Goal: Information Seeking & Learning: Understand process/instructions

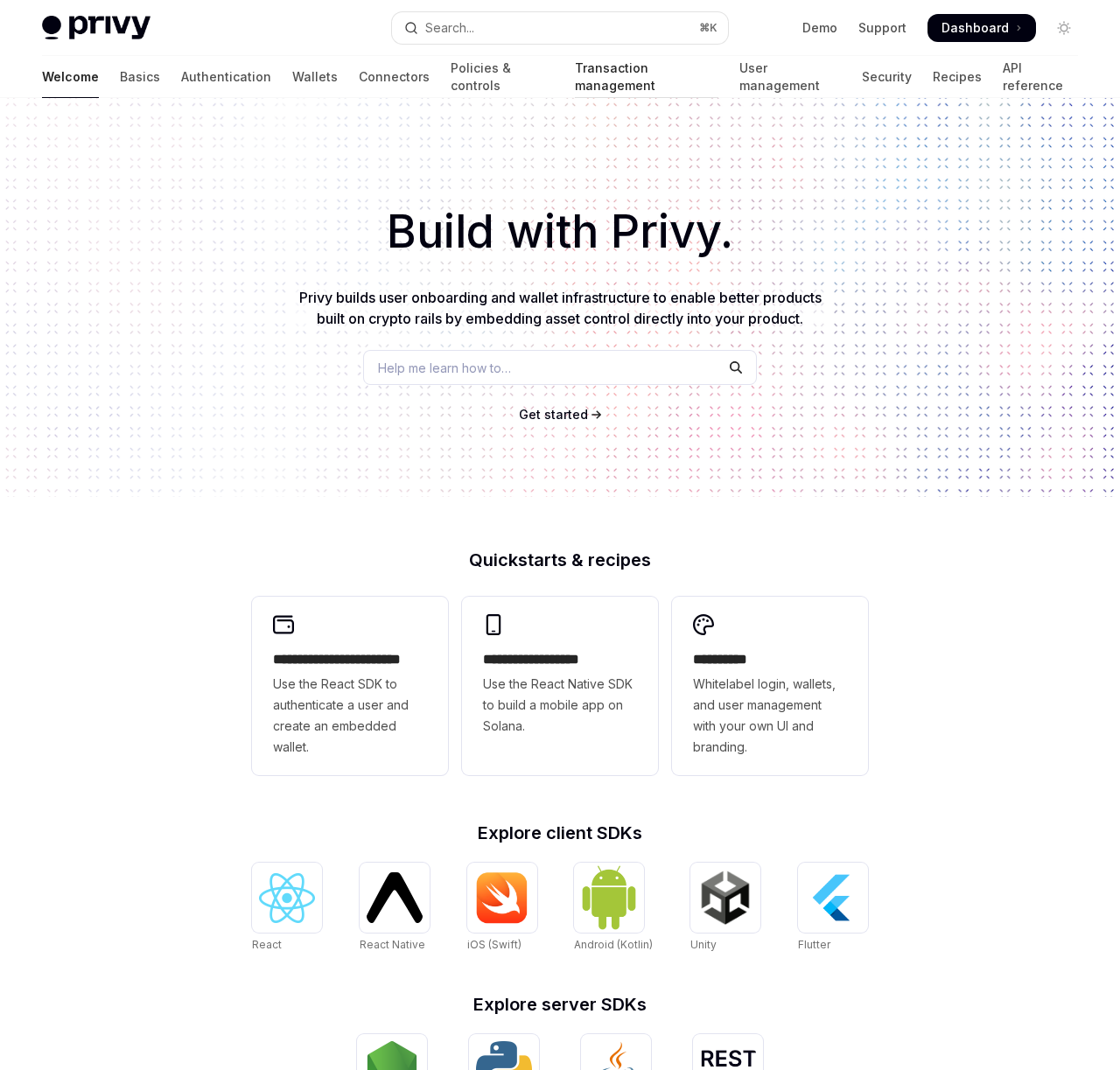
click at [574, 74] on link "Transaction management" at bounding box center [645, 77] width 142 height 42
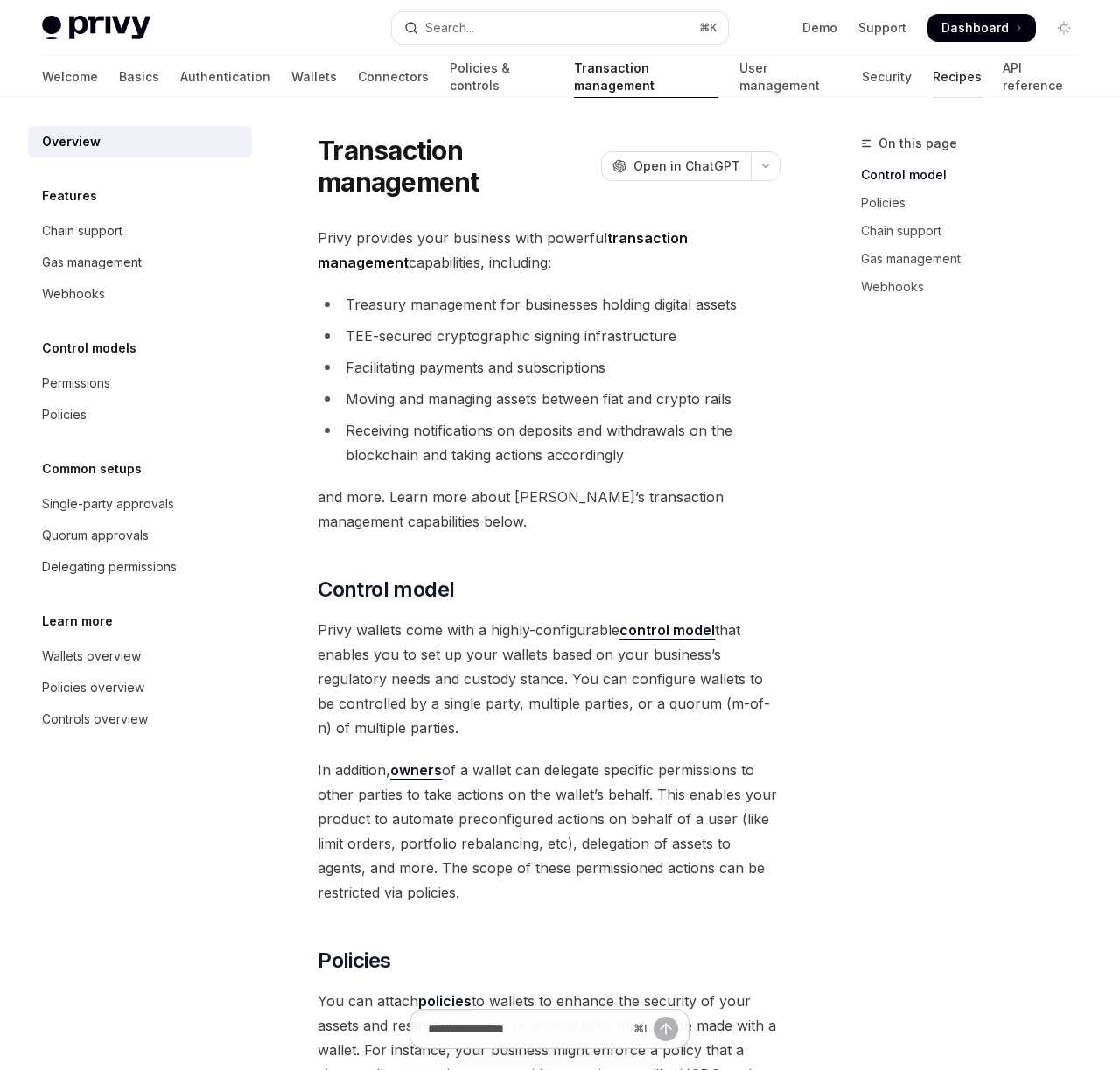
click at [932, 74] on link "Recipes" at bounding box center [957, 77] width 49 height 42
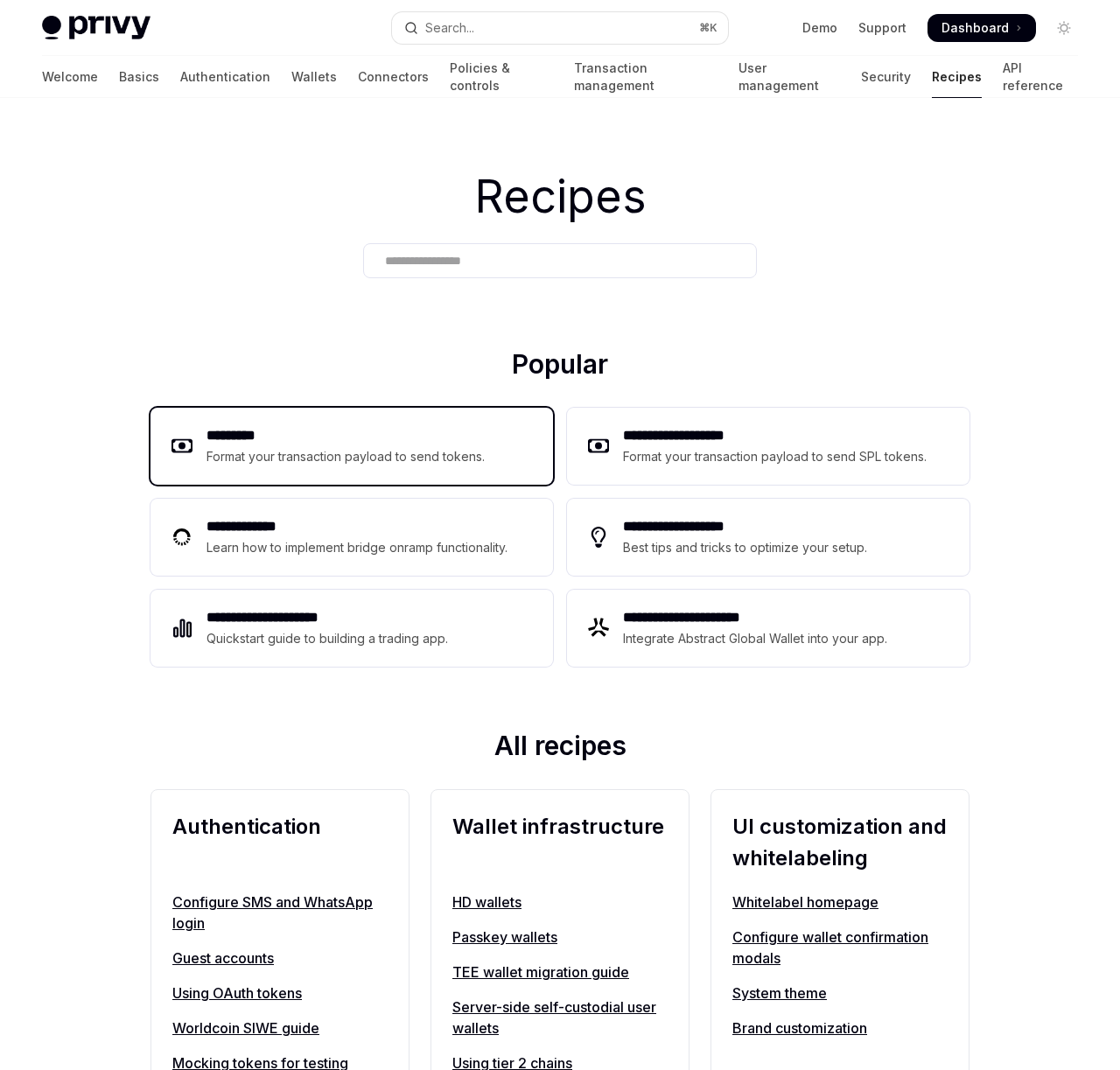
click at [279, 470] on div "********* Format your transaction payload to send tokens." at bounding box center [352, 446] width 402 height 77
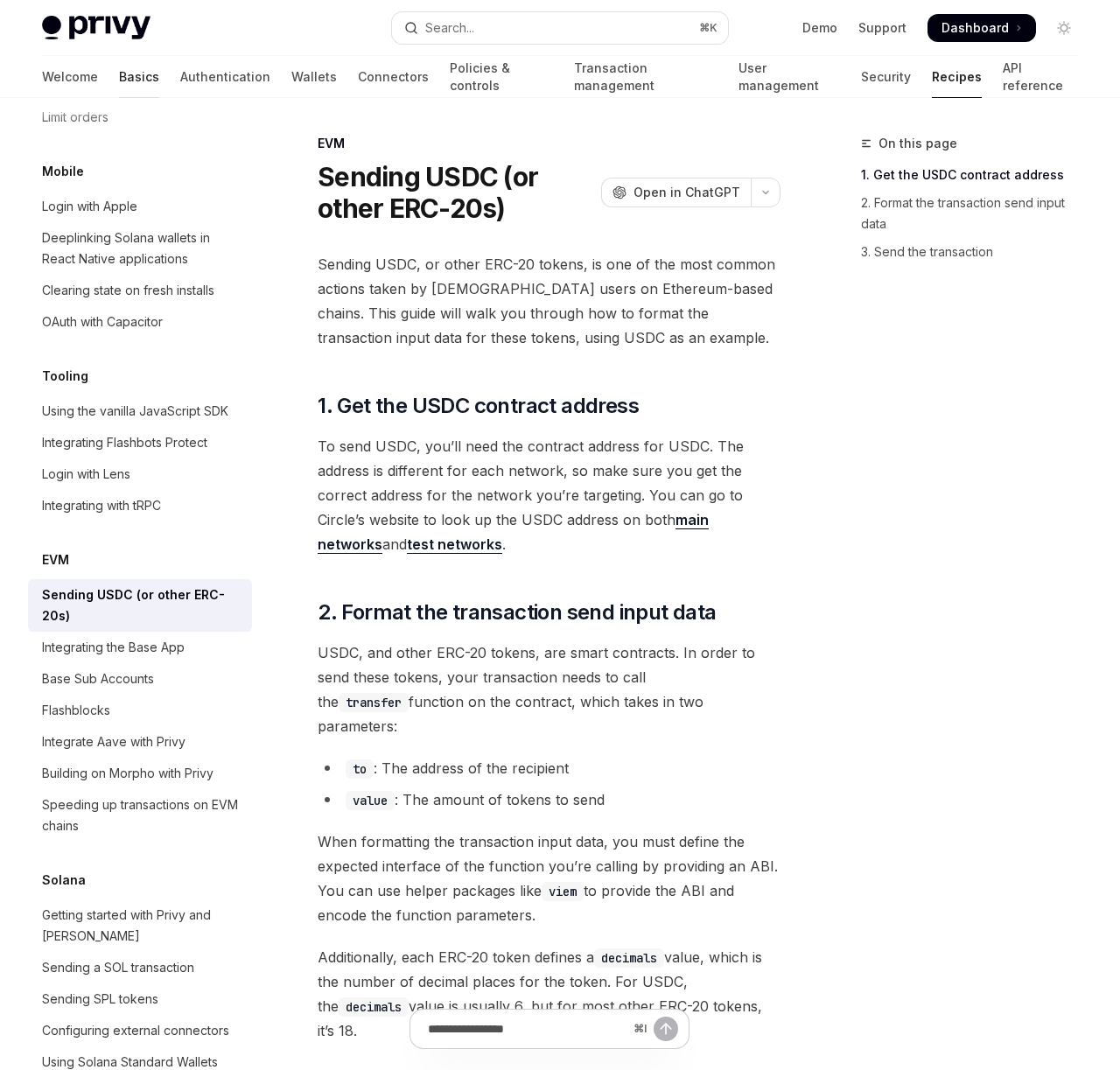
click at [119, 72] on link "Basics" at bounding box center [139, 77] width 40 height 42
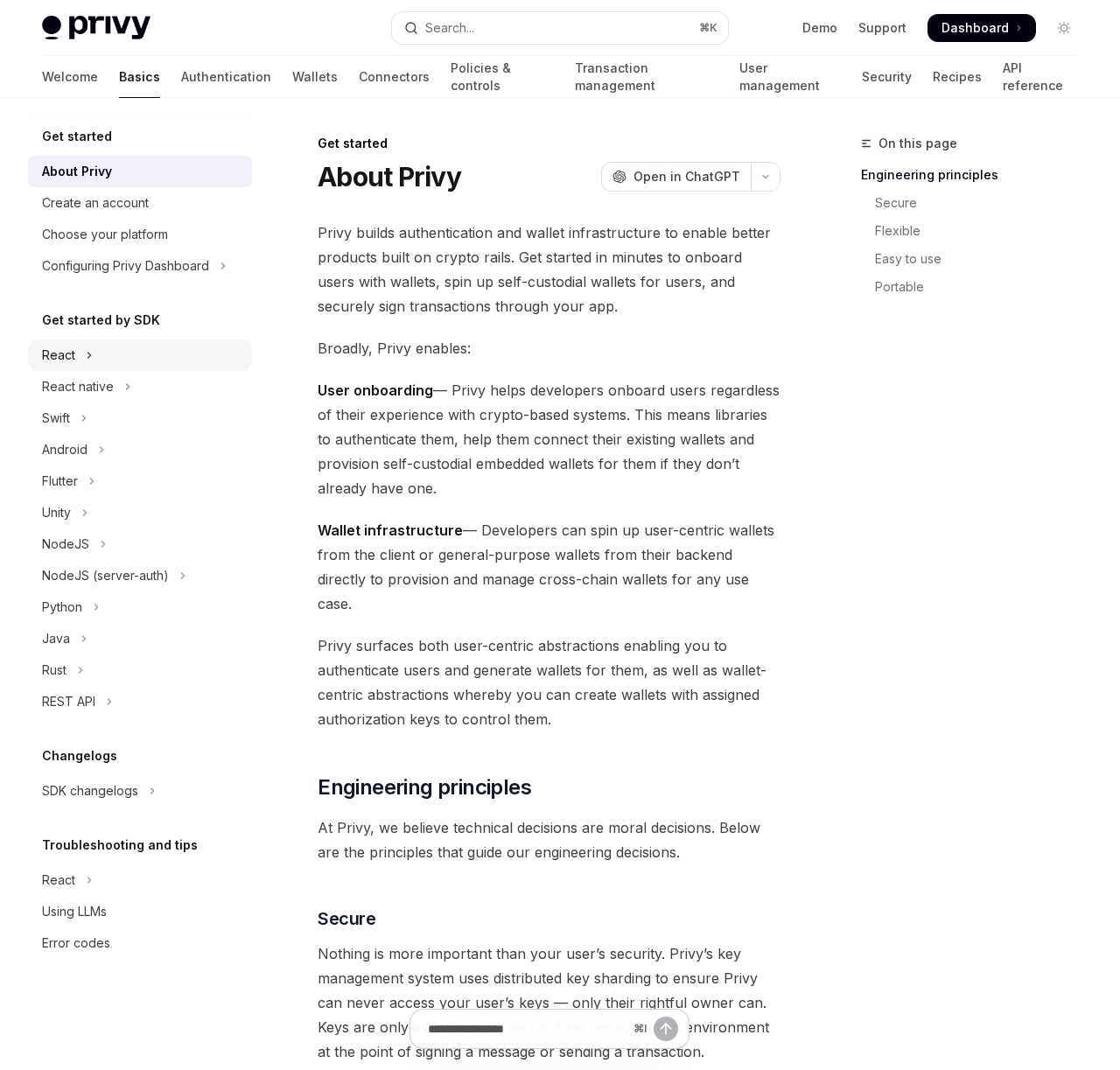
click at [56, 361] on div "React" at bounding box center [58, 354] width 34 height 21
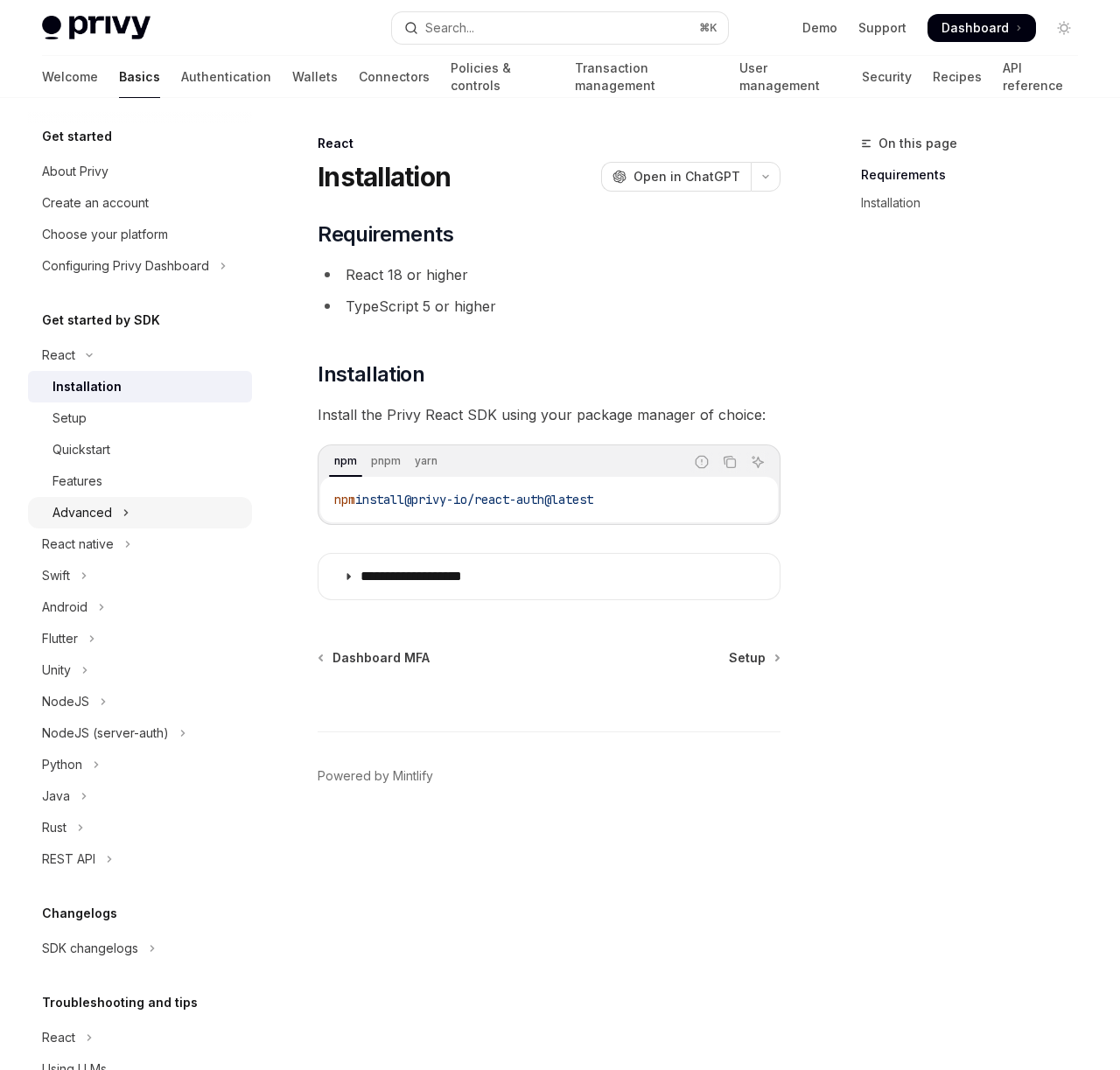
click at [117, 502] on button "Advanced" at bounding box center [140, 512] width 224 height 32
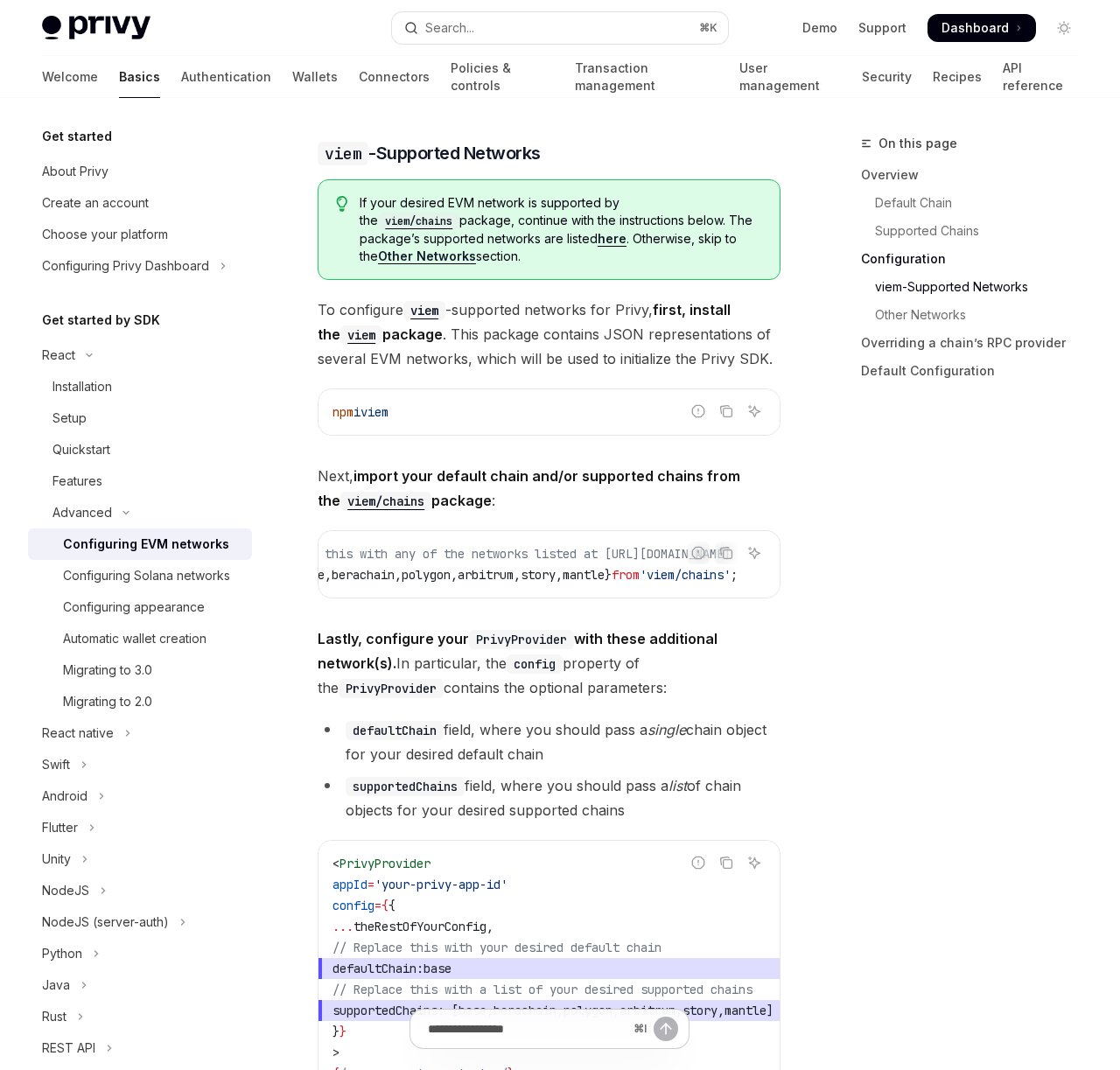
scroll to position [0, 281]
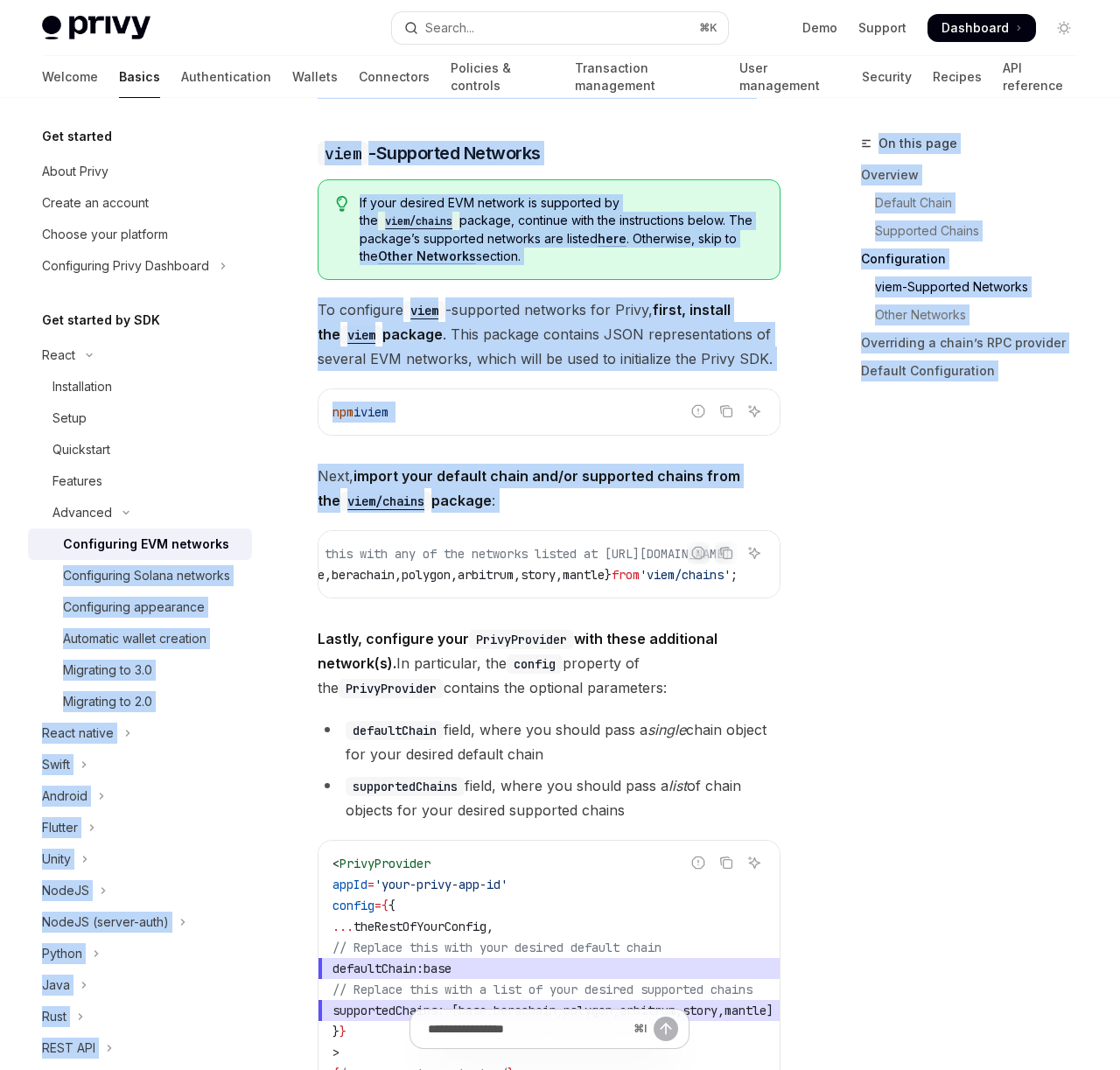
drag, startPoint x: 663, startPoint y: 541, endPoint x: 294, endPoint y: 540, distance: 369.0
click at [281, 540] on div "Advanced Configuring EVM networks OpenAI Open in ChatGPT OpenAI Open in ChatGPT…" at bounding box center [385, 992] width 797 height 5819
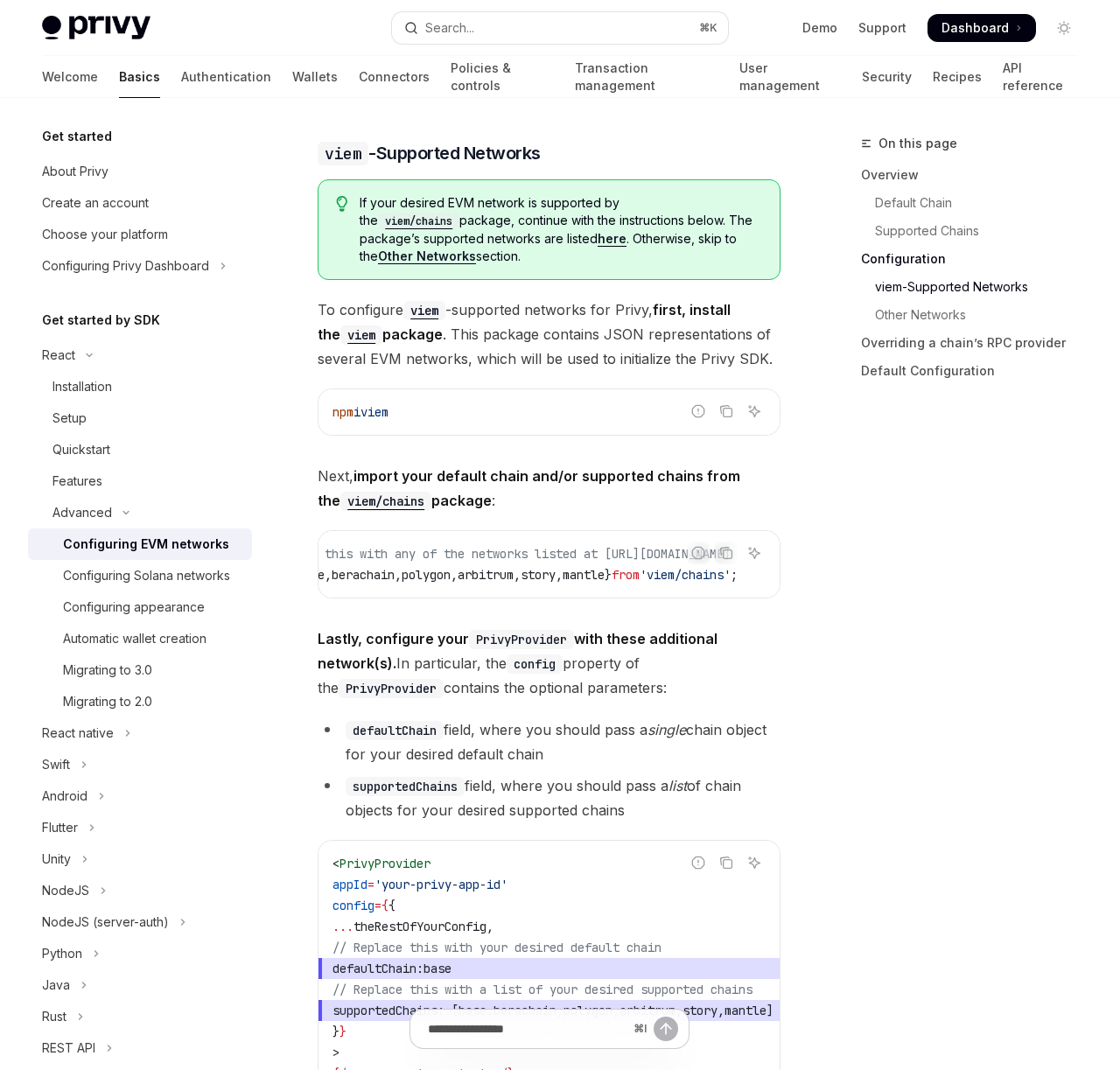
click at [640, 567] on span "'viem/chains'" at bounding box center [685, 574] width 91 height 15
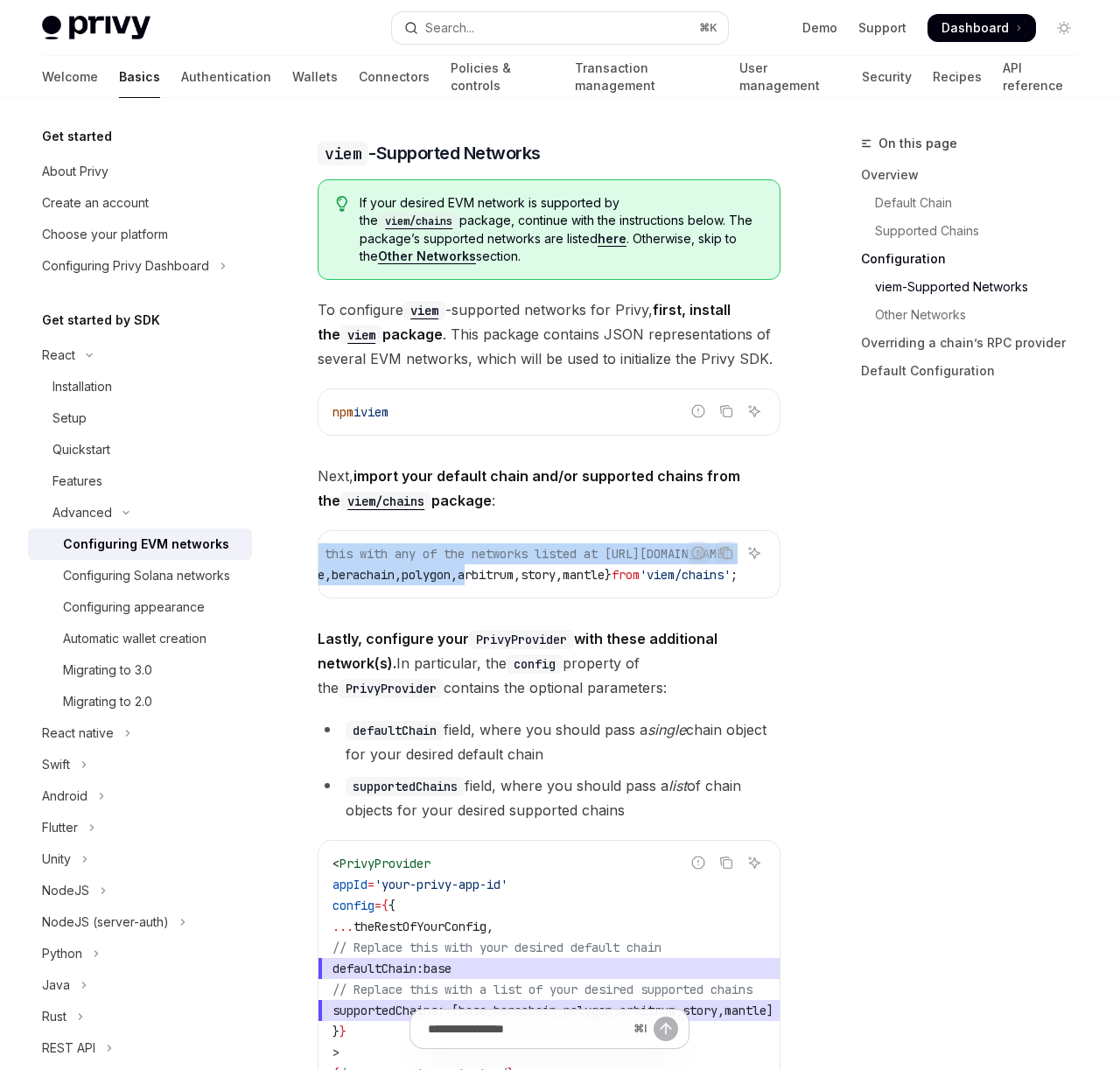
drag, startPoint x: 379, startPoint y: 541, endPoint x: 459, endPoint y: 538, distance: 80.1
click at [367, 543] on div "Report incorrect code Copy Ask AI // Replace this with any of the networks list…" at bounding box center [548, 564] width 463 height 68
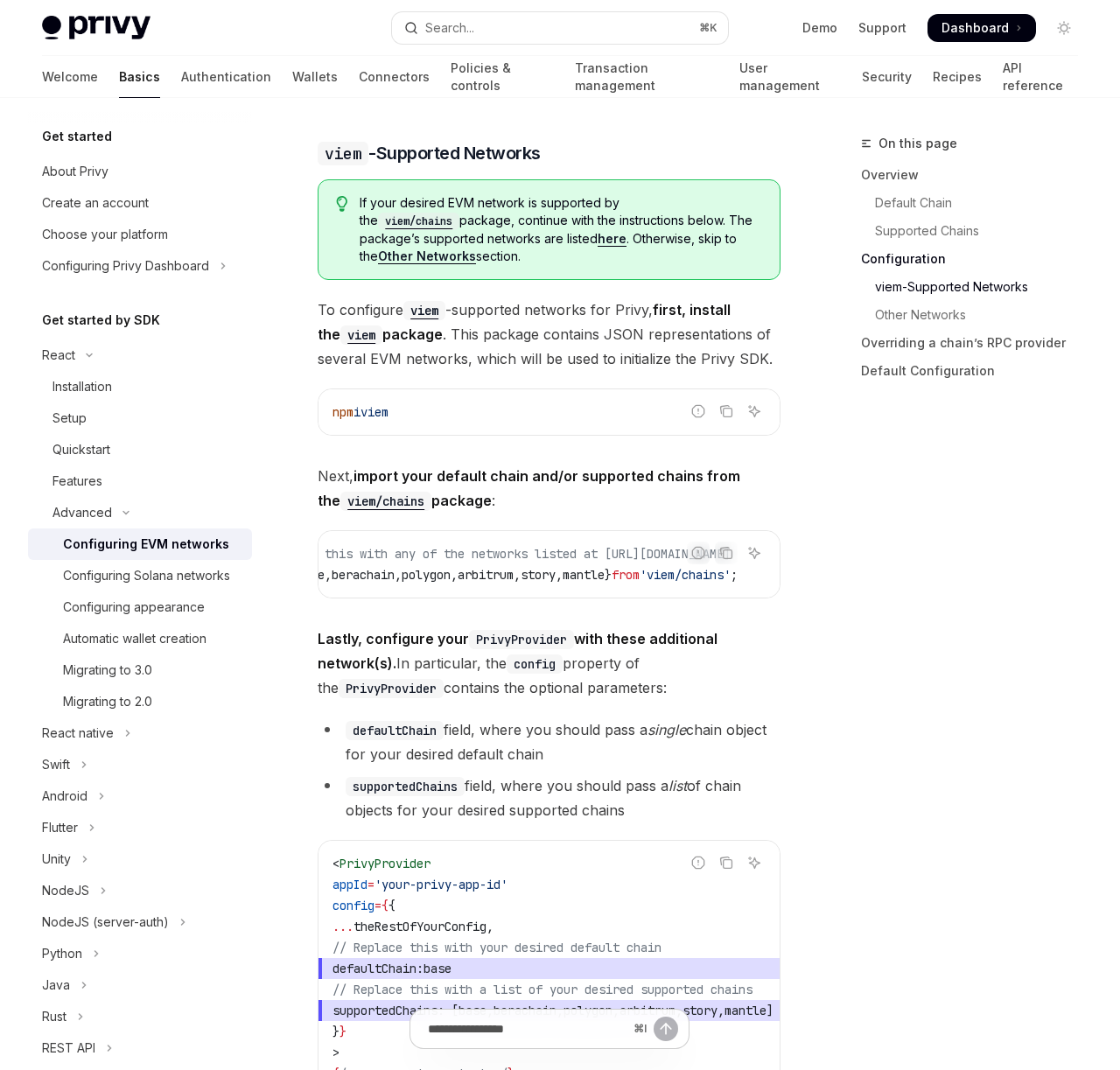
click at [563, 567] on span "mantle" at bounding box center [584, 574] width 42 height 15
drag, startPoint x: 341, startPoint y: 539, endPoint x: 739, endPoint y: 542, distance: 398.0
click at [739, 542] on div "Report incorrect code Copy Ask AI // Replace this with any of the networks list…" at bounding box center [548, 564] width 463 height 68
click at [610, 560] on div "// Replace this with any of the networks listed at https://github.com/wevm/viem…" at bounding box center [548, 564] width 461 height 66
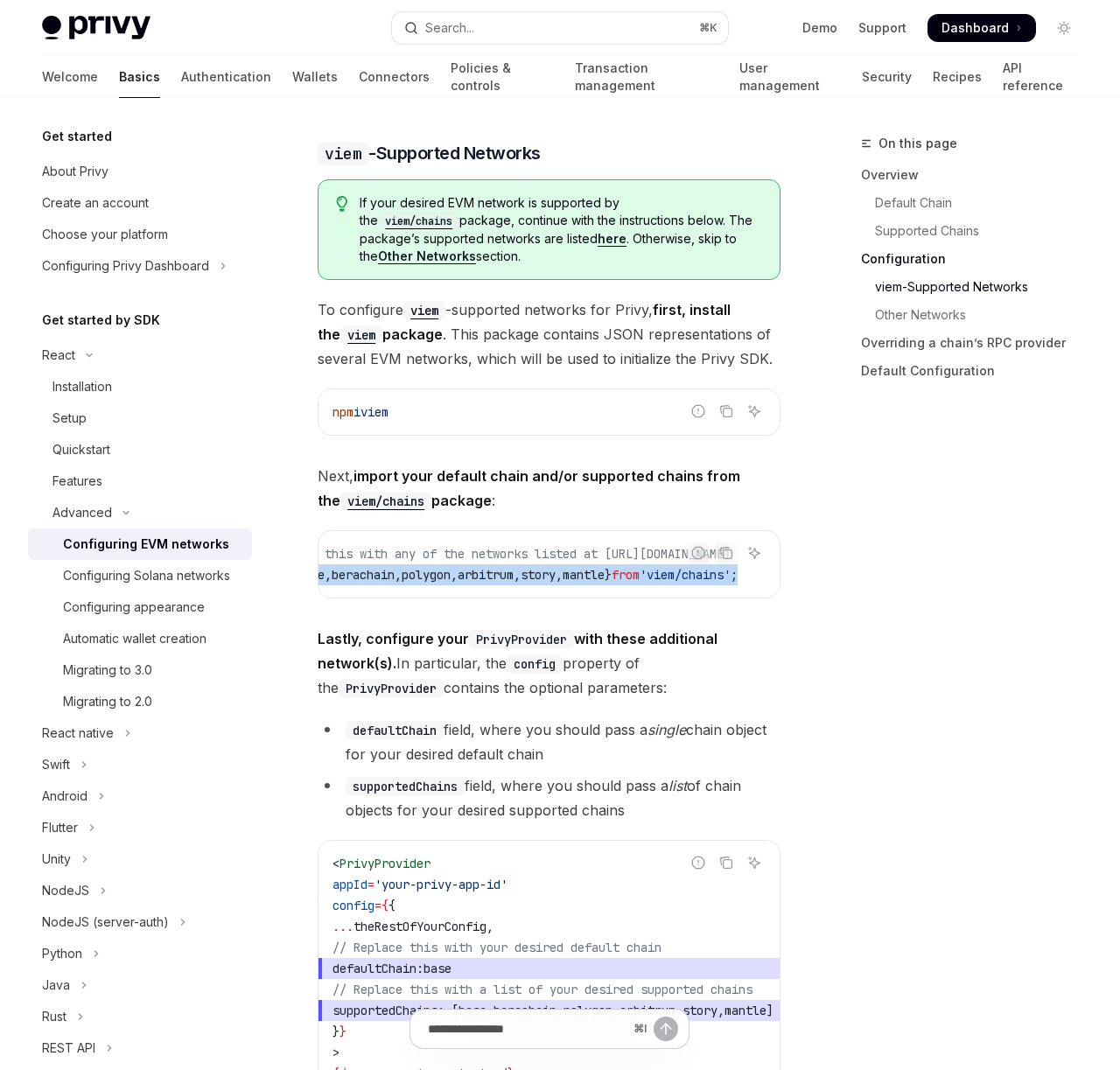
scroll to position [0, 0]
drag, startPoint x: 523, startPoint y: 540, endPoint x: 325, endPoint y: 542, distance: 198.0
click at [325, 542] on div "// Replace this with any of the networks listed at https://github.com/wevm/viem…" at bounding box center [548, 564] width 461 height 66
copy span "import { base , berachain , polygon , arbitrum , story , mantle } from 'viem/ch…"
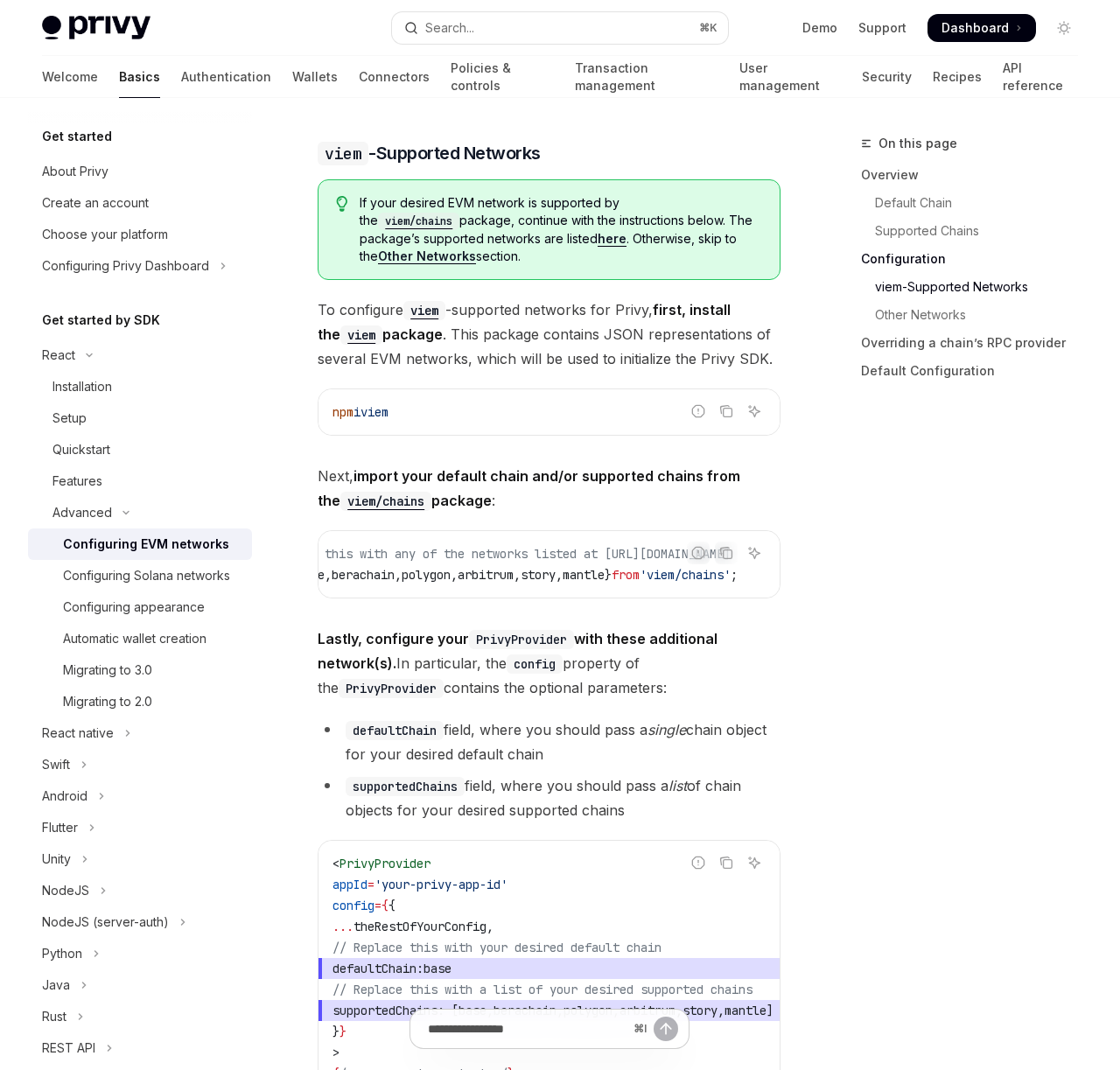
click at [553, 545] on span "// Replace this with any of the networks listed at https://github.com/wevm/viem…" at bounding box center [488, 553] width 483 height 15
click at [92, 481] on div "Features" at bounding box center [77, 480] width 50 height 21
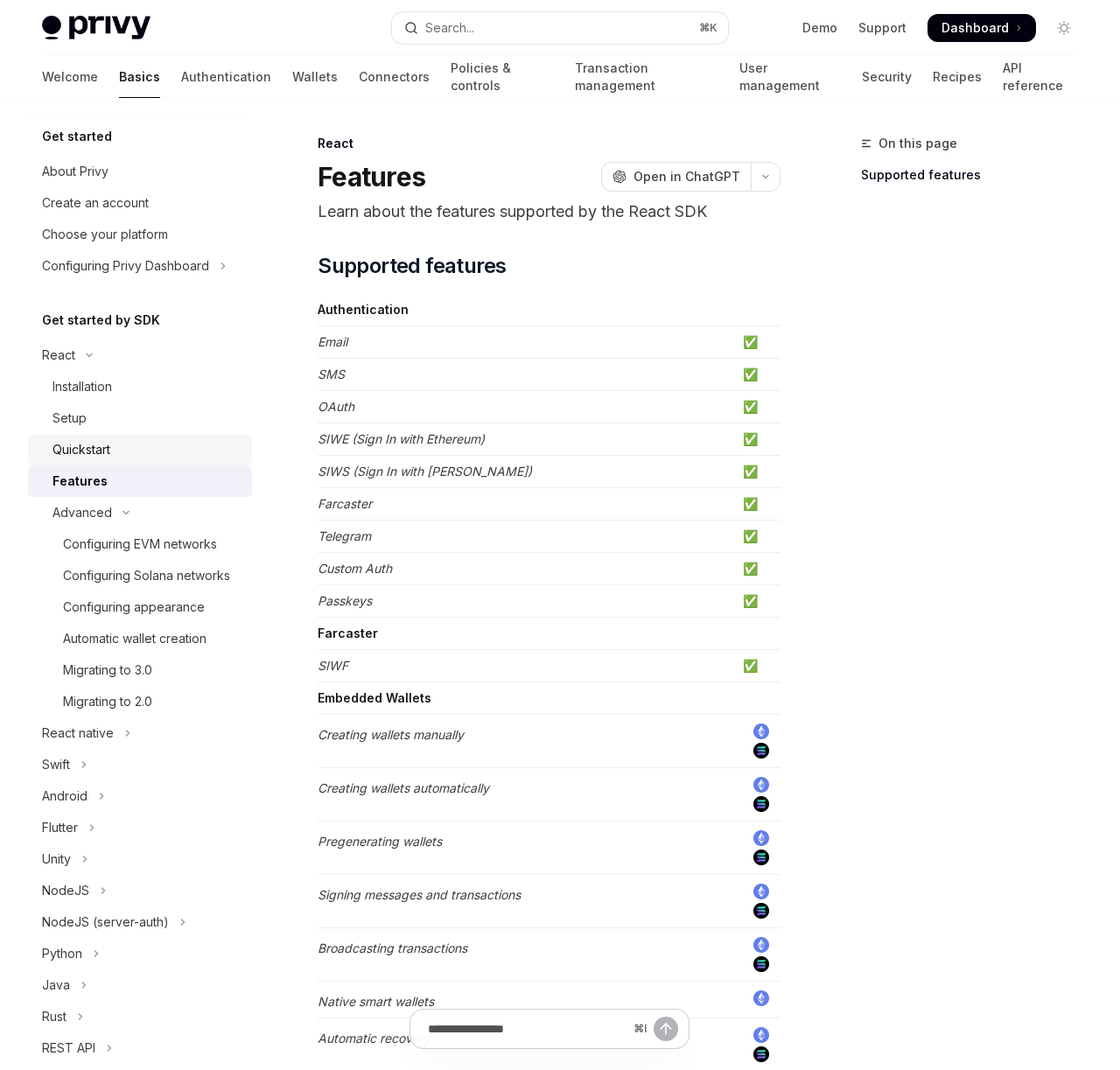
click at [106, 450] on div "Quickstart" at bounding box center [82, 449] width 58 height 21
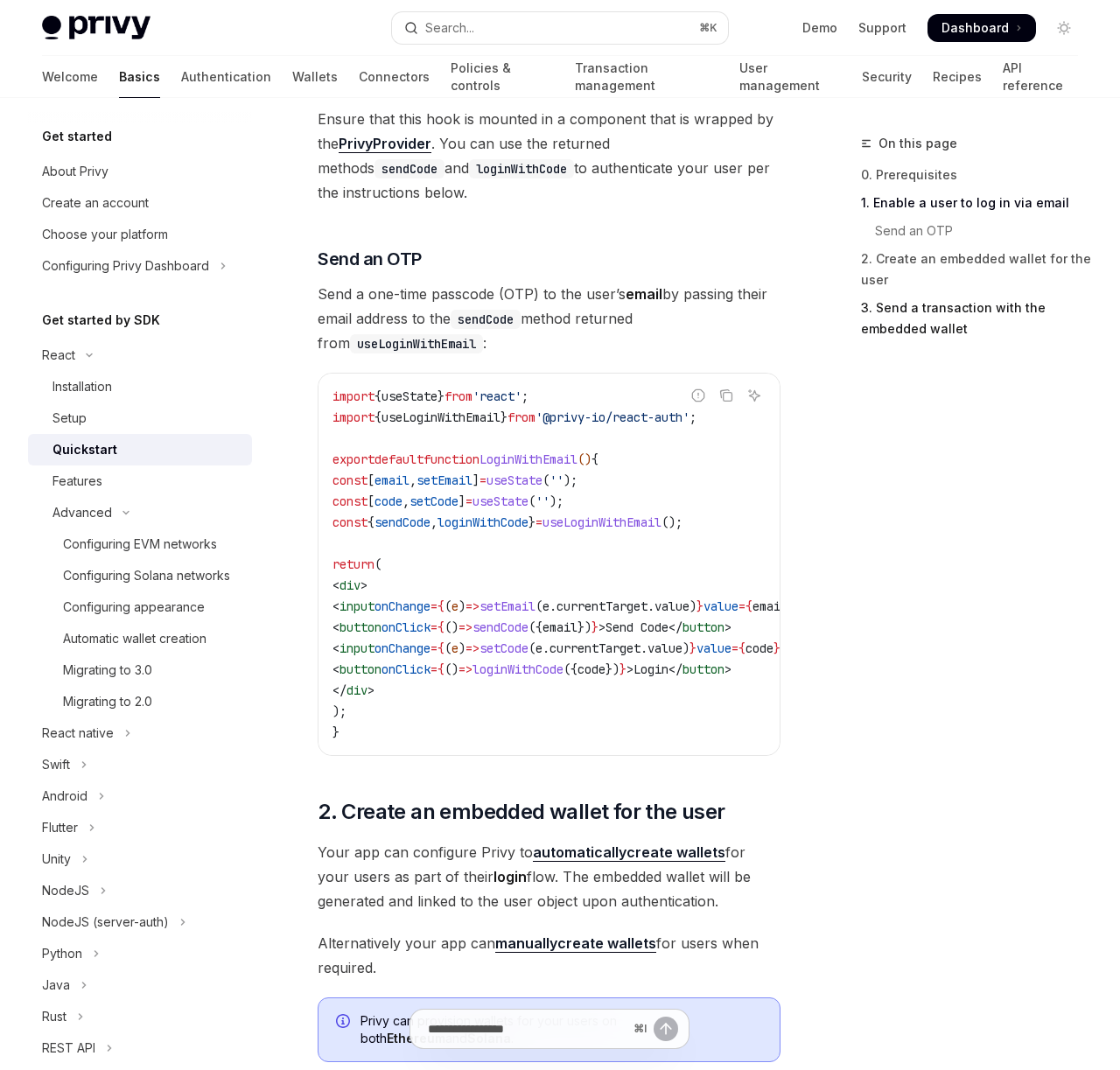
click at [943, 330] on link "3. Send a transaction with the embedded wallet" at bounding box center [976, 318] width 231 height 49
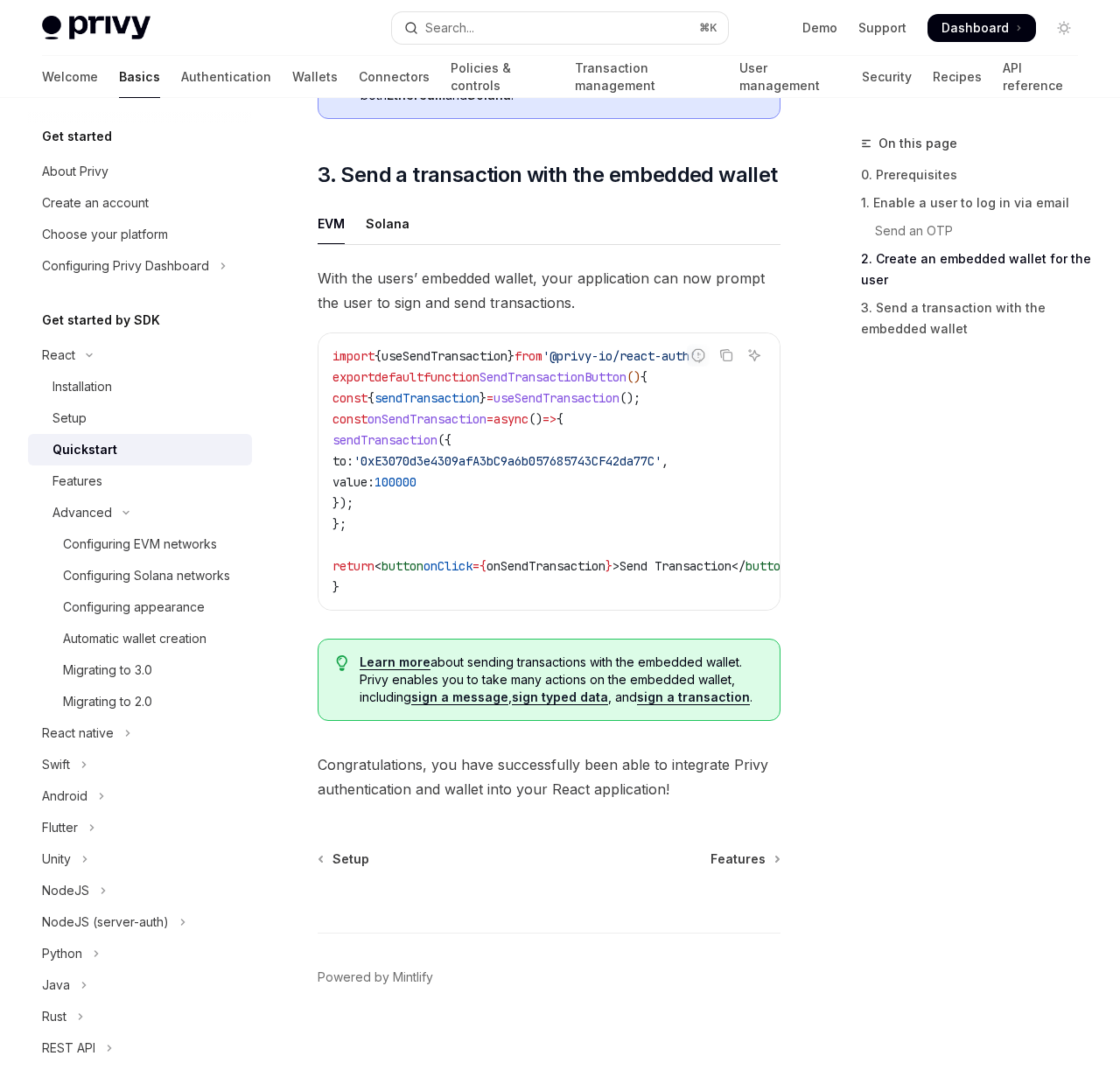
scroll to position [1585, 0]
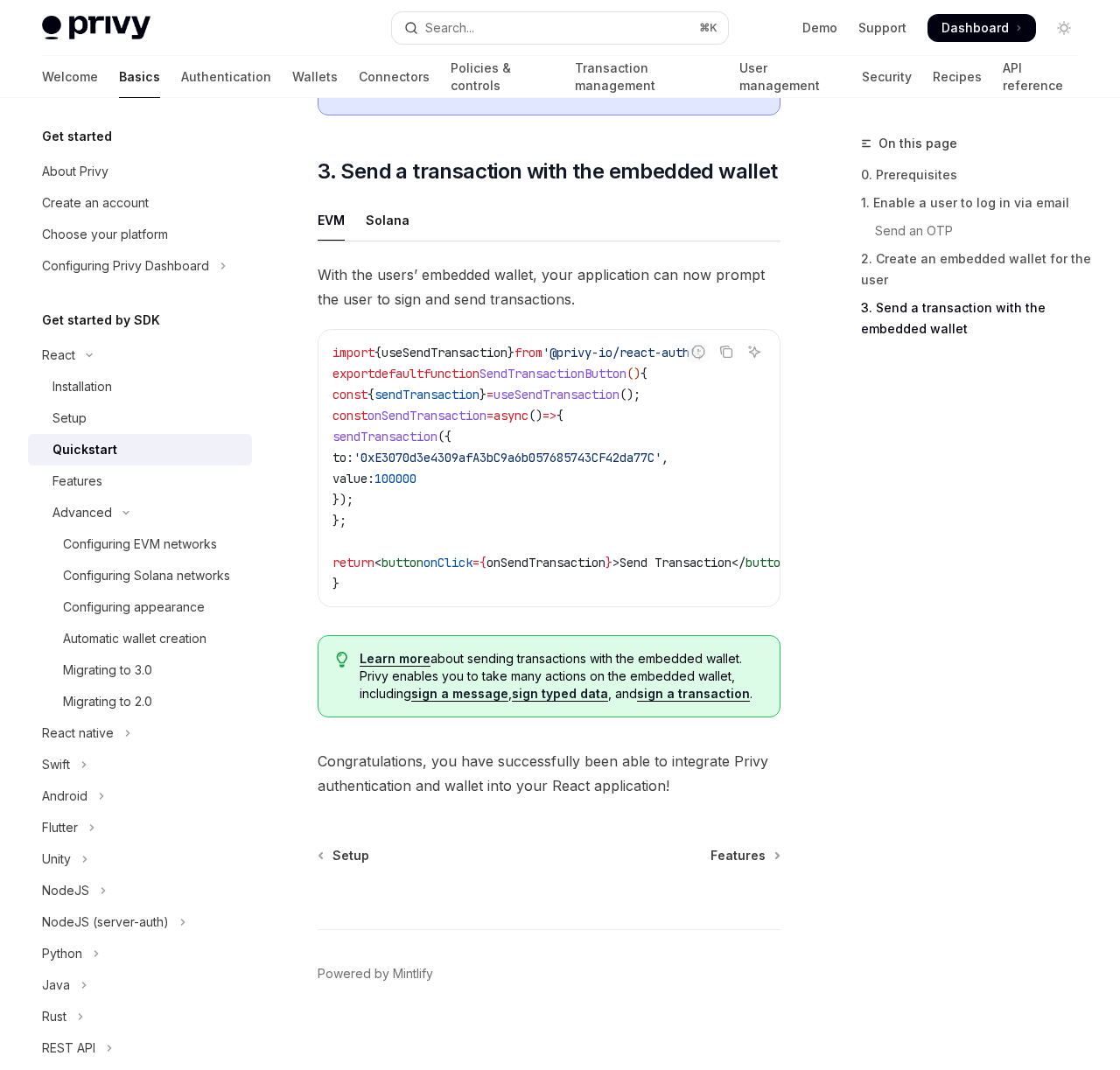
click at [496, 513] on code "import { useSendTransaction } from '@privy-io/react-auth' ; export default func…" at bounding box center [588, 468] width 511 height 252
click at [721, 344] on icon "Copy the contents from the code block" at bounding box center [726, 351] width 14 height 14
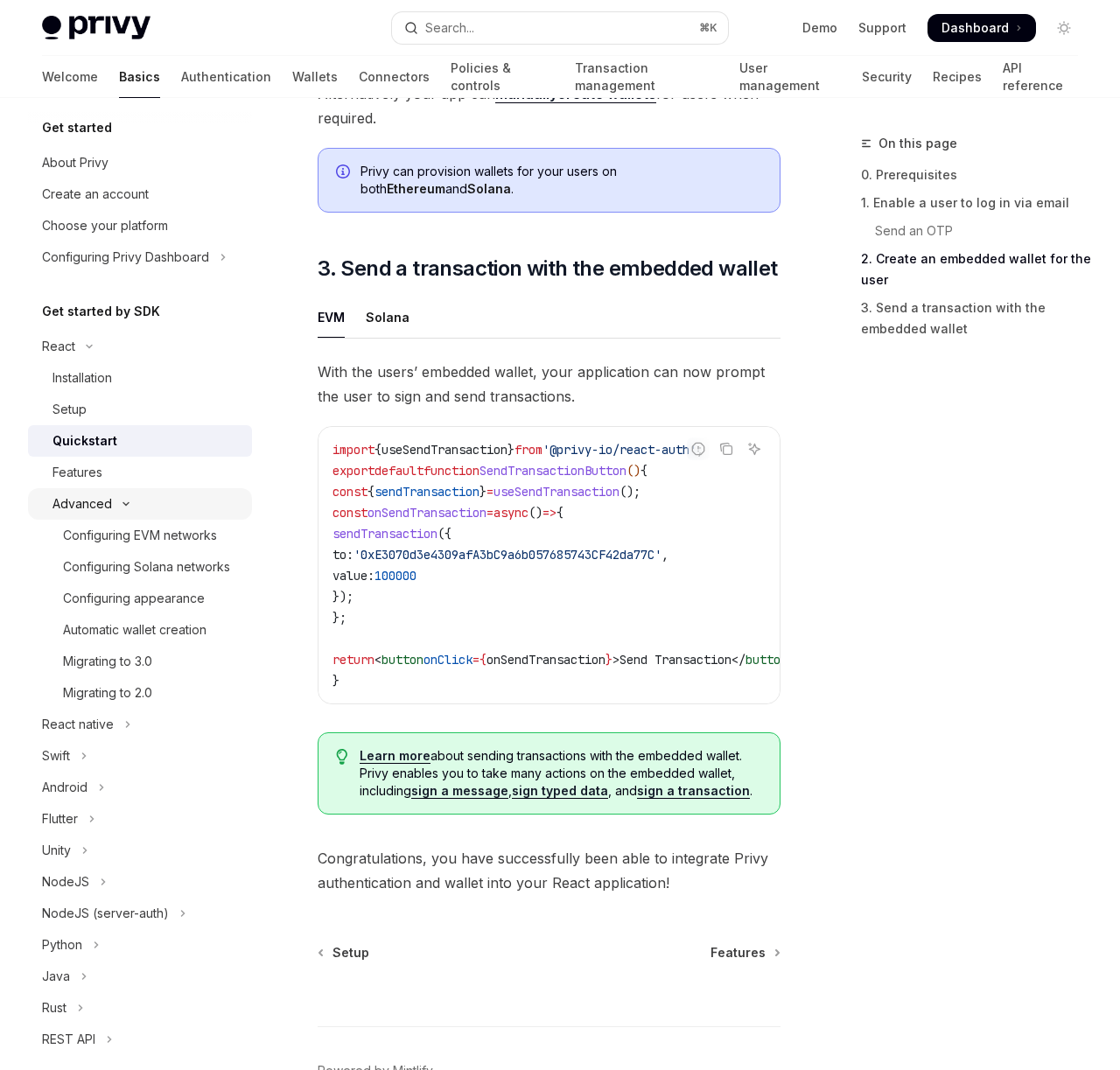
scroll to position [4, 0]
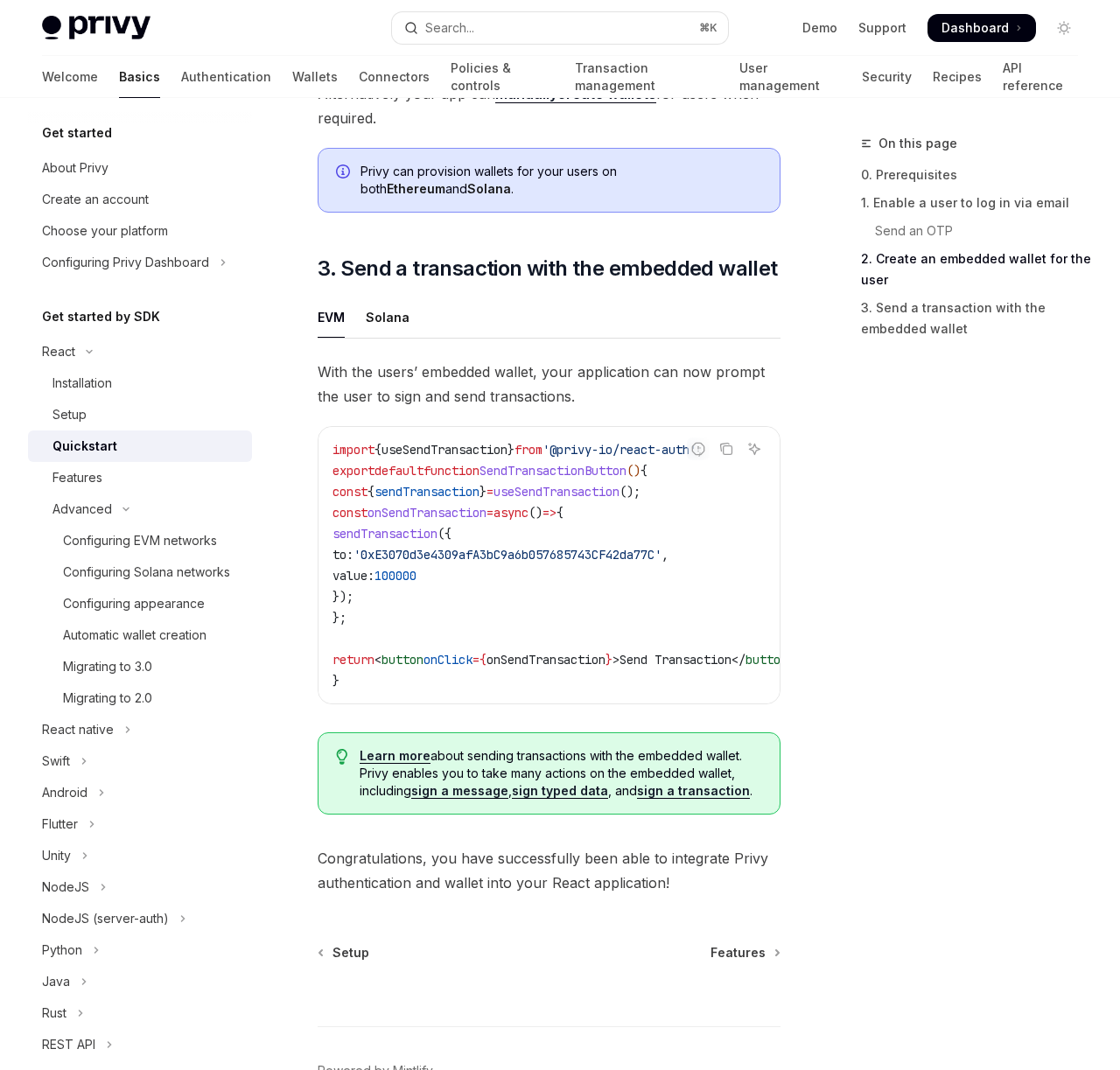
click at [154, 448] on div "Quickstart" at bounding box center [147, 446] width 189 height 21
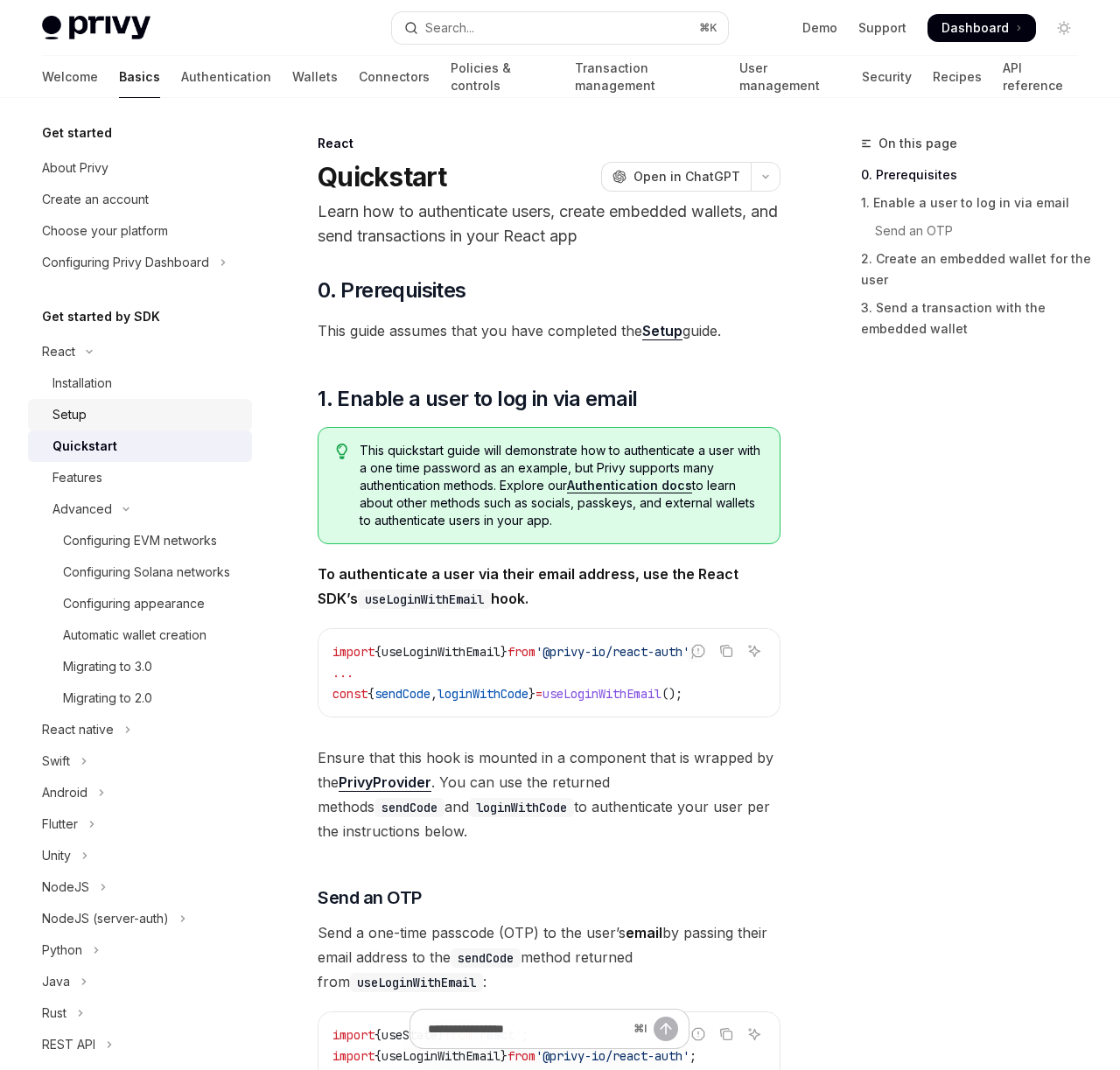
click at [140, 416] on div "Setup" at bounding box center [147, 414] width 189 height 21
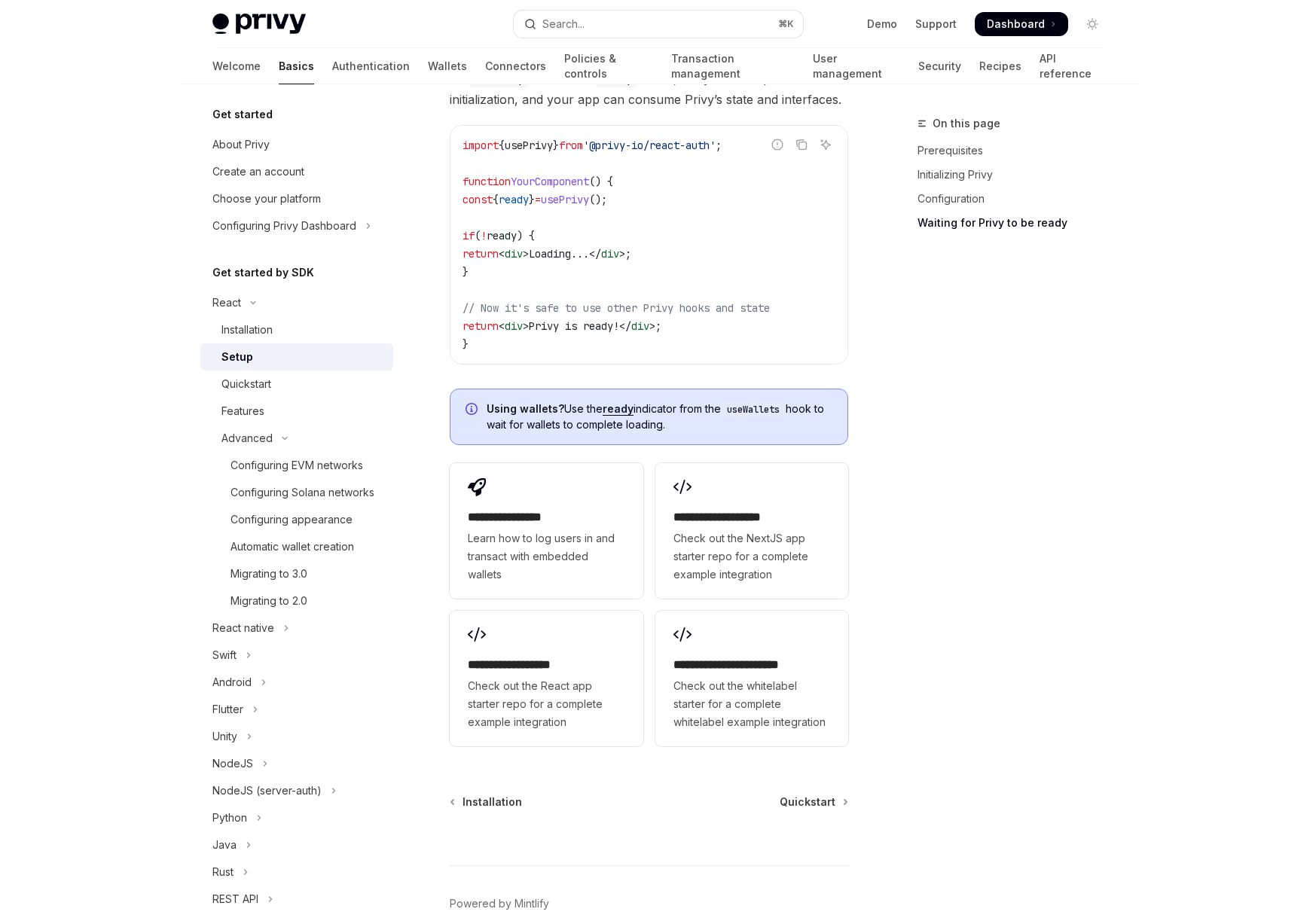
scroll to position [1618, 0]
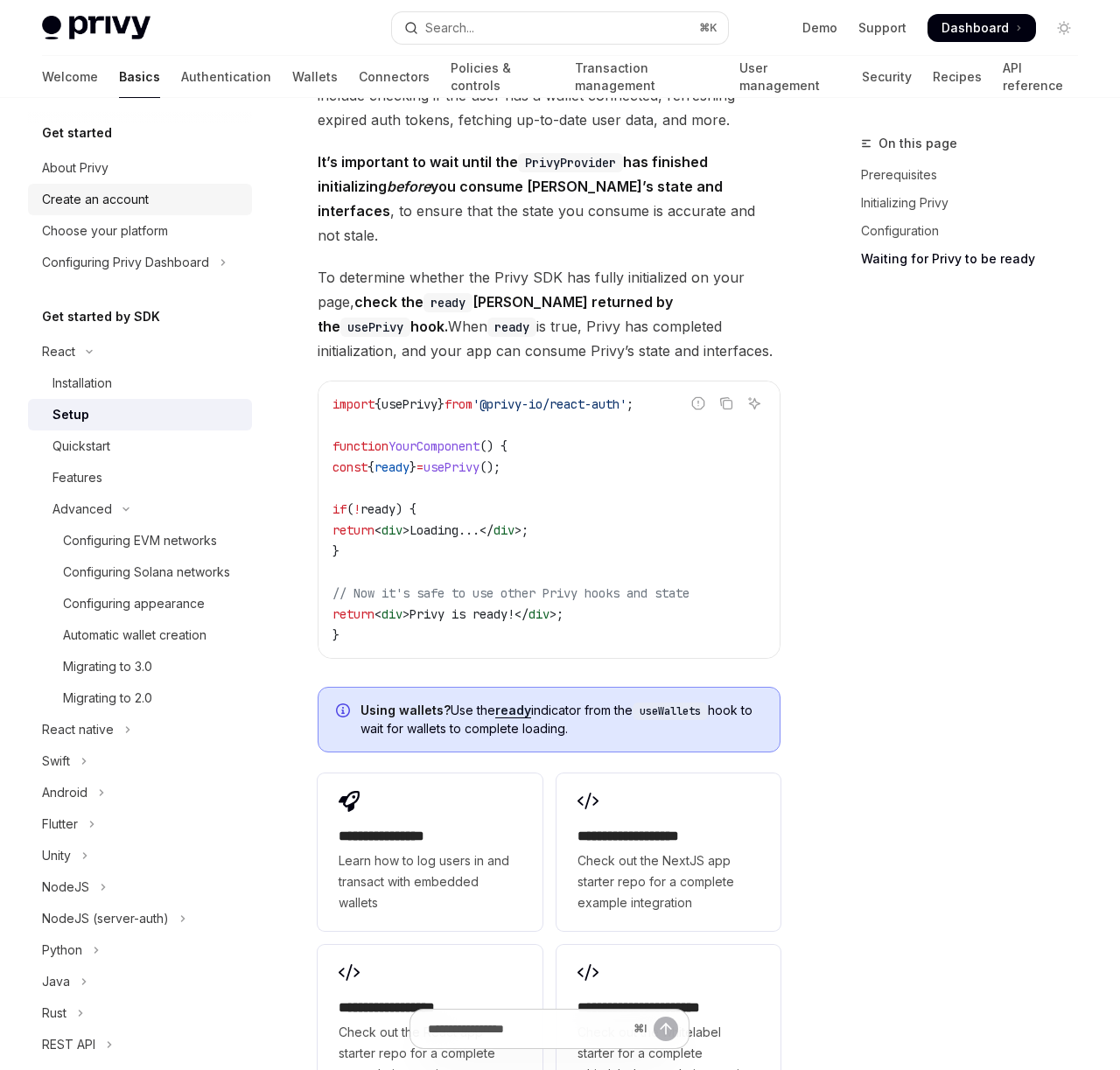
type textarea "*"
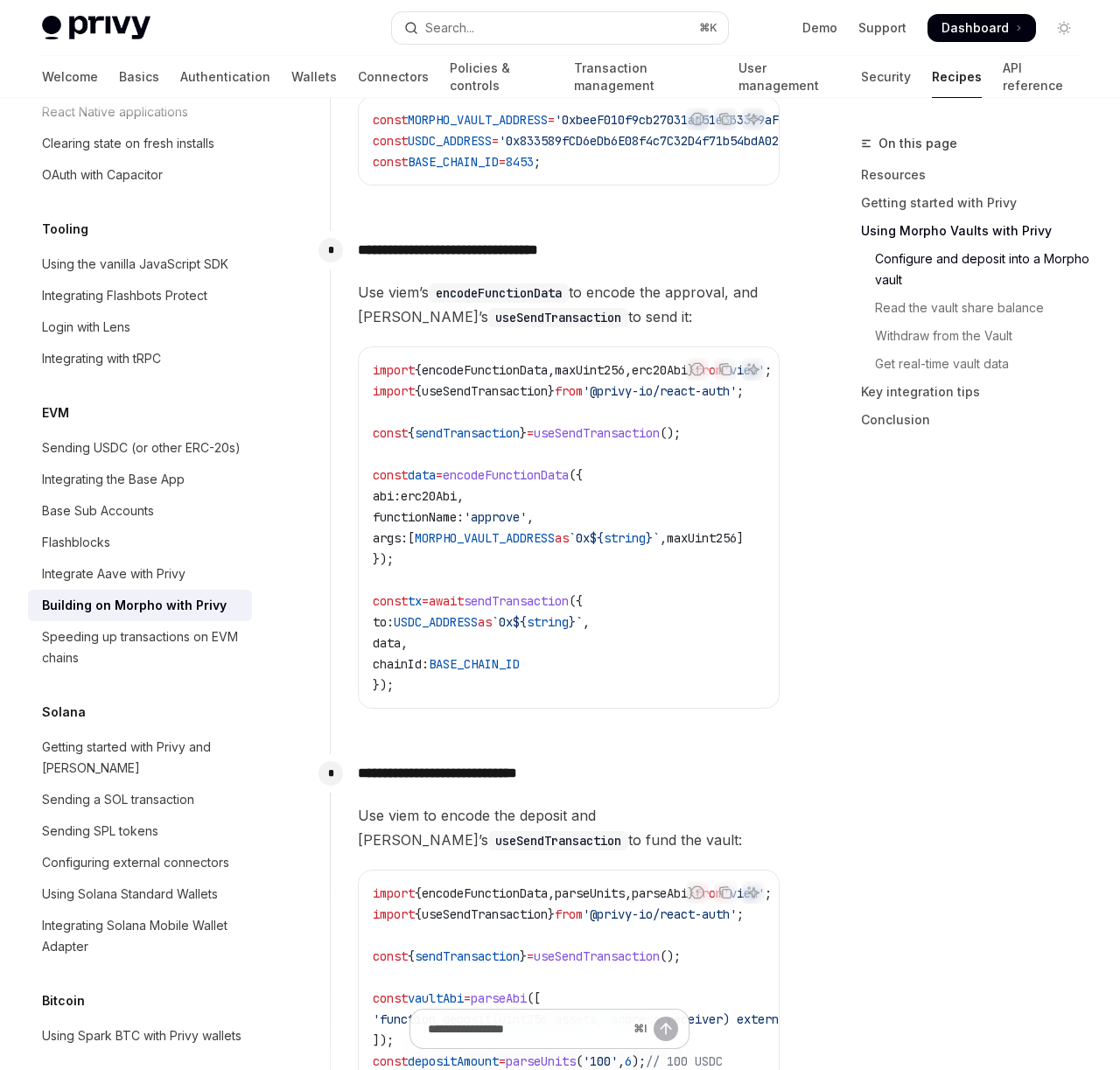
scroll to position [1184, 0]
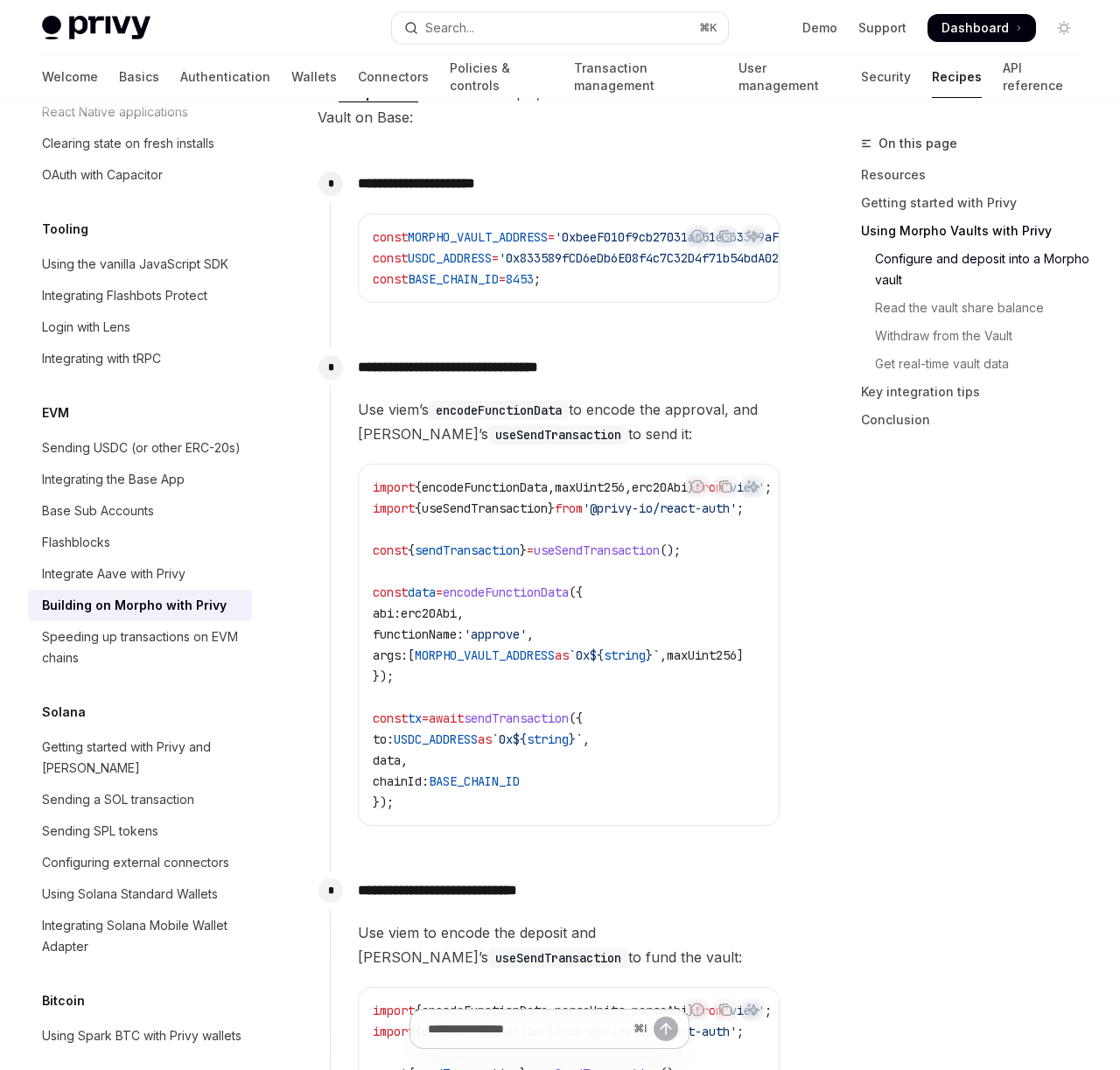
click at [588, 256] on span "'0x833589fCD6eDb6E08f4c7C32D4f71b54bdA02913'" at bounding box center [652, 257] width 308 height 15
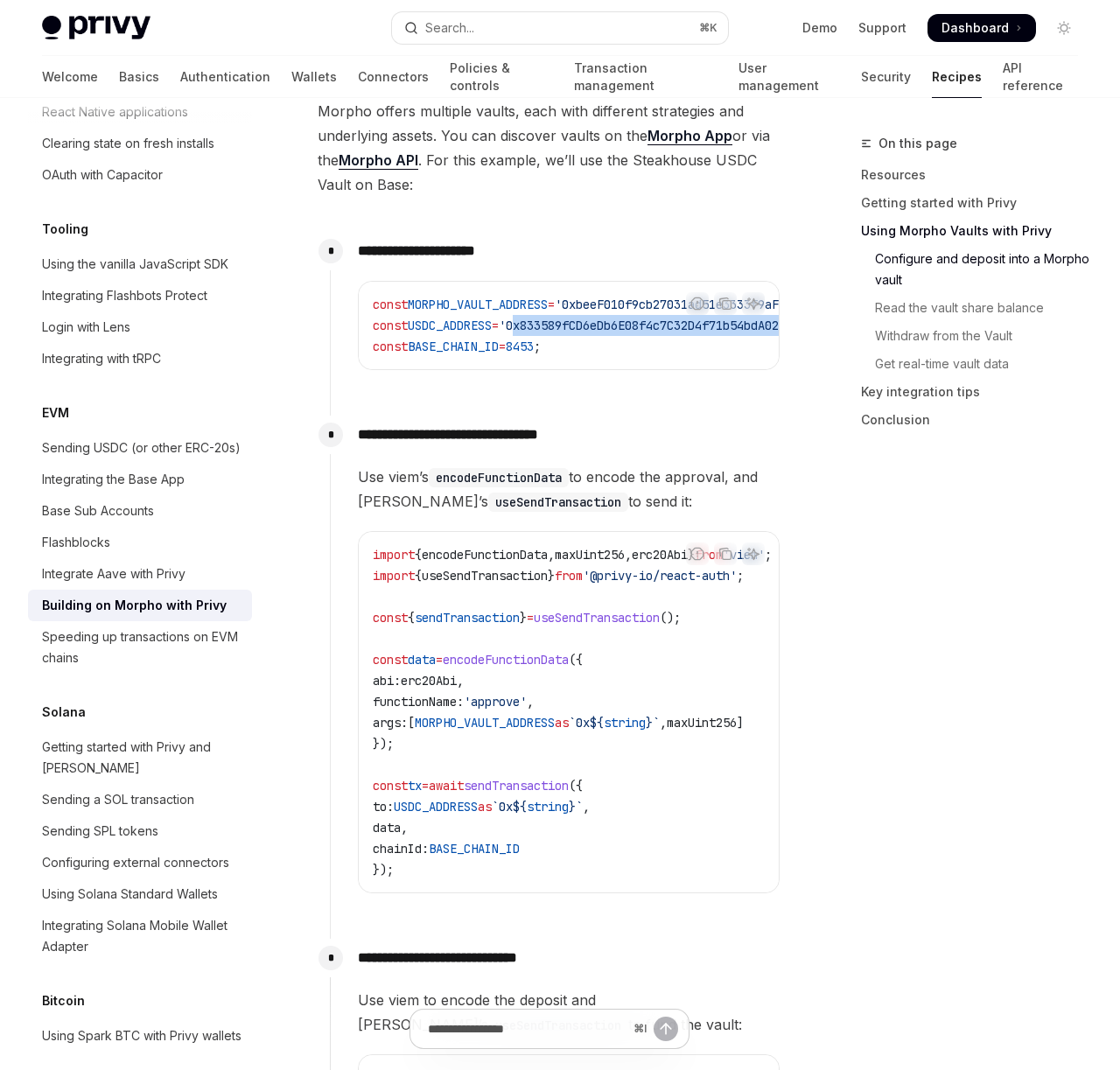
scroll to position [1115, 0]
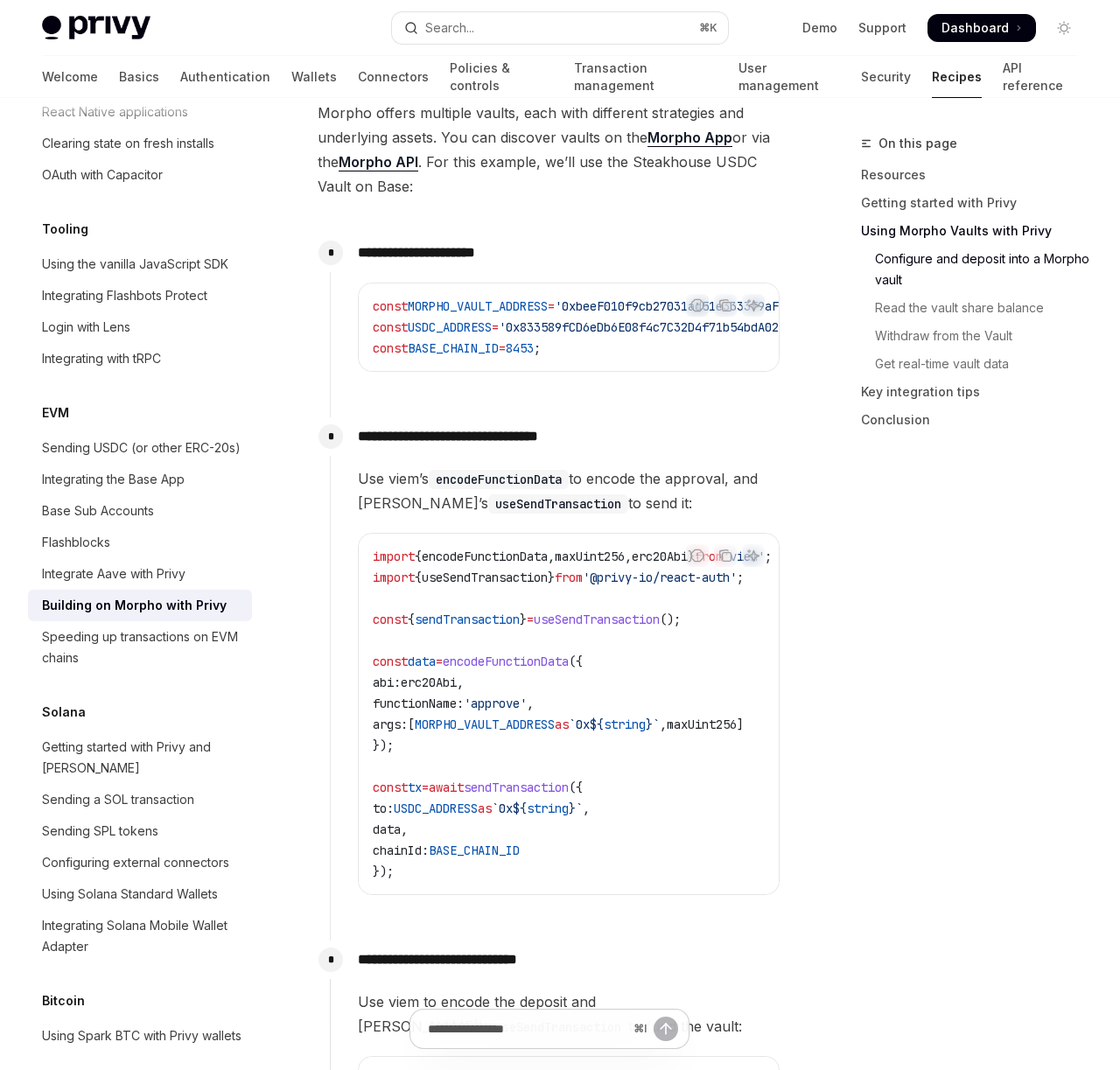
click at [563, 315] on code "const MORPHO_VAULT_ADDRESS = '0xbeeF010f9cb27031ad51e3333f9aF9C6B1228183' ; con…" at bounding box center [642, 327] width 539 height 63
click at [201, 626] on div "Speeding up transactions on EVM chains" at bounding box center [141, 647] width 199 height 42
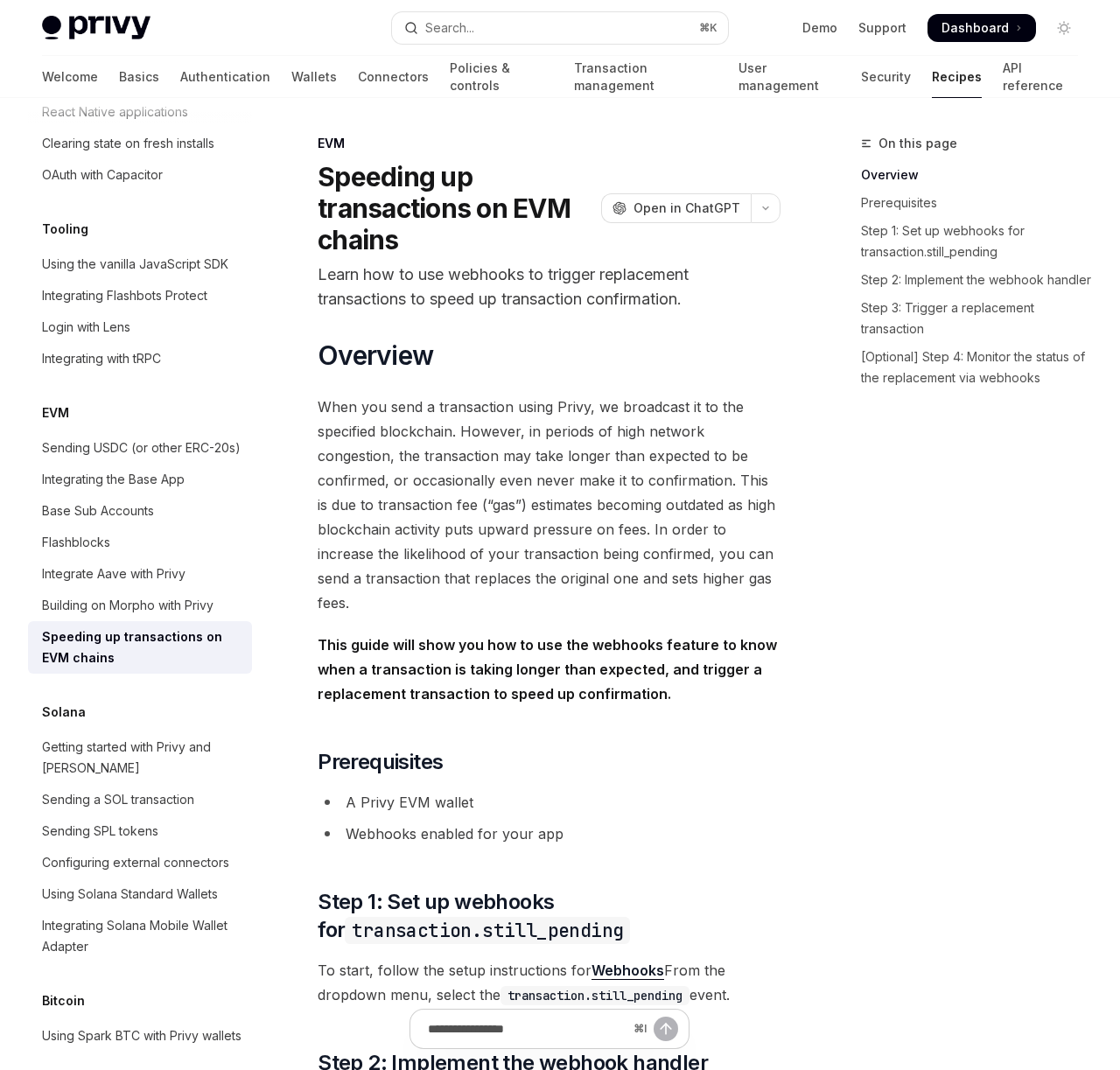
scroll to position [584, 0]
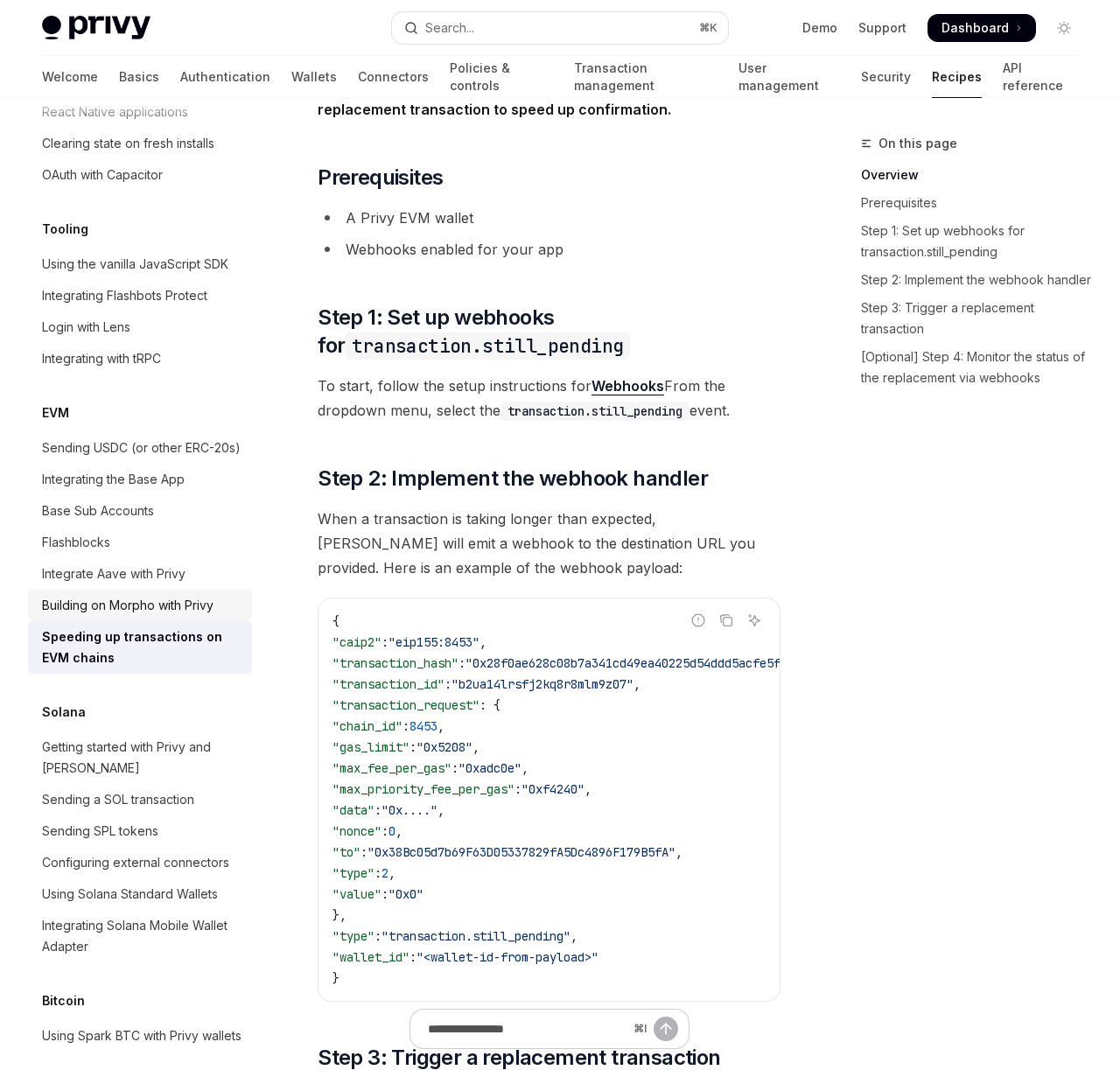
click at [179, 594] on div "Building on Morpho with Privy" at bounding box center [127, 604] width 171 height 21
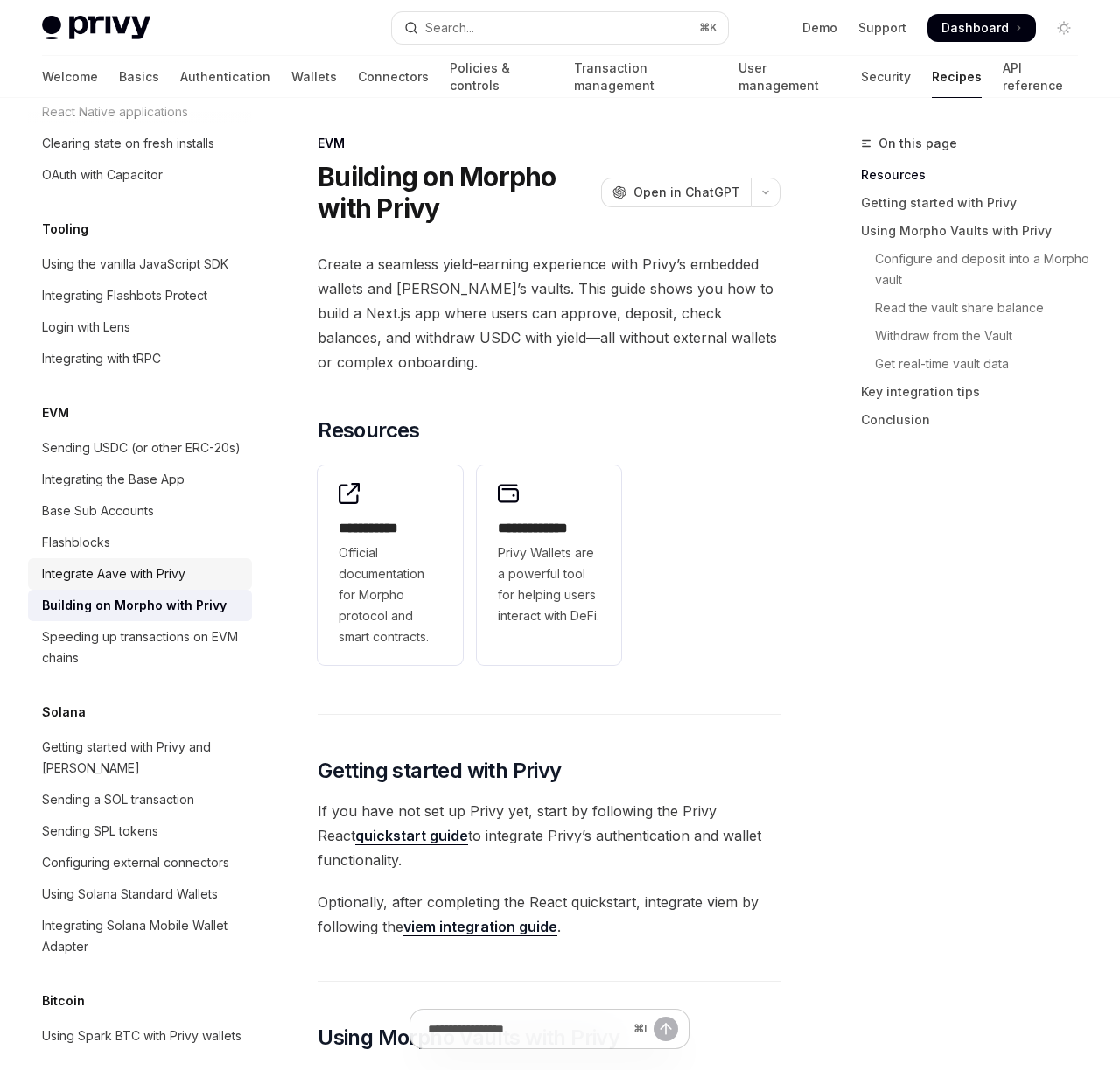
click at [168, 564] on div "Integrate Aave with Privy" at bounding box center [113, 574] width 143 height 21
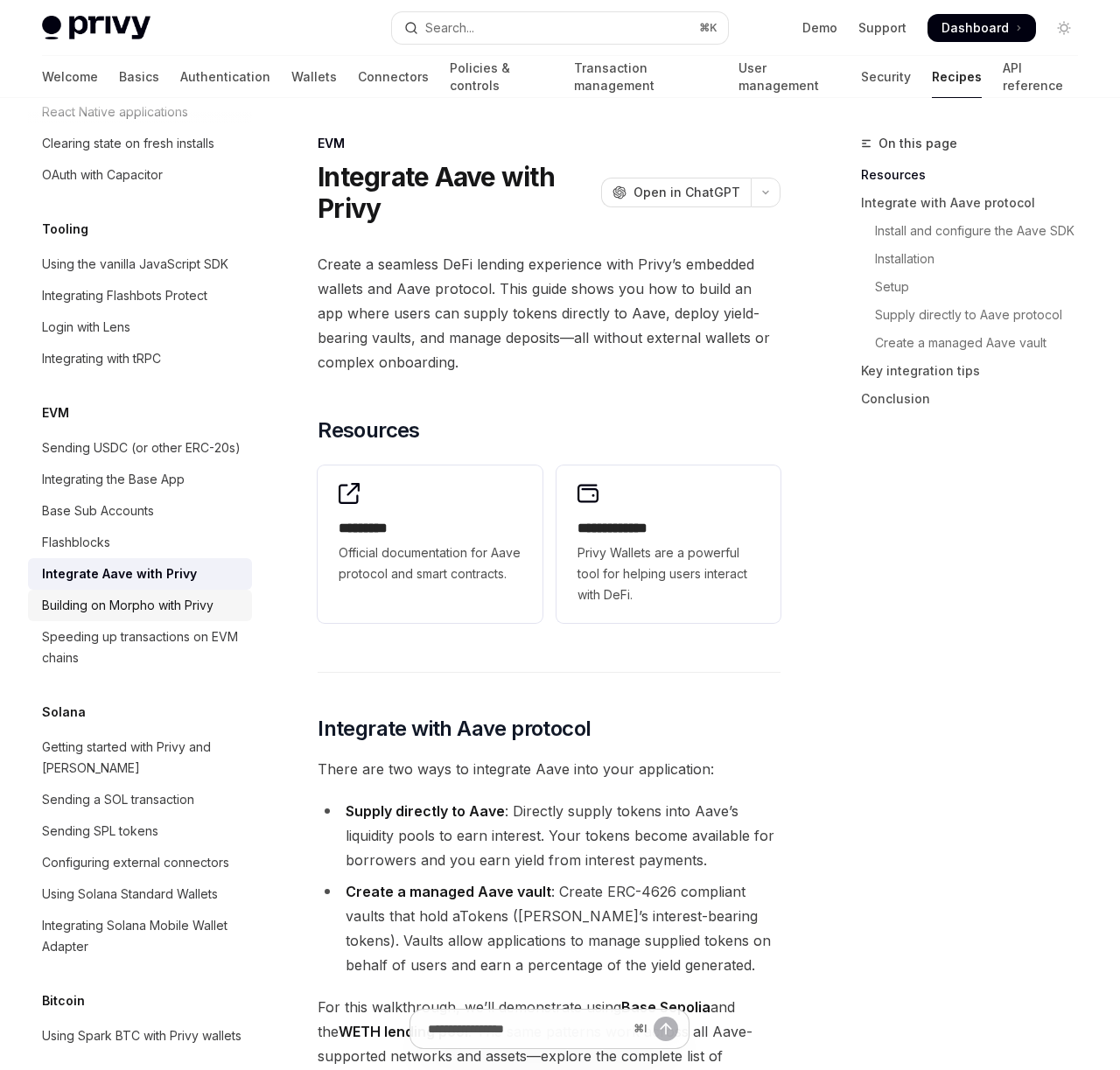
click at [168, 594] on div "Building on Morpho with Privy" at bounding box center [127, 604] width 171 height 21
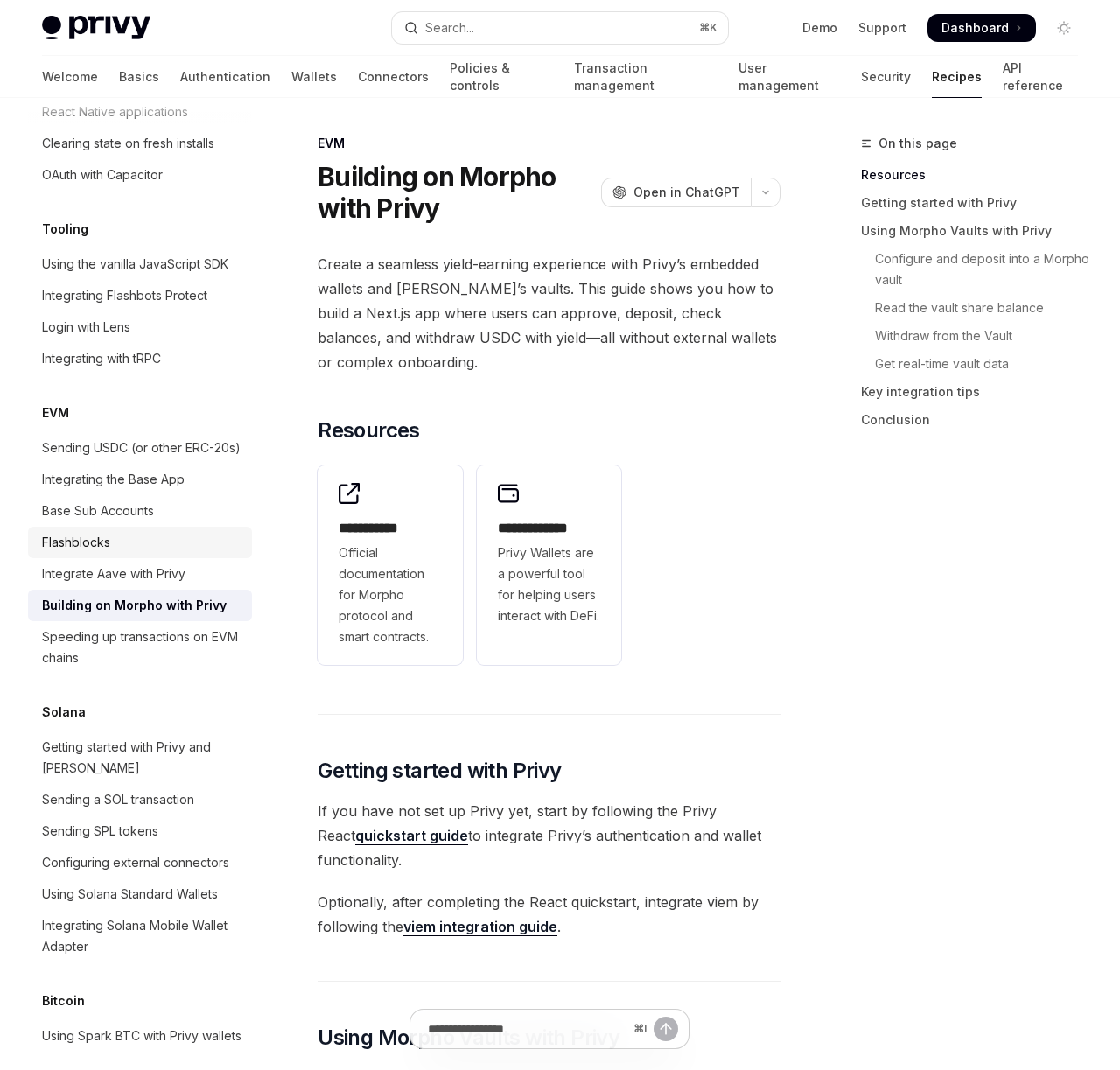
click at [144, 532] on div "Flashblocks" at bounding box center [141, 542] width 199 height 21
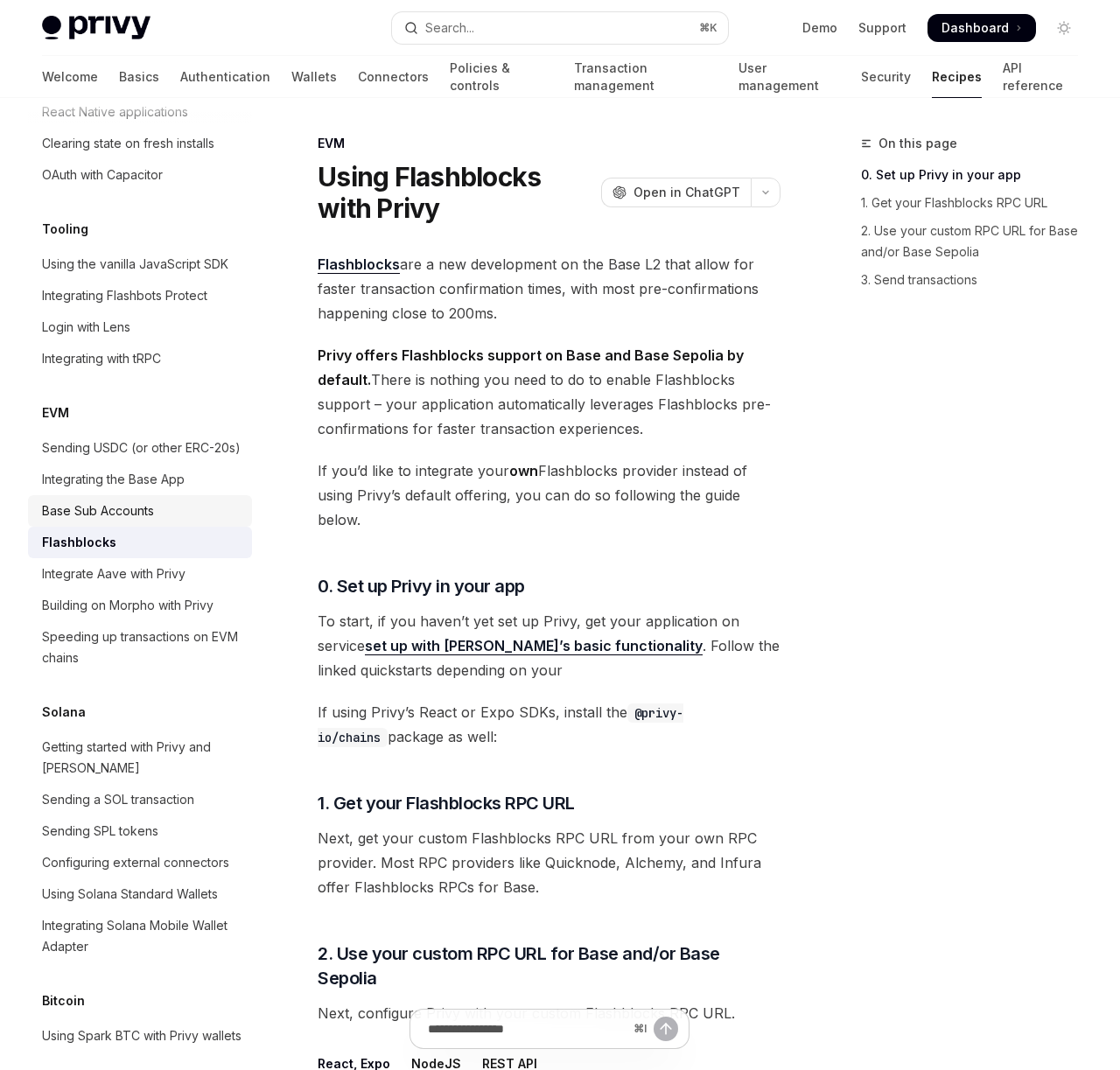
click at [146, 500] on div "Base Sub Accounts" at bounding box center [98, 510] width 112 height 21
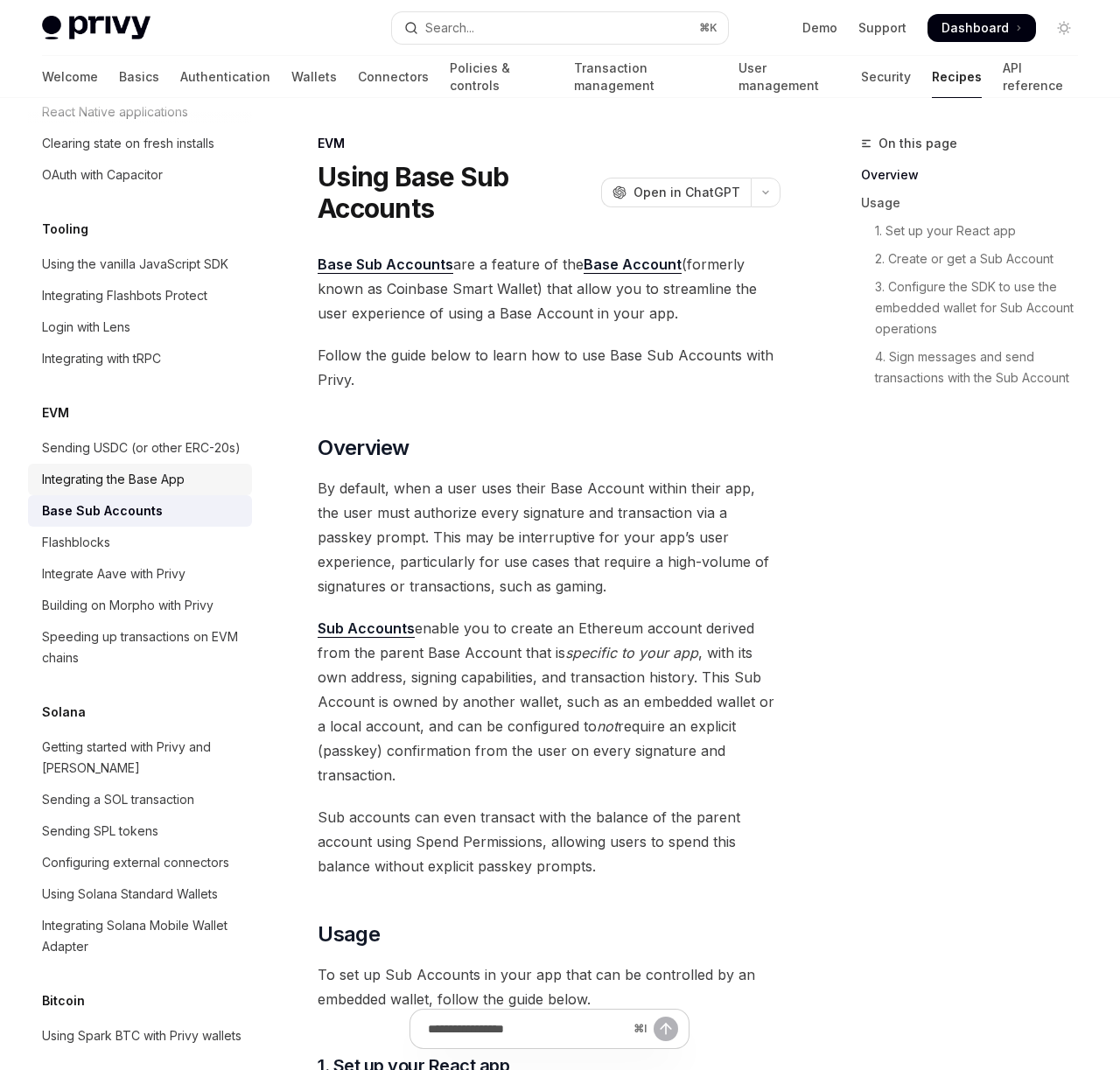
click at [150, 468] on div "Integrating the Base App" at bounding box center [112, 478] width 142 height 21
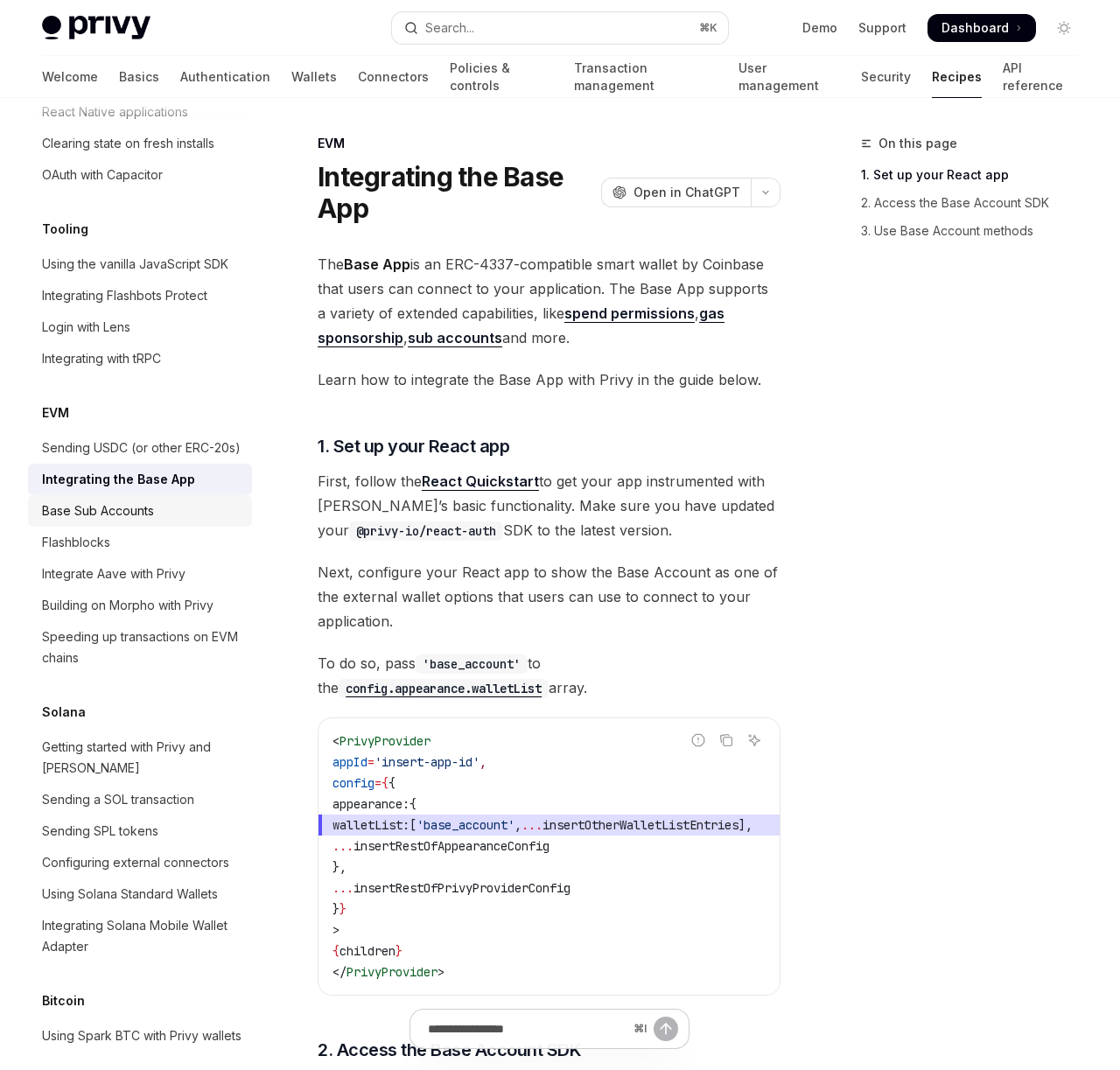
click at [130, 500] on div "Base Sub Accounts" at bounding box center [98, 510] width 112 height 21
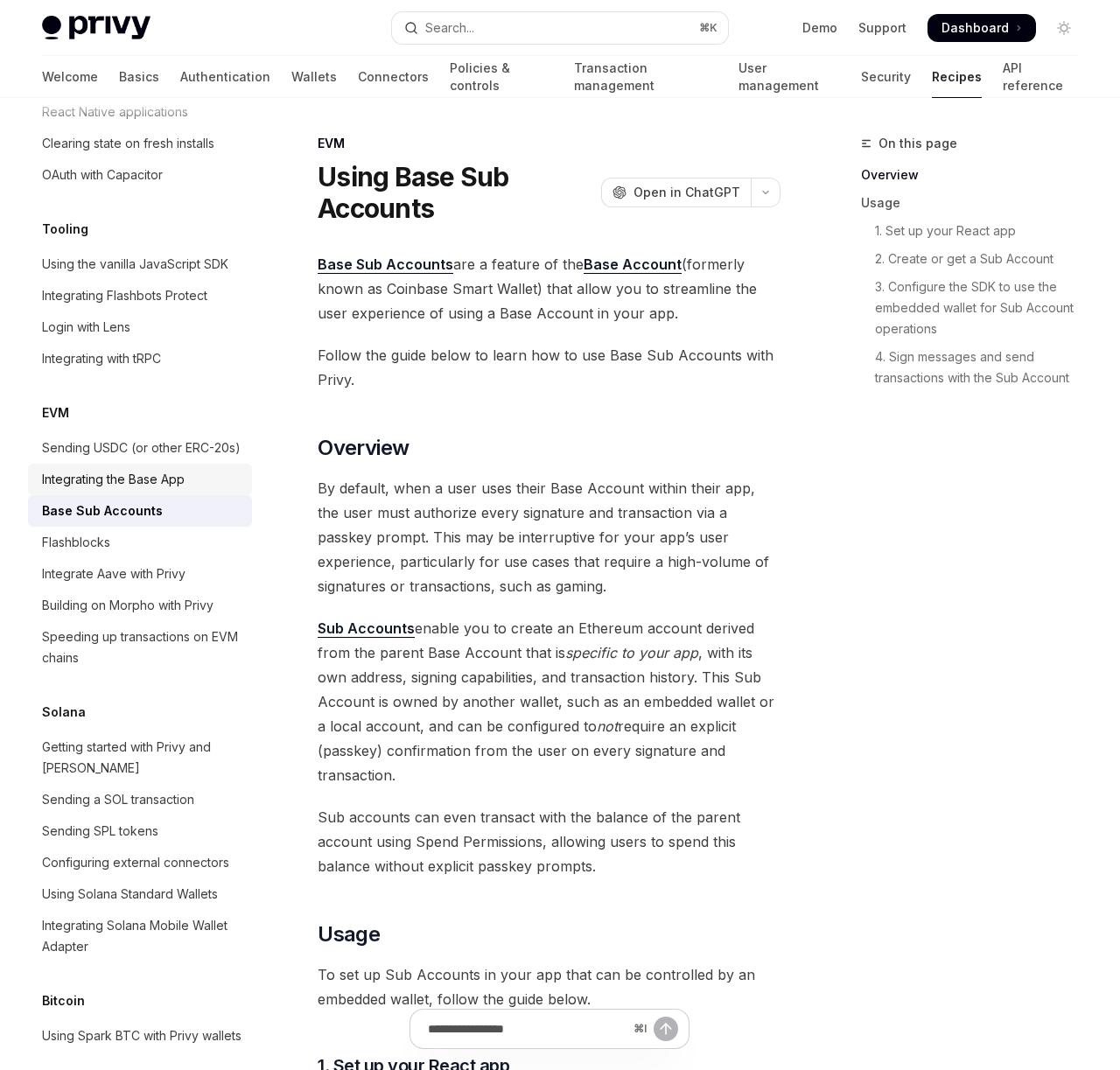
click at [139, 468] on div "Integrating the Base App" at bounding box center [112, 478] width 142 height 21
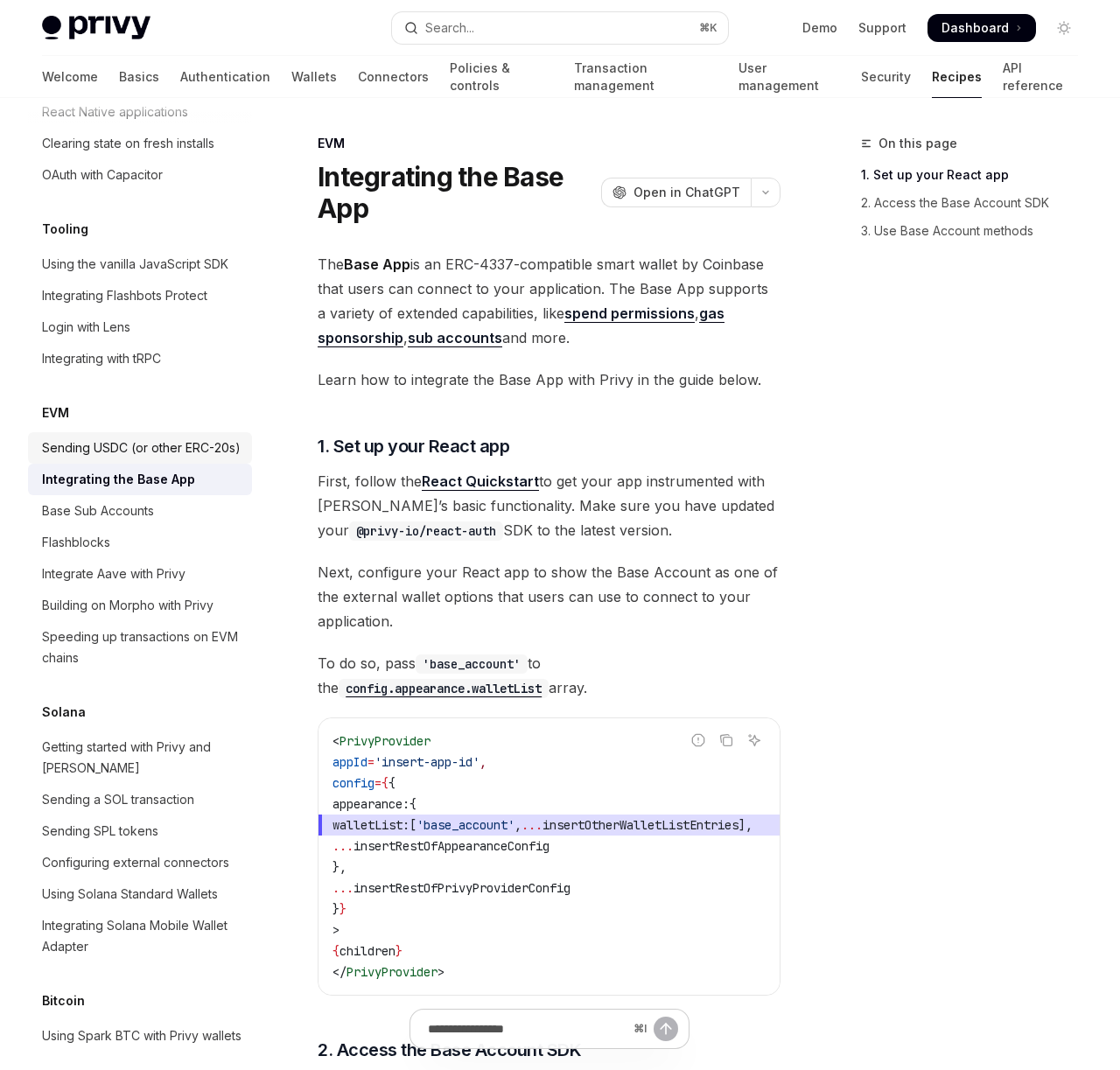
click at [129, 438] on div "Sending USDC (or other ERC-20s)" at bounding box center [140, 448] width 198 height 21
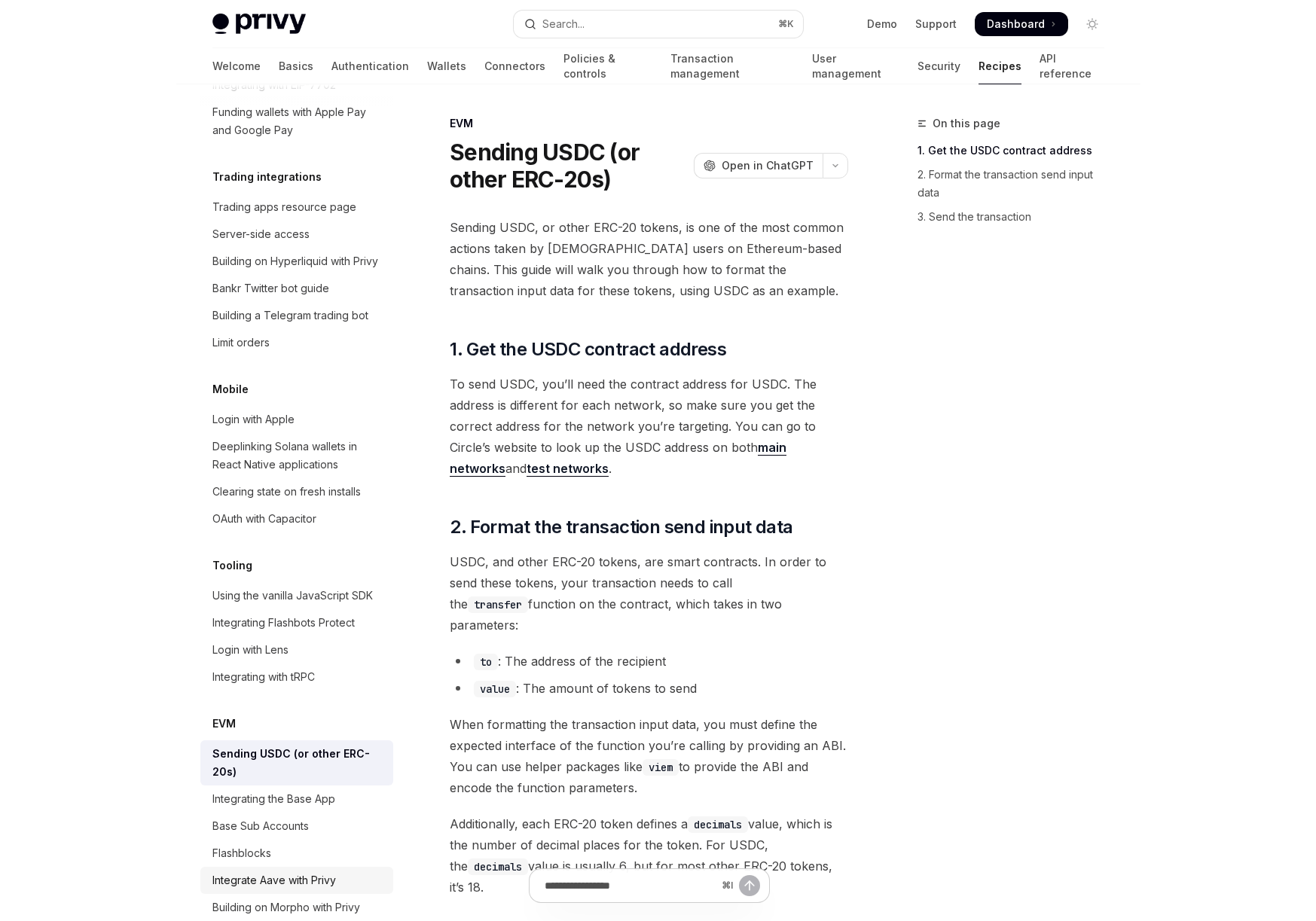
scroll to position [1434, 0]
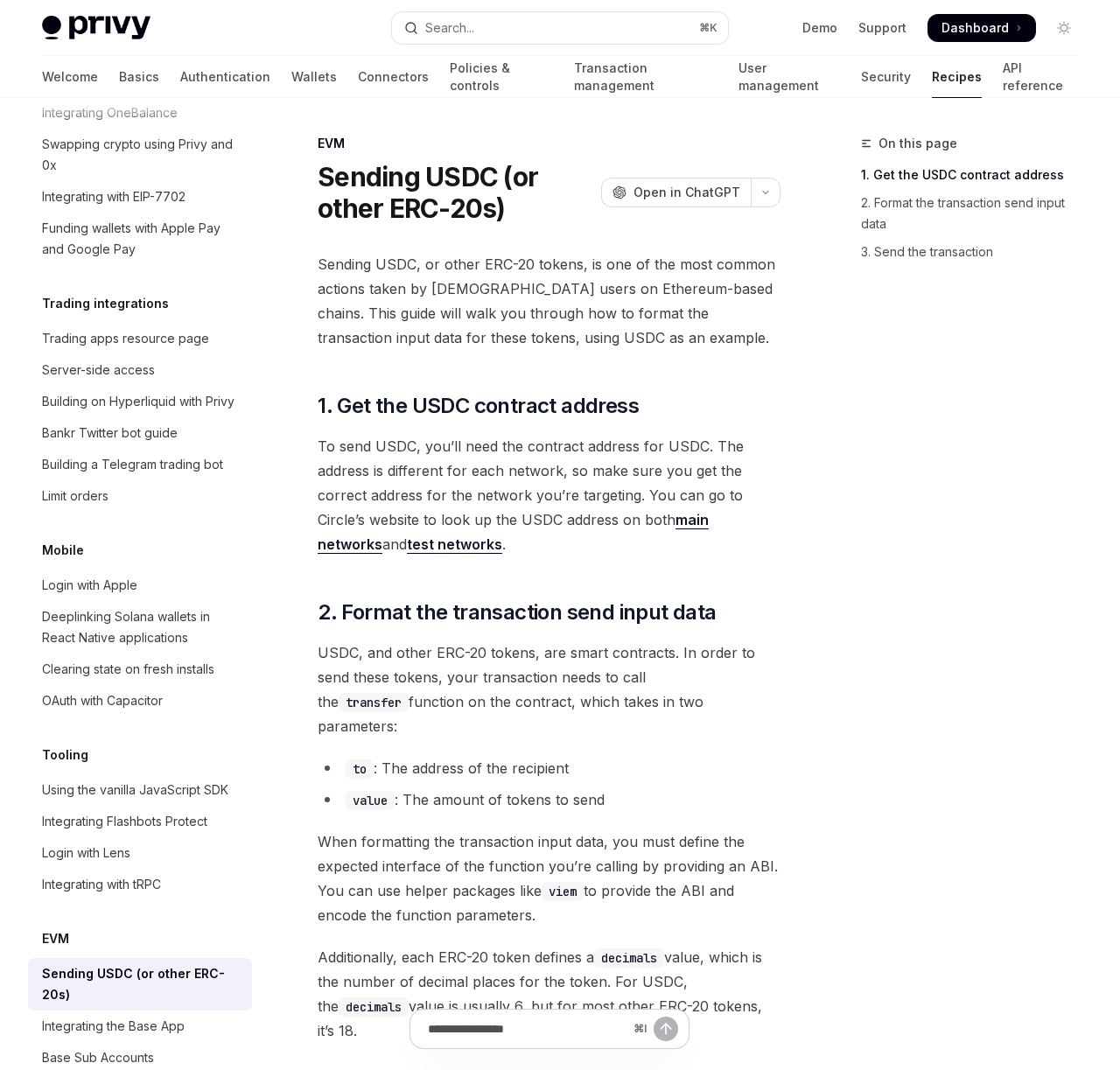
type textarea "*"
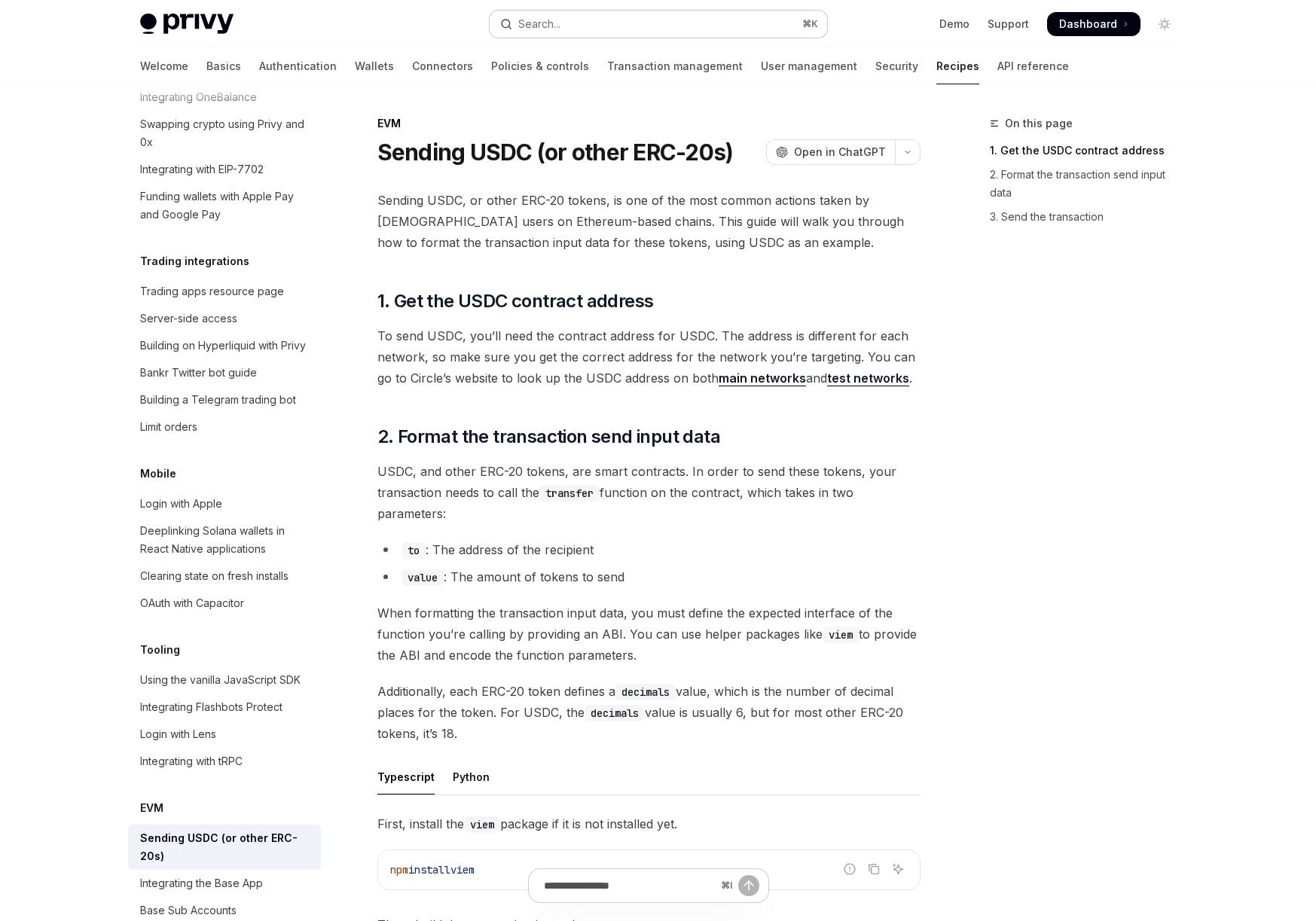
click at [643, 21] on button "Search... ⌘ K" at bounding box center [658, 24] width 337 height 27
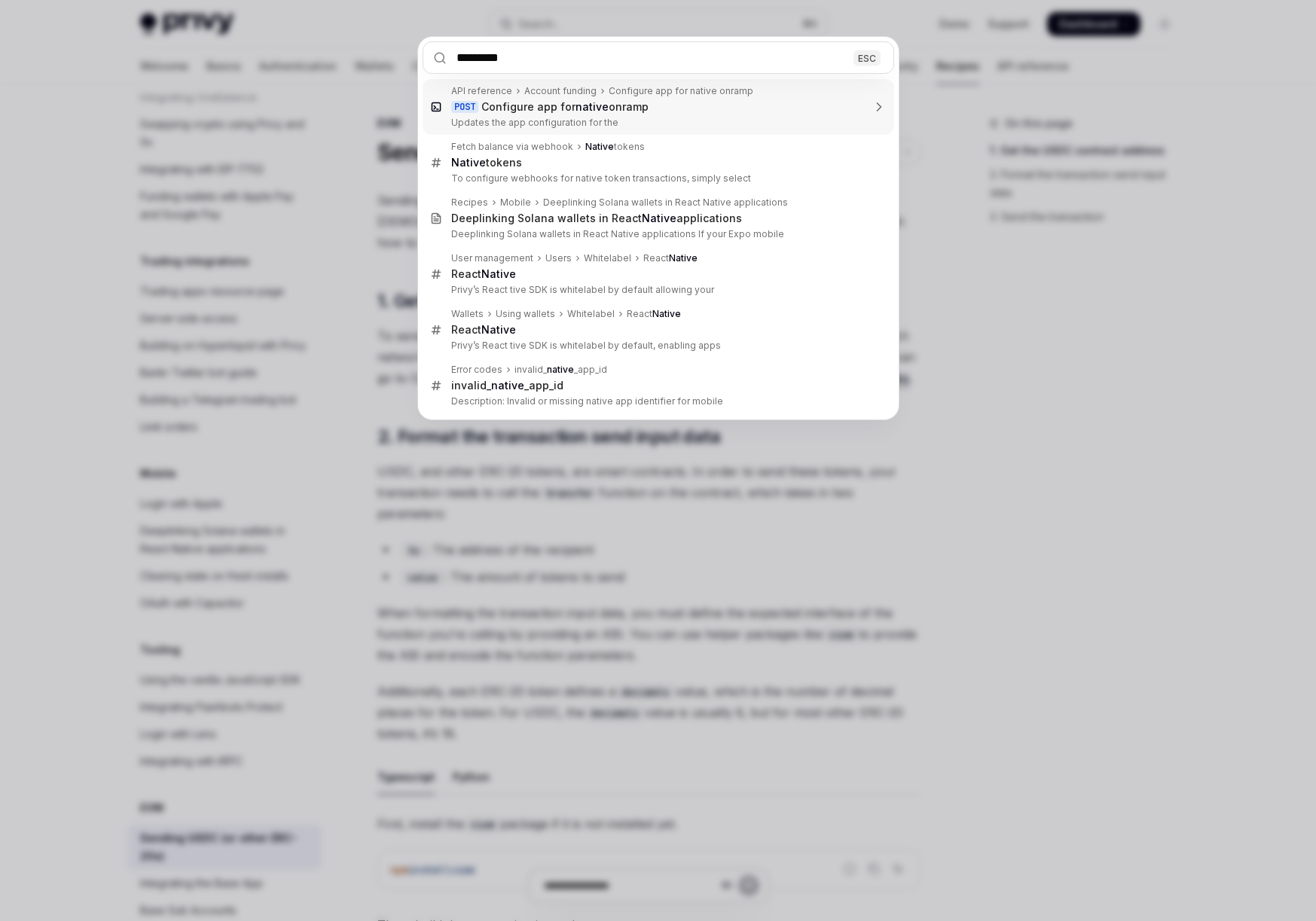
type input "**********"
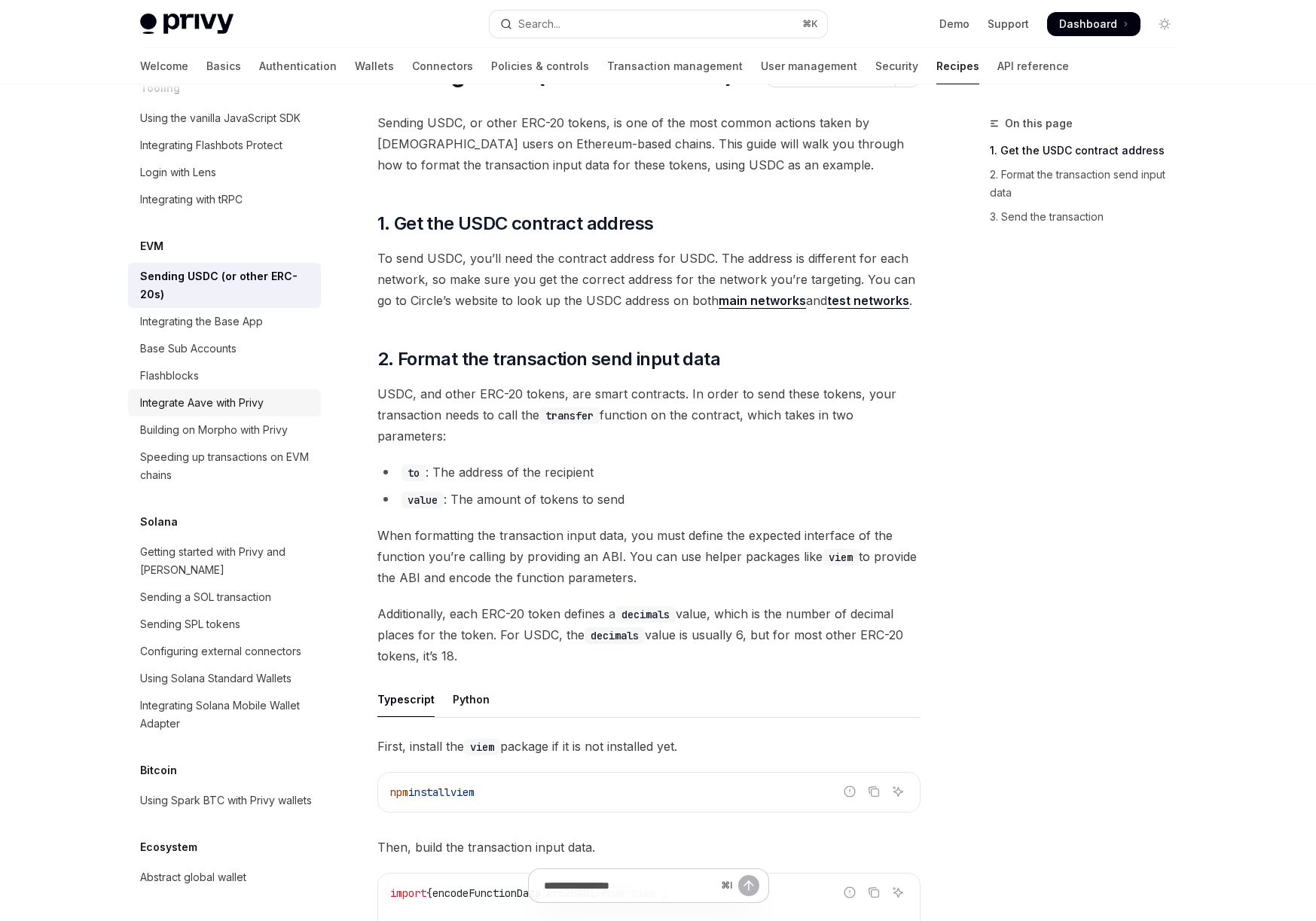
scroll to position [78, 0]
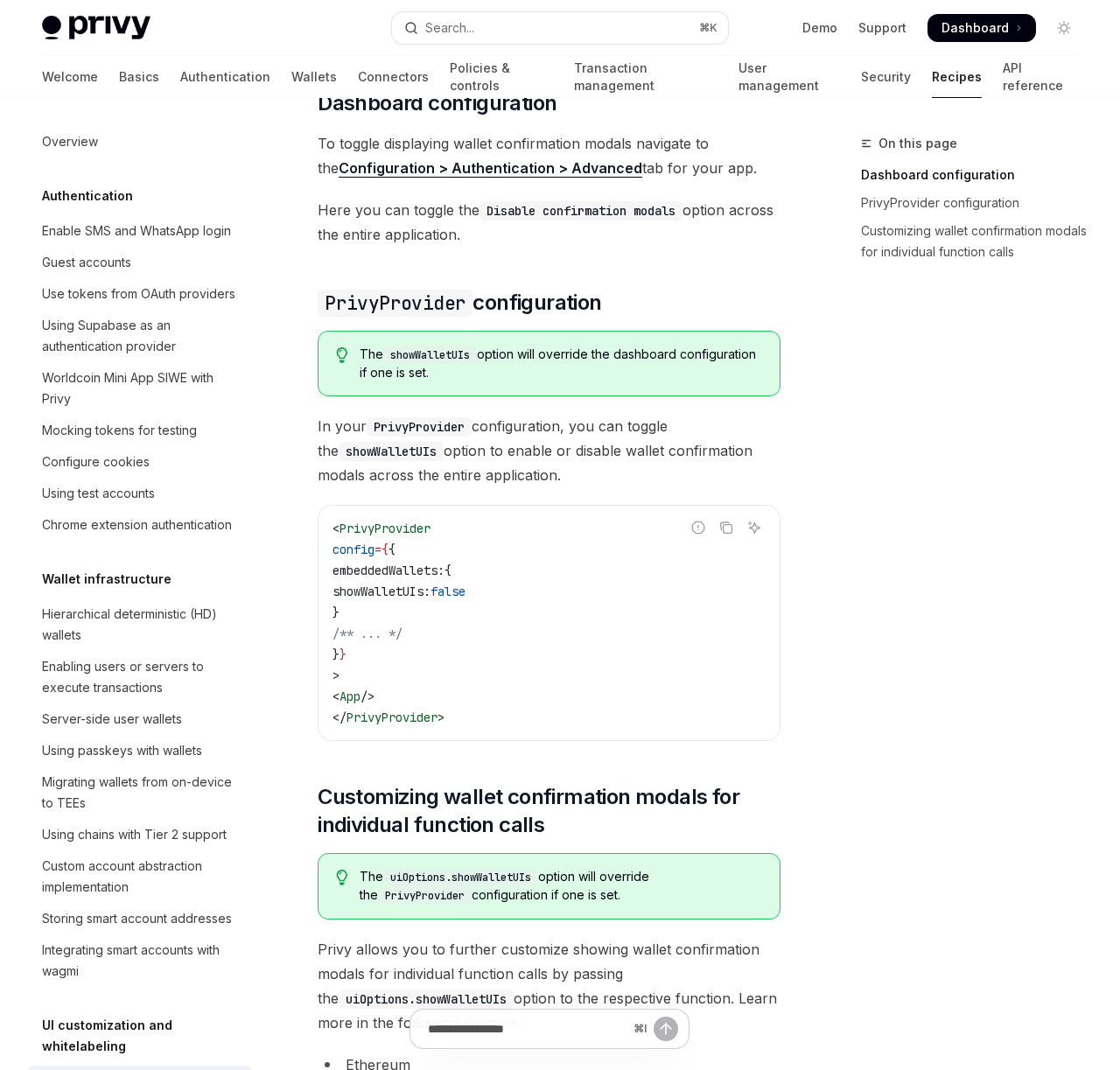
scroll to position [487, 0]
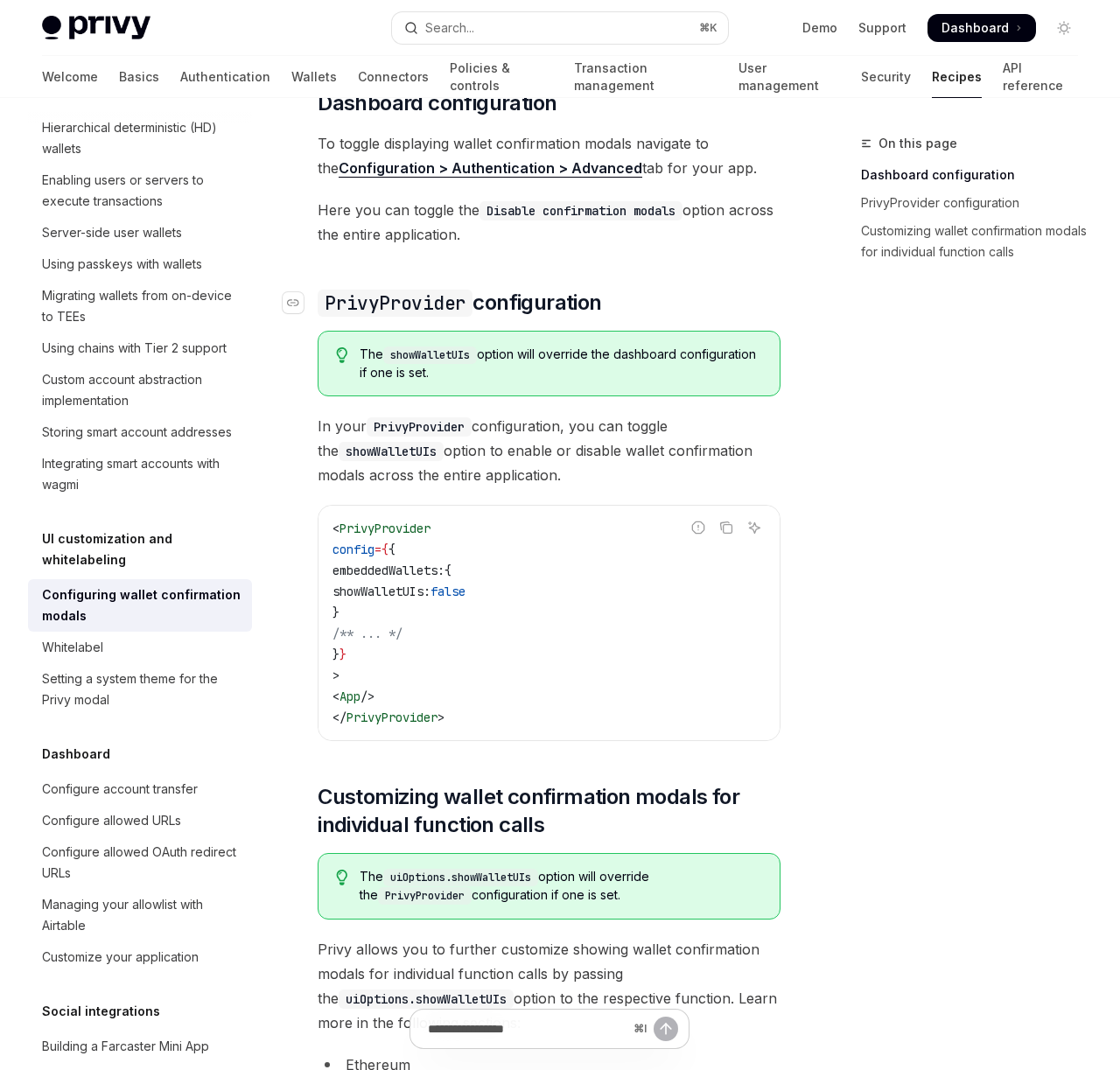
click at [618, 291] on h2 "​ PrivyProvider configuration" at bounding box center [548, 303] width 463 height 28
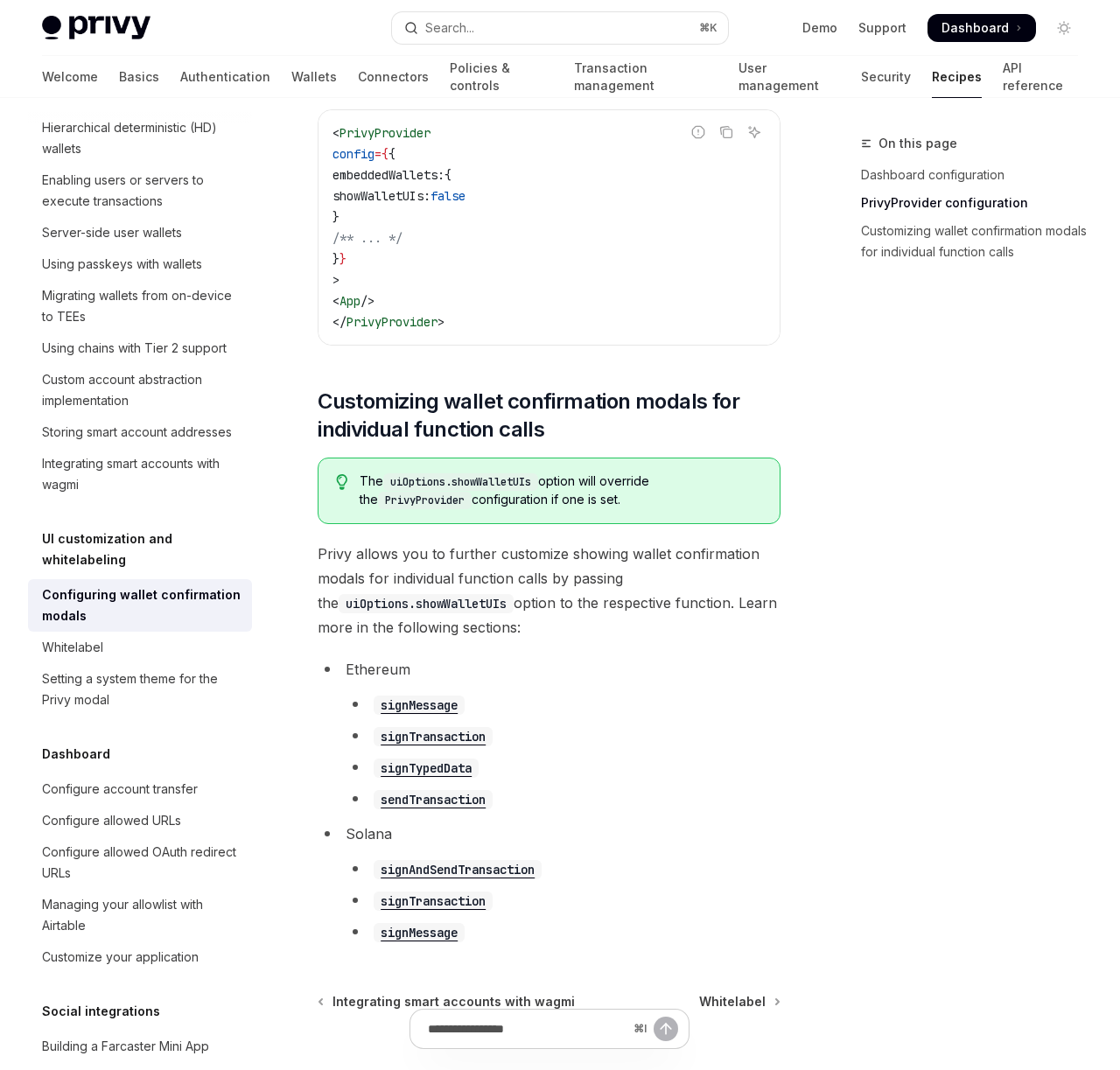
click at [447, 795] on code "sendTransaction" at bounding box center [432, 799] width 119 height 19
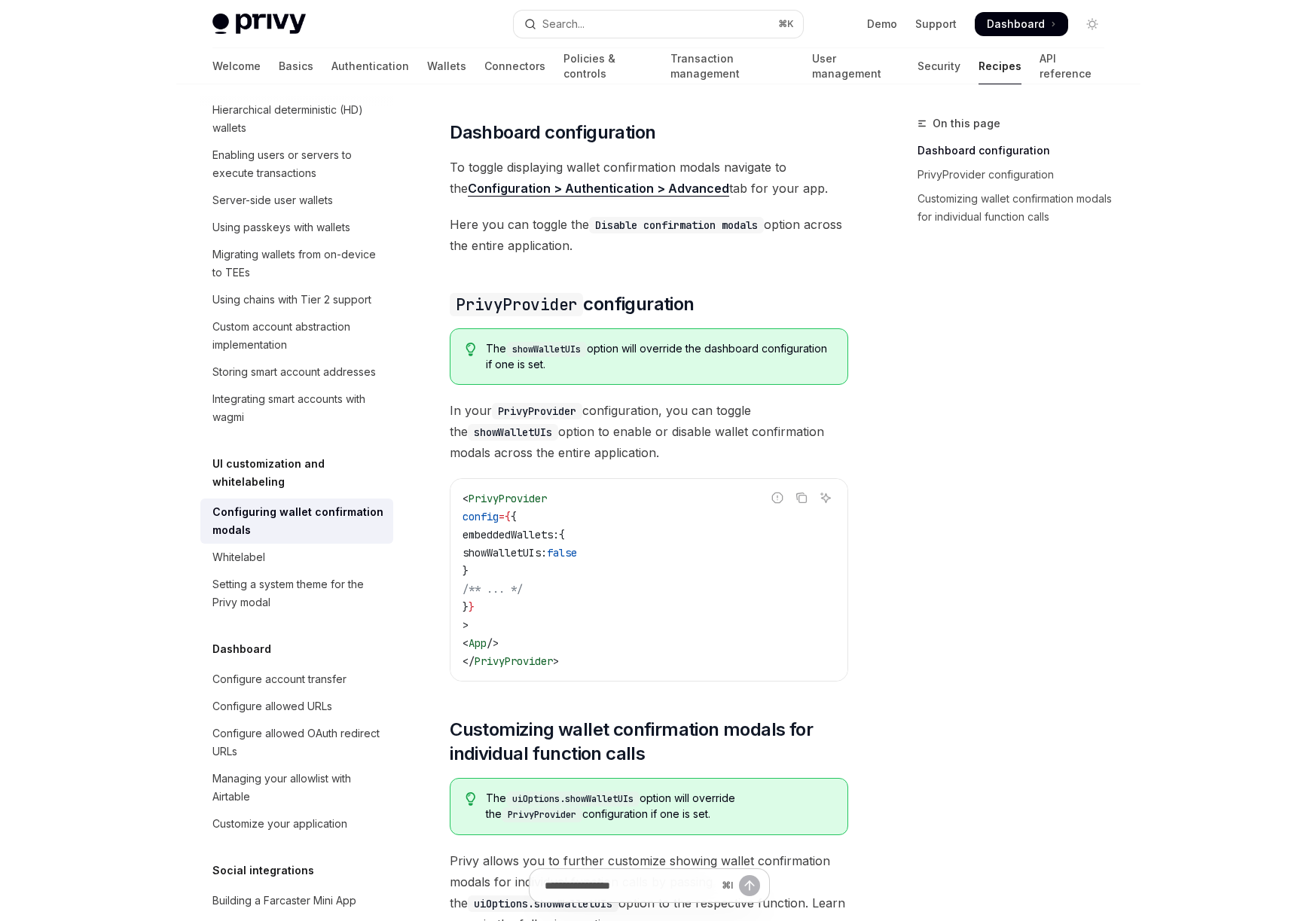
scroll to position [272, 0]
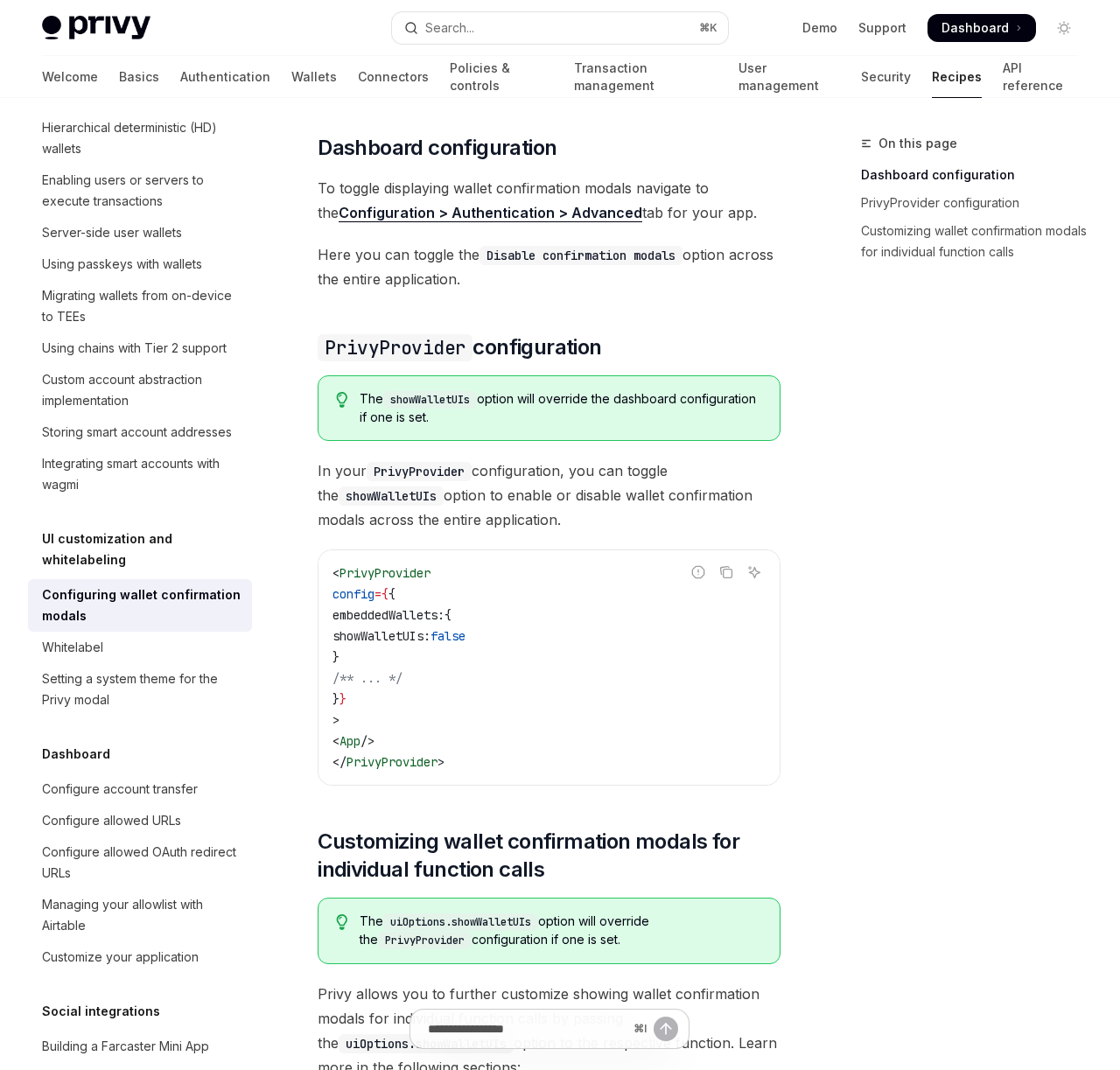
drag, startPoint x: 375, startPoint y: 634, endPoint x: 483, endPoint y: 637, distance: 108.0
click at [584, 630] on code "< PrivyProvider config = { { embeddedWallets: { showWalletUIs: false } /** ... …" at bounding box center [549, 668] width 433 height 210
copy span "showWalletUIs: false"
drag, startPoint x: 546, startPoint y: 651, endPoint x: 518, endPoint y: 649, distance: 28.1
click at [546, 651] on code "< PrivyProvider config = { { embeddedWallets: { showWalletUIs: false } /** ... …" at bounding box center [549, 668] width 433 height 210
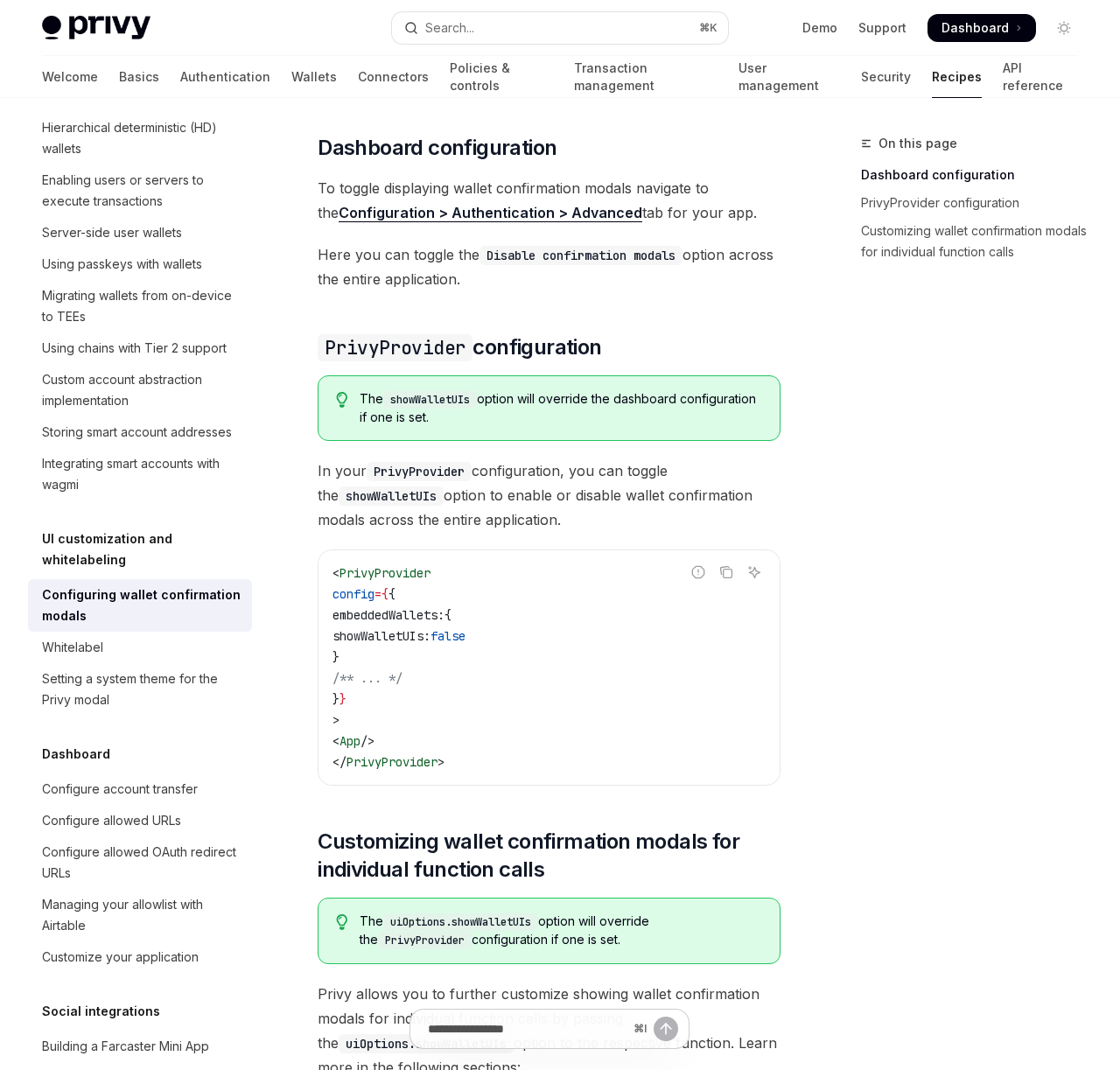
click at [430, 633] on span "showWalletUIs:" at bounding box center [381, 635] width 98 height 15
copy span "showWalletUIs"
type textarea "*"
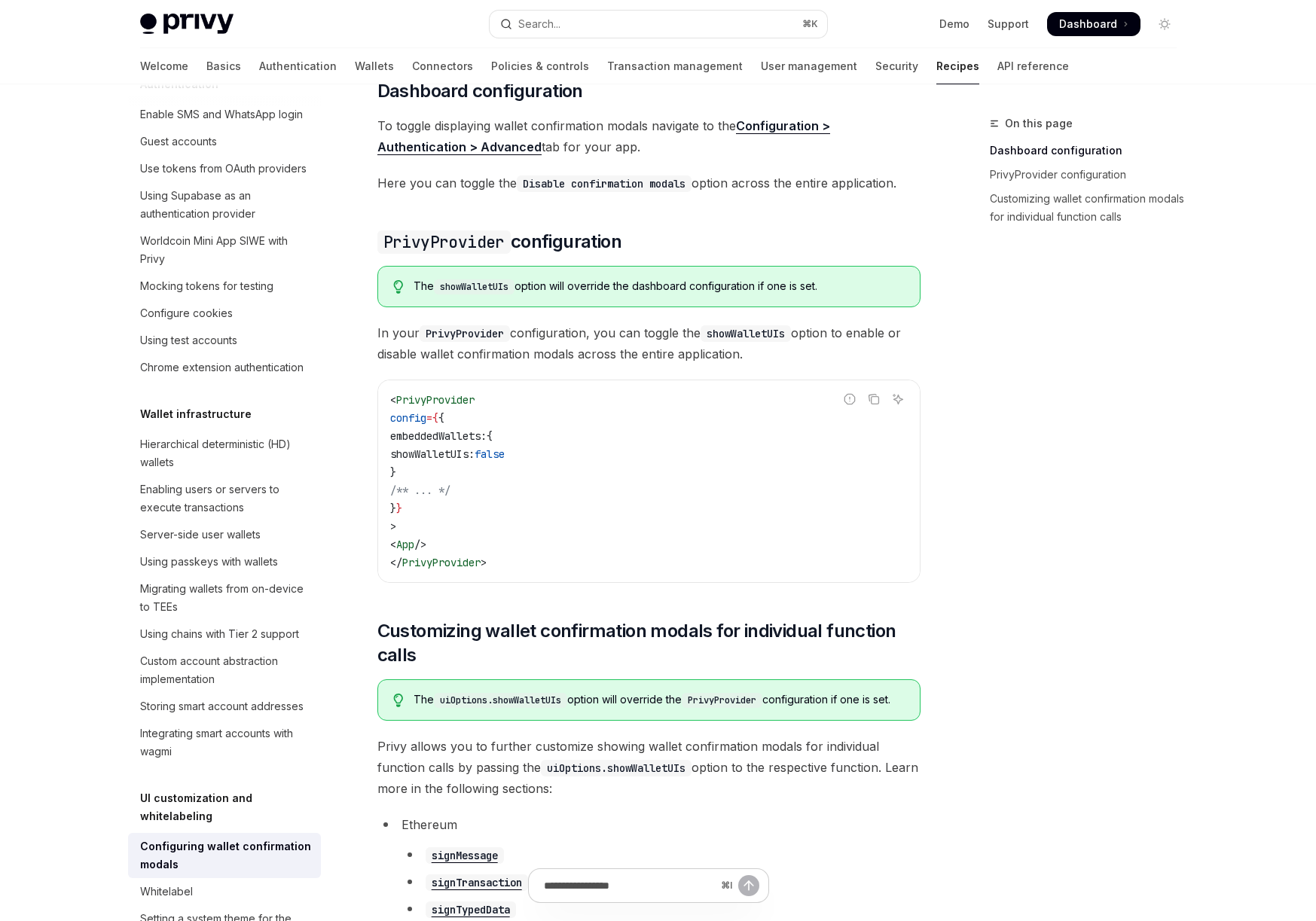
scroll to position [0, 0]
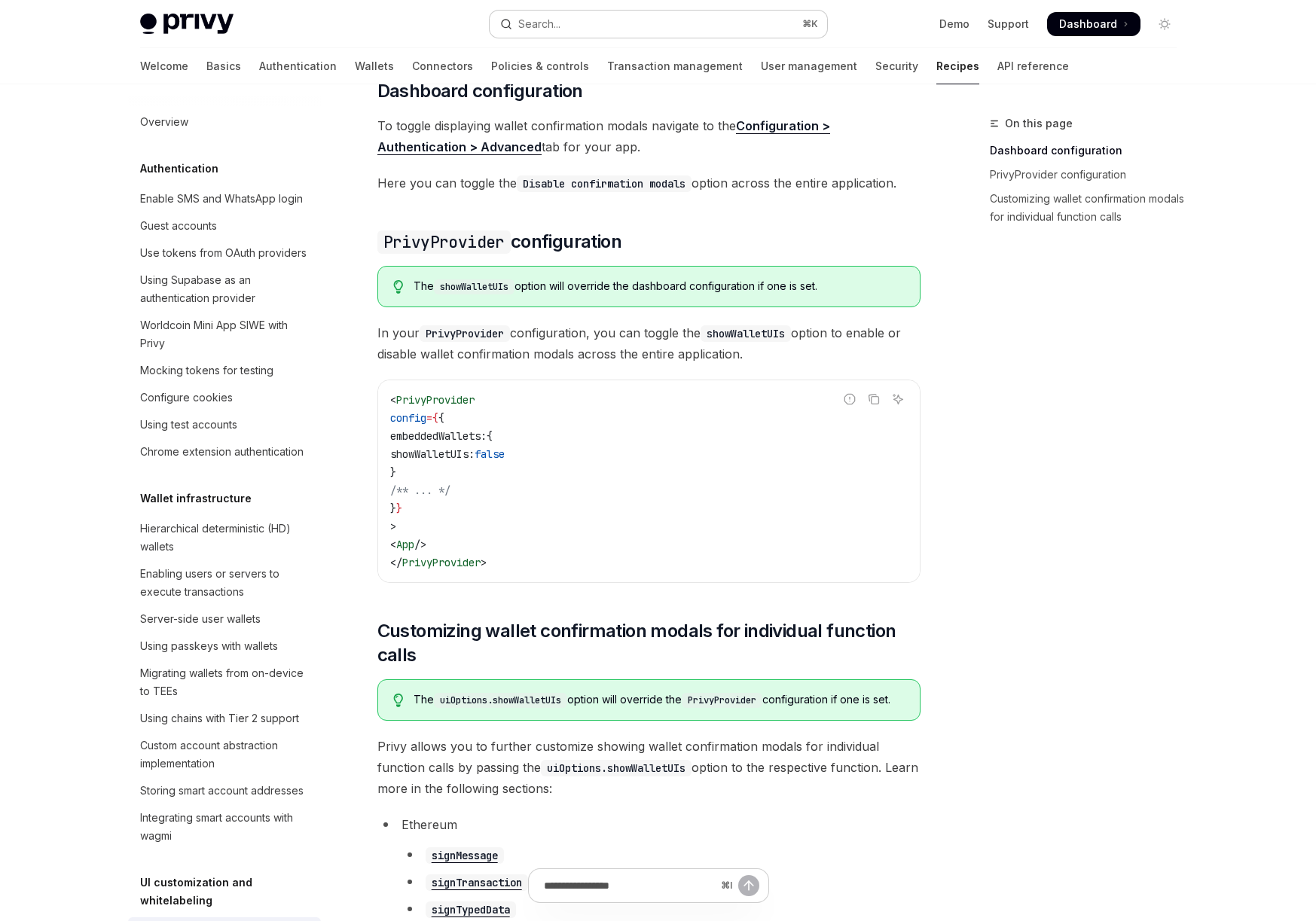
click at [557, 18] on div "Search..." at bounding box center [539, 23] width 42 height 18
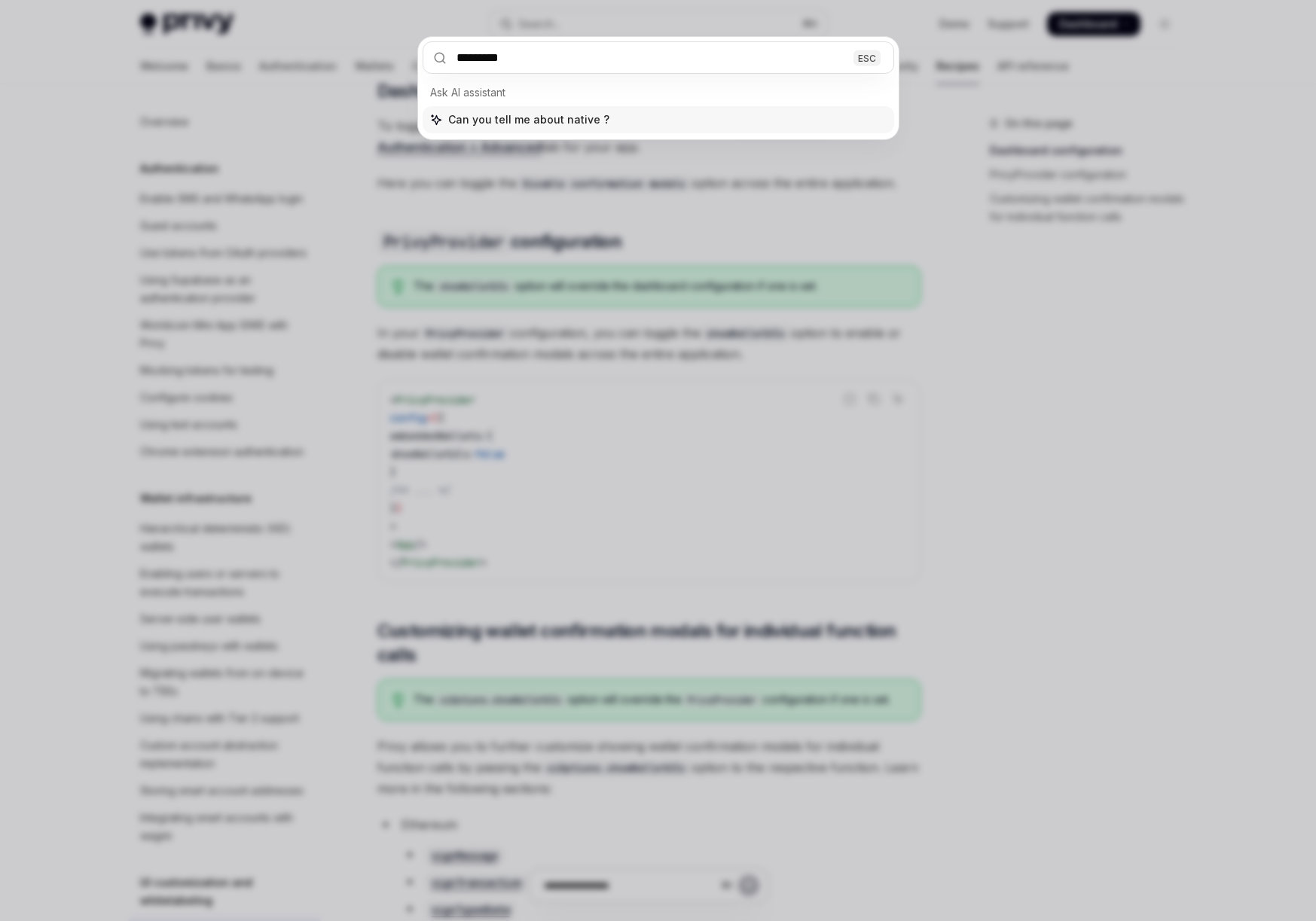
type input "**********"
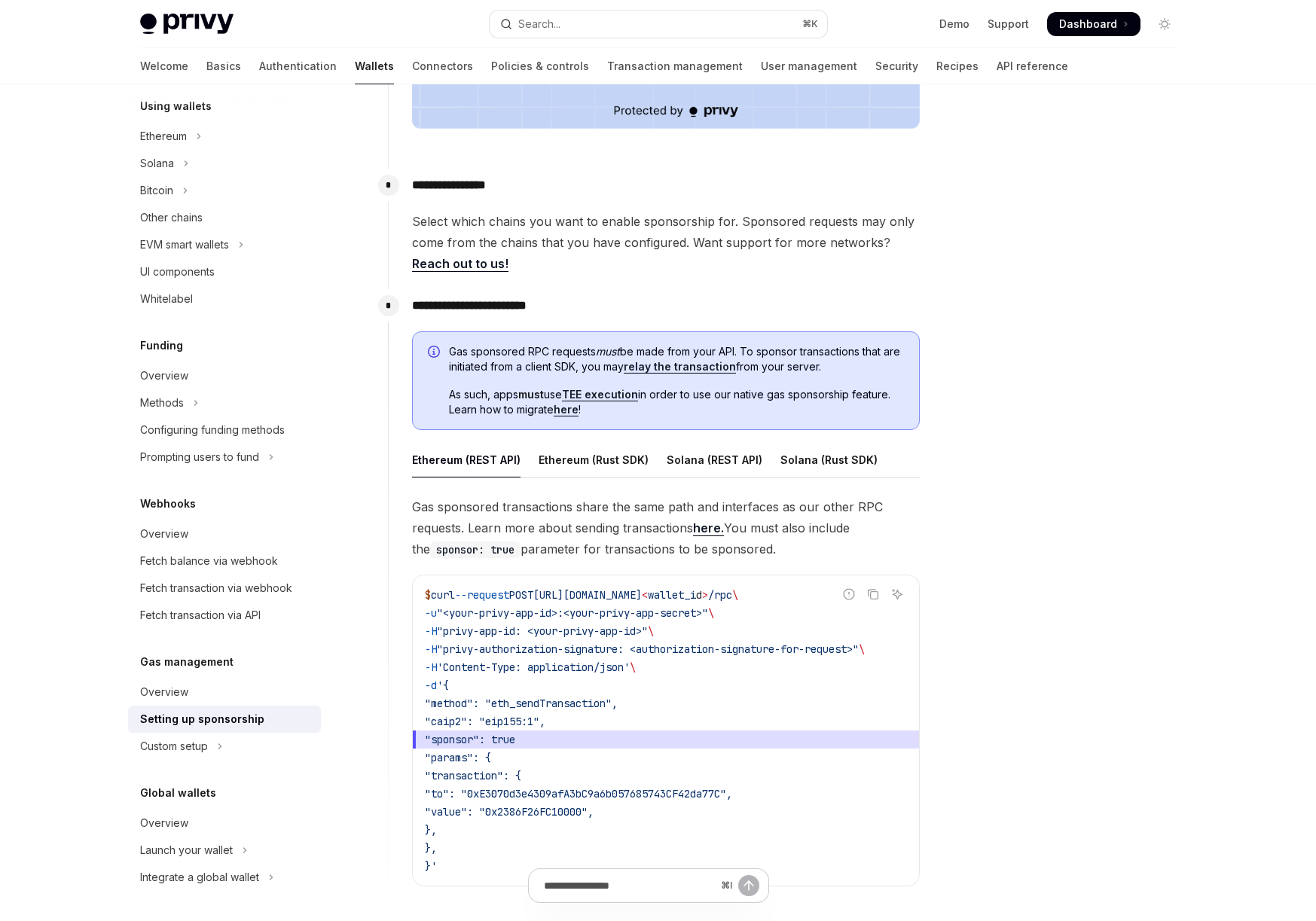
scroll to position [604, 0]
click at [855, 350] on span "Gas sponsored RPC requests must be made from your API. To sponsor transactions …" at bounding box center [676, 358] width 455 height 30
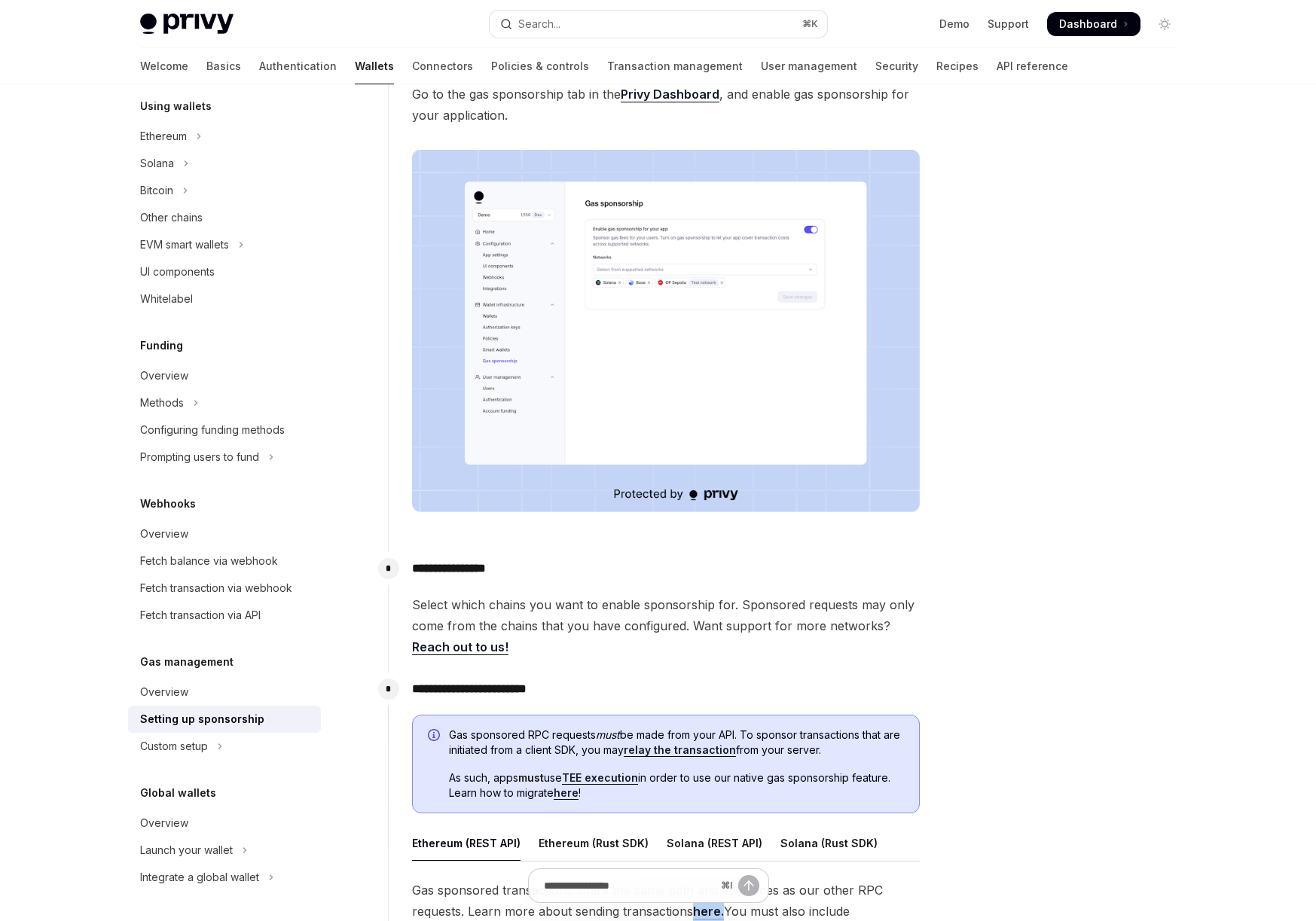
scroll to position [158, 0]
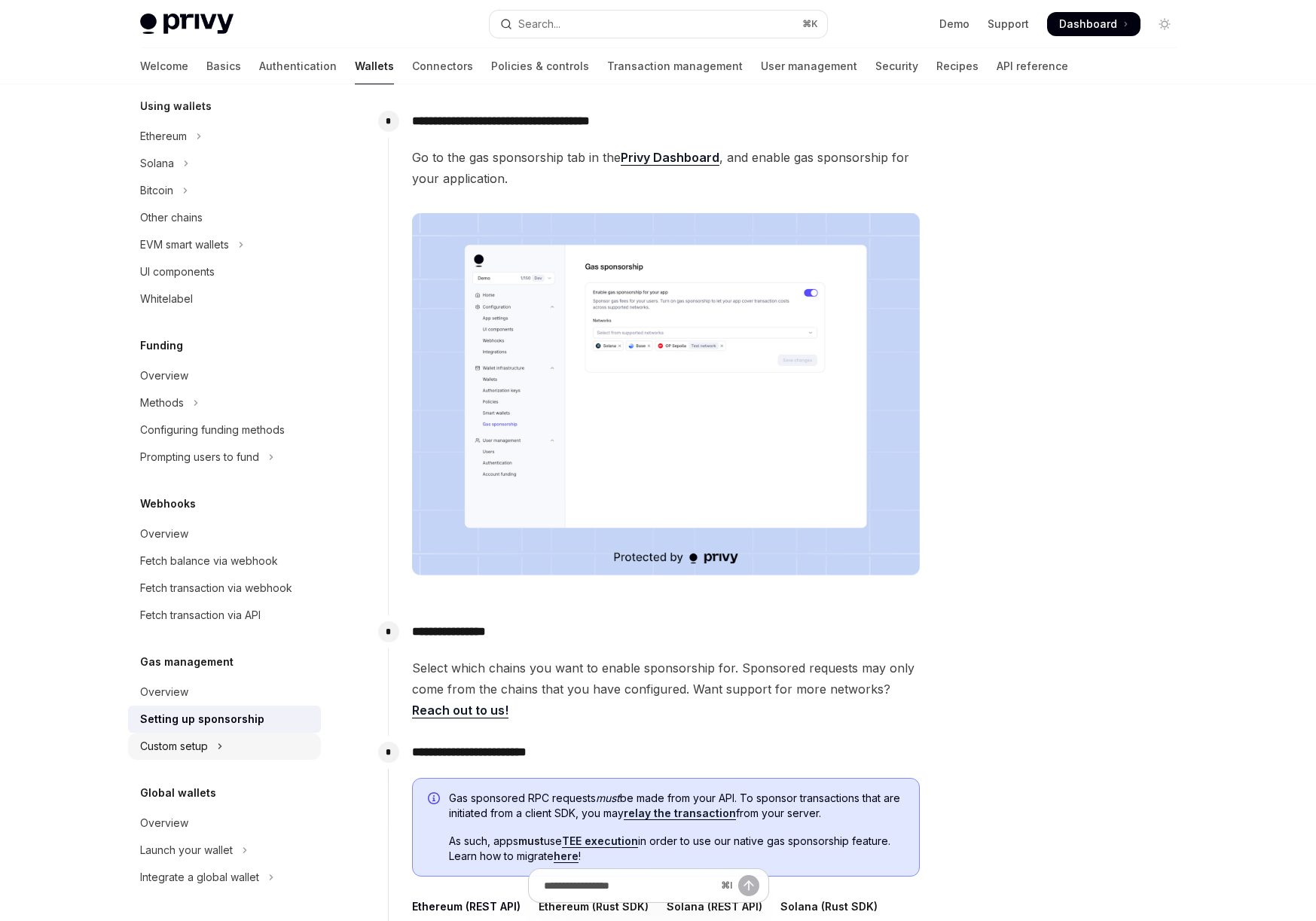
click at [188, 742] on div "Custom setup" at bounding box center [174, 746] width 68 height 18
type textarea "*"
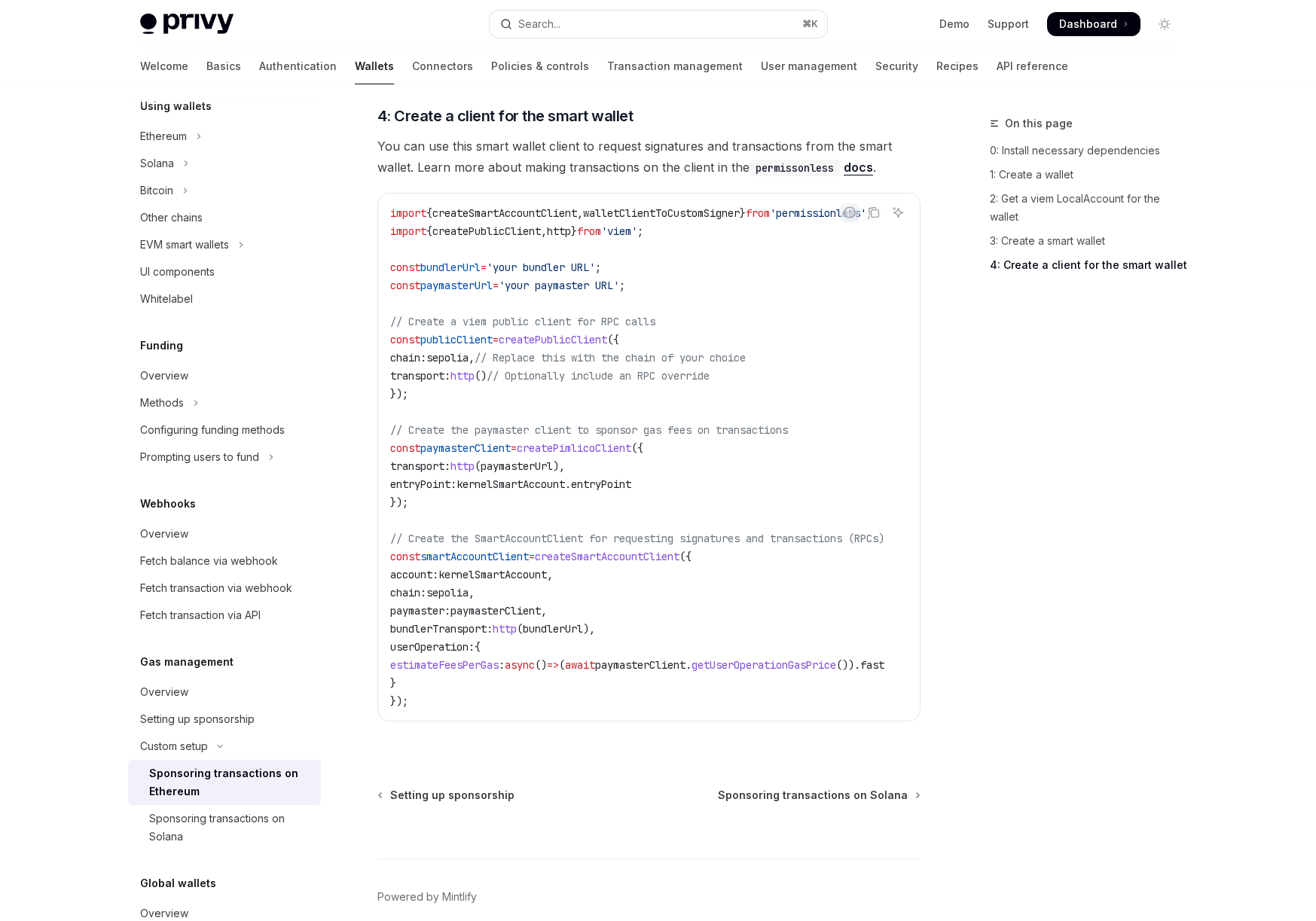
scroll to position [1943, 0]
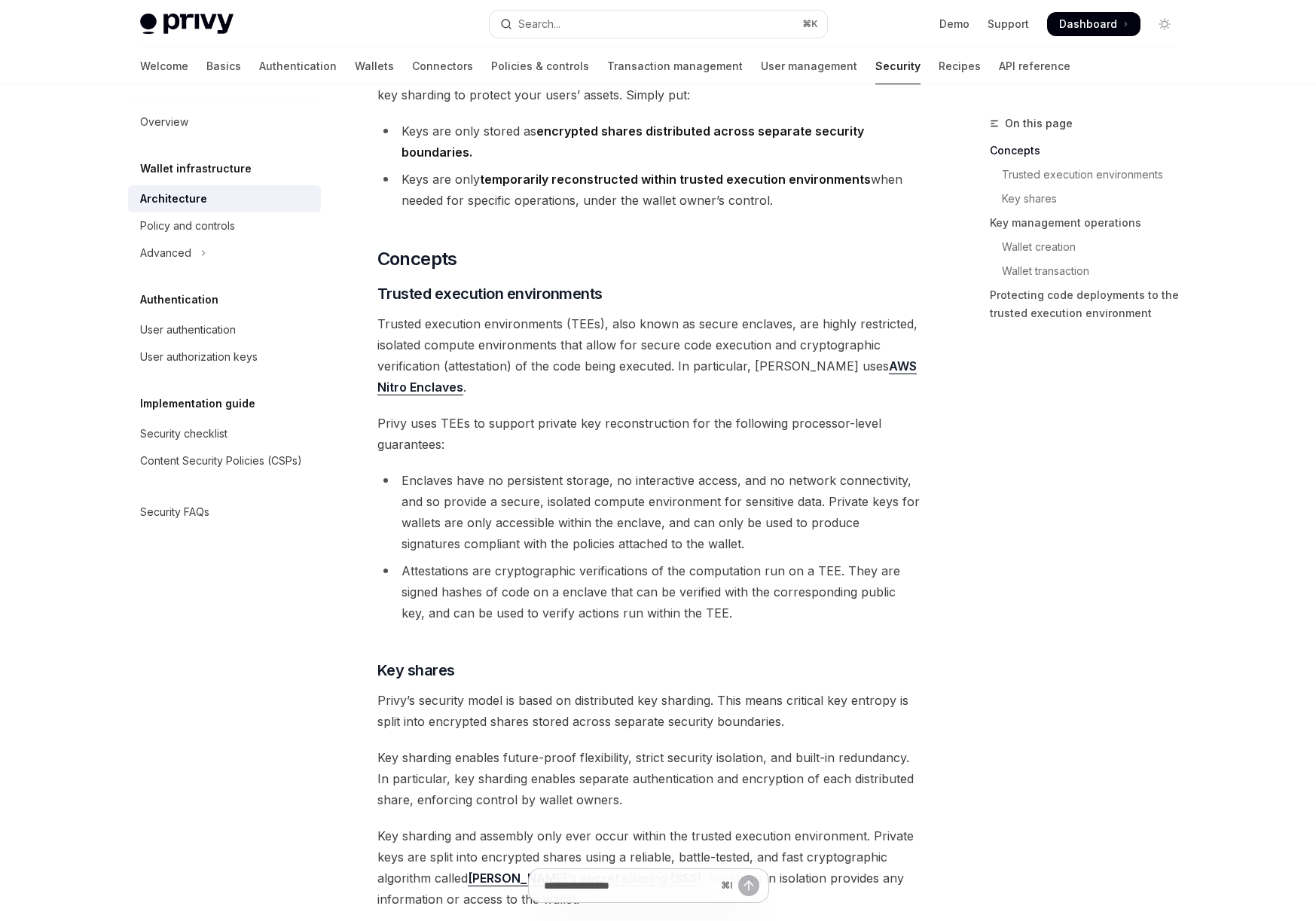
scroll to position [128, 0]
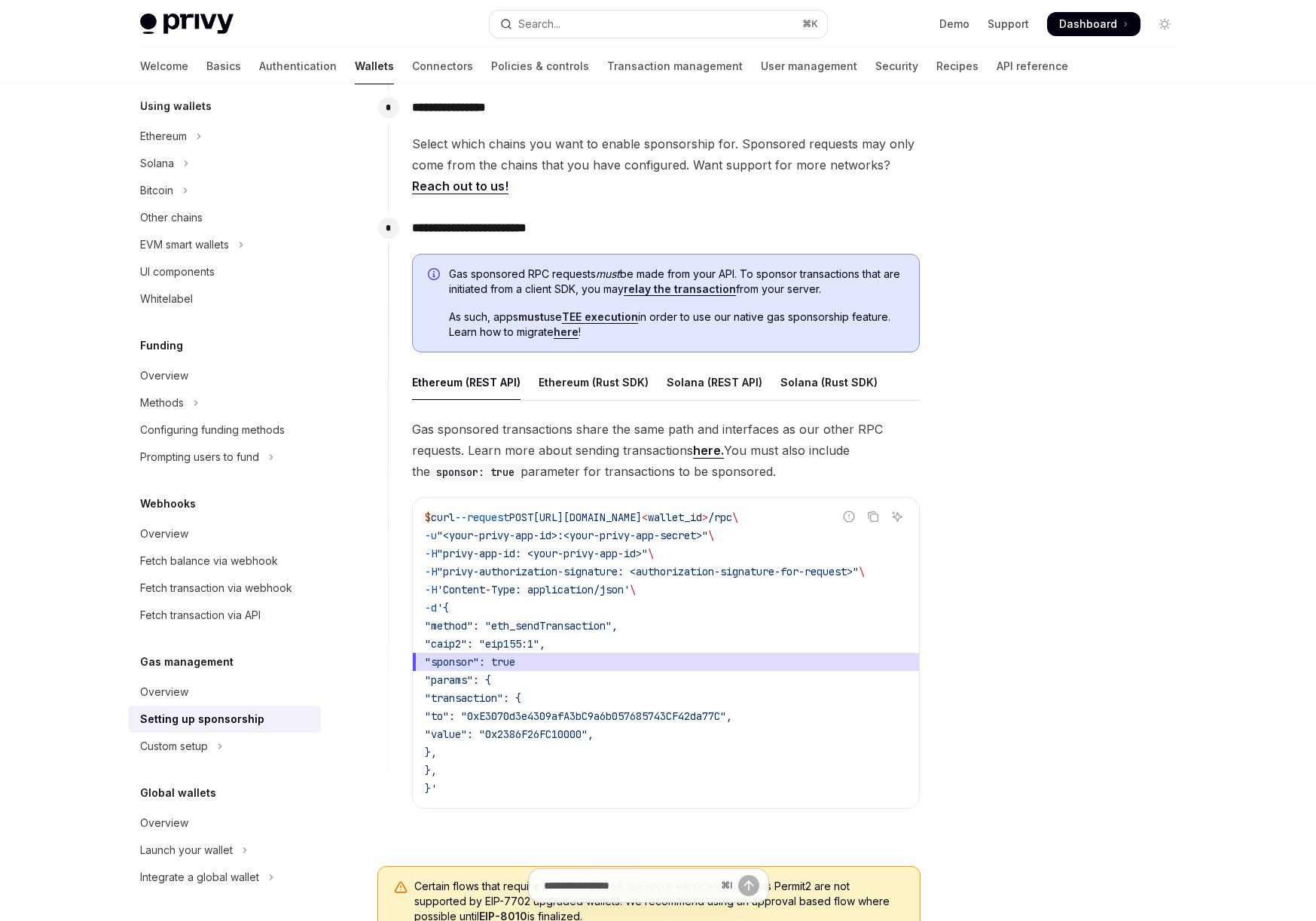
scroll to position [688, 0]
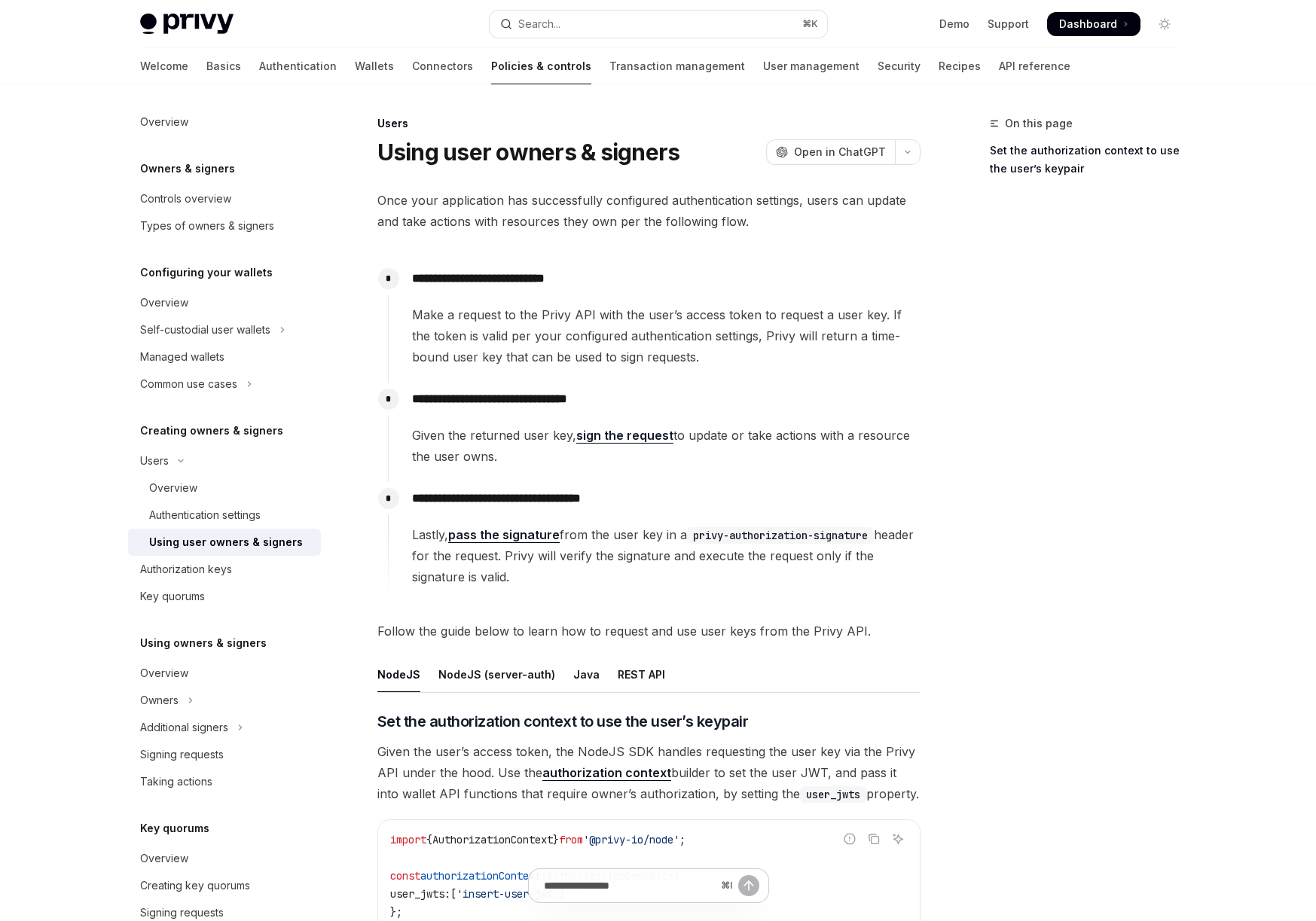
click at [597, 333] on span "Make a request to the Privy API with the user’s access token to request a user …" at bounding box center [665, 335] width 508 height 63
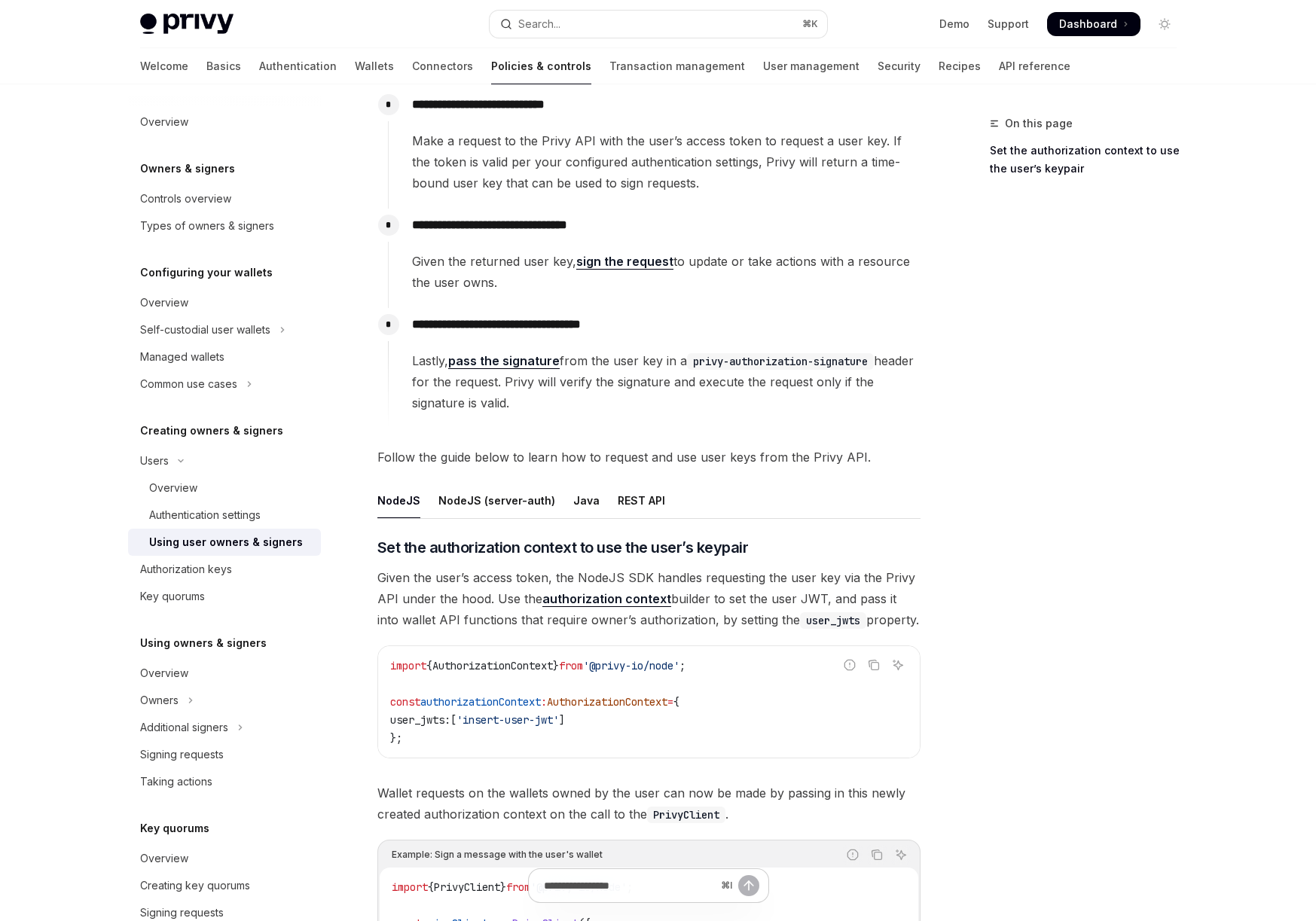
scroll to position [105, 0]
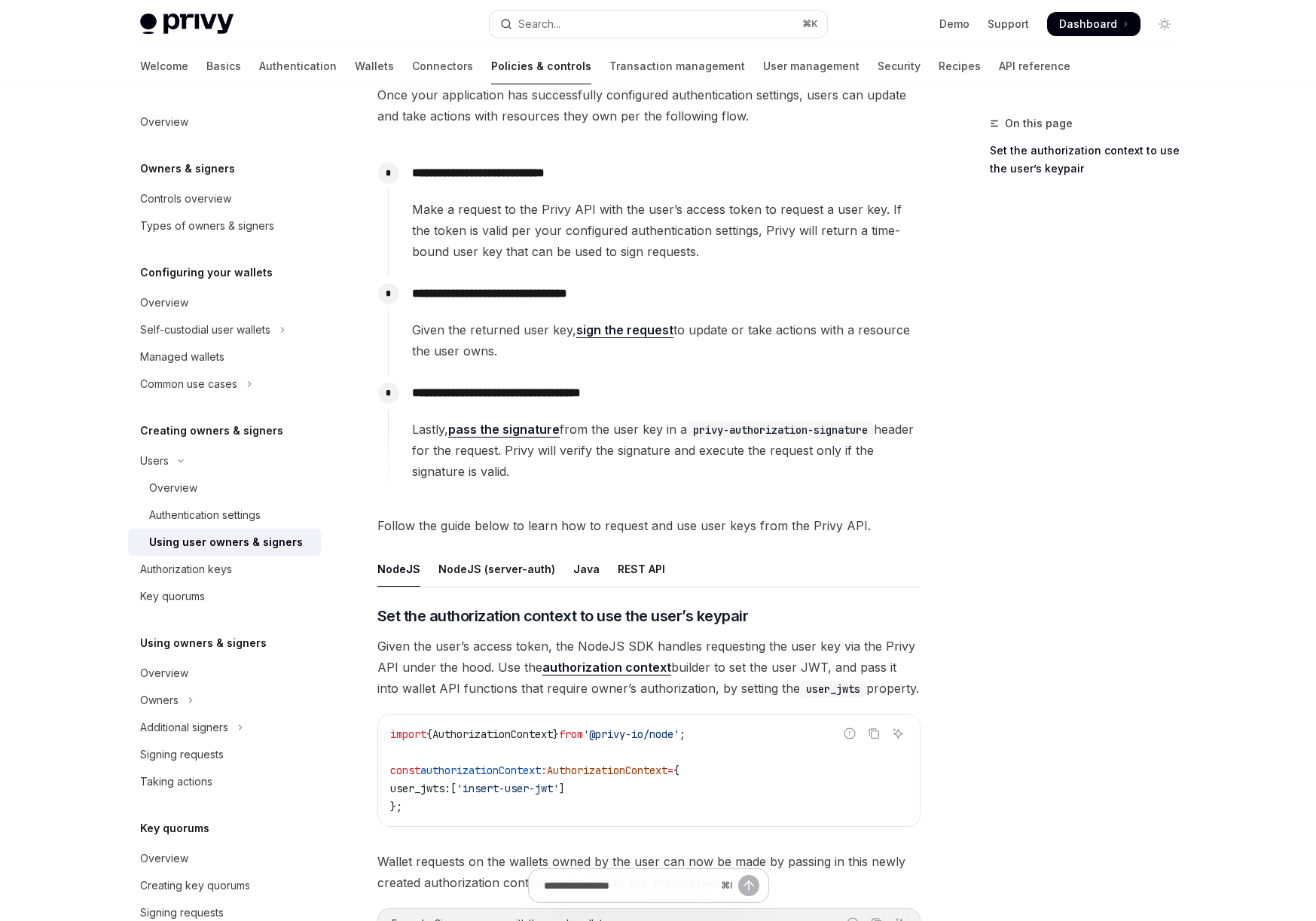
click at [601, 325] on link "sign the request" at bounding box center [625, 330] width 98 height 16
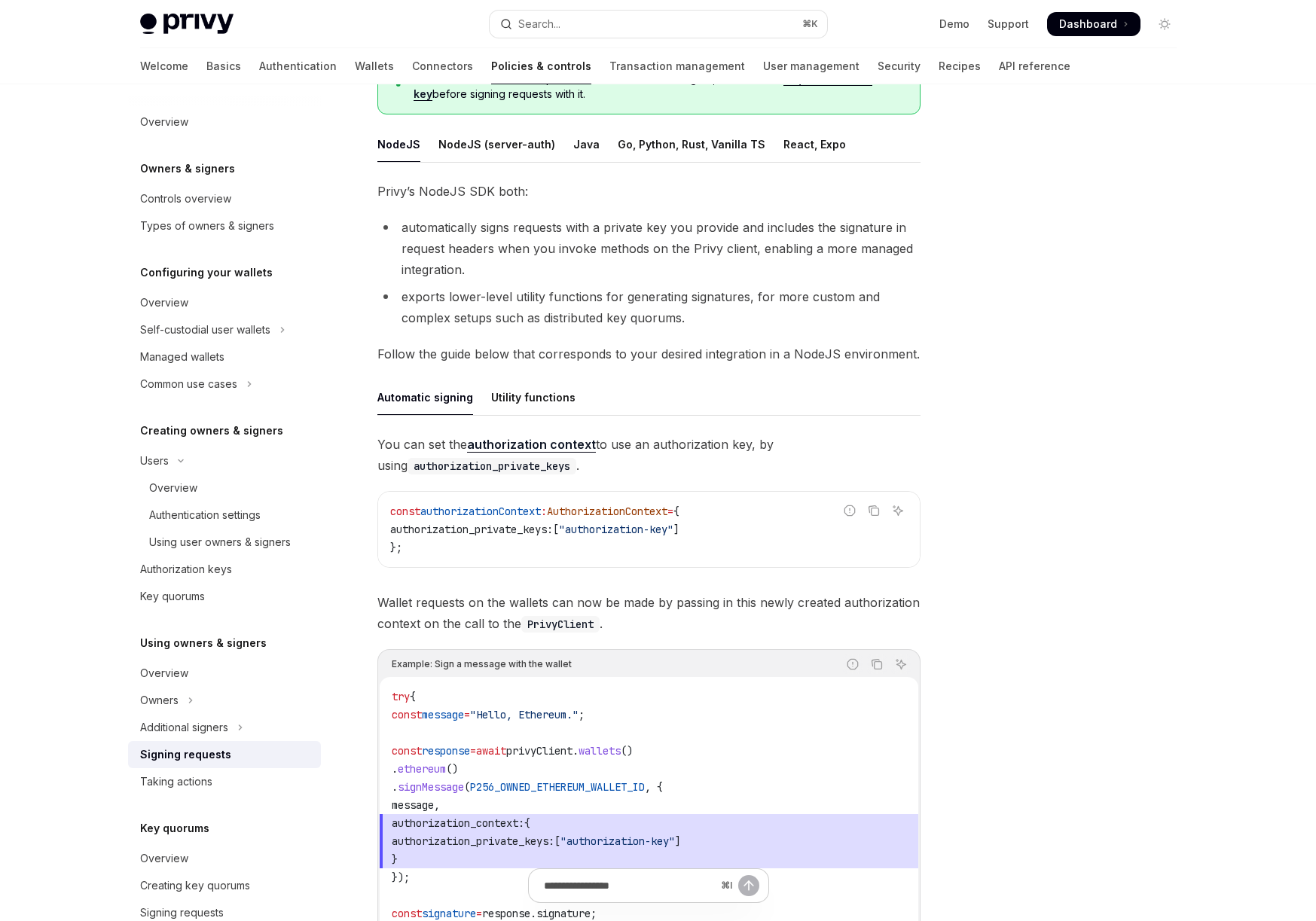
scroll to position [33, 0]
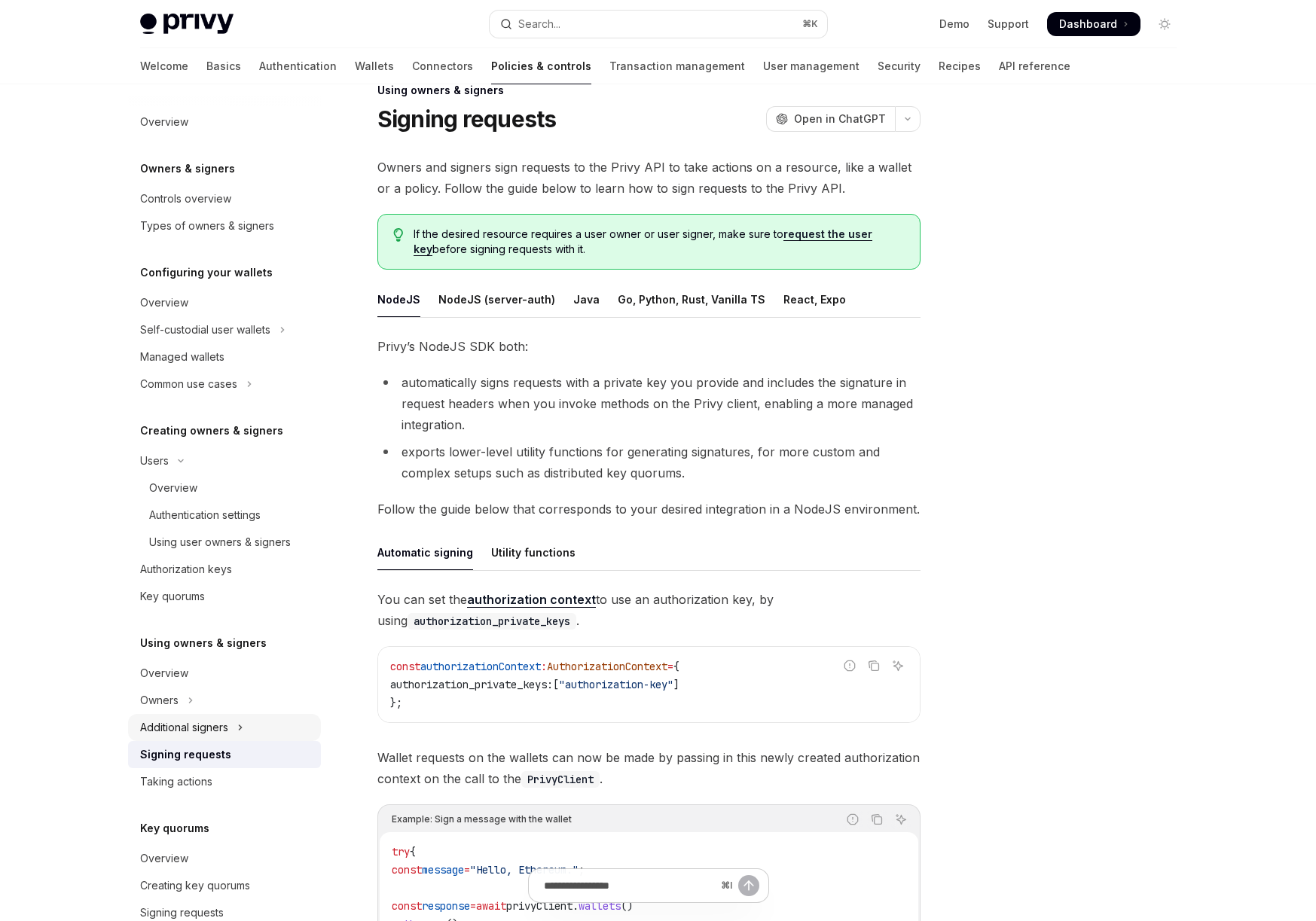
click at [245, 735] on button "Additional signers" at bounding box center [224, 727] width 193 height 27
type textarea "*"
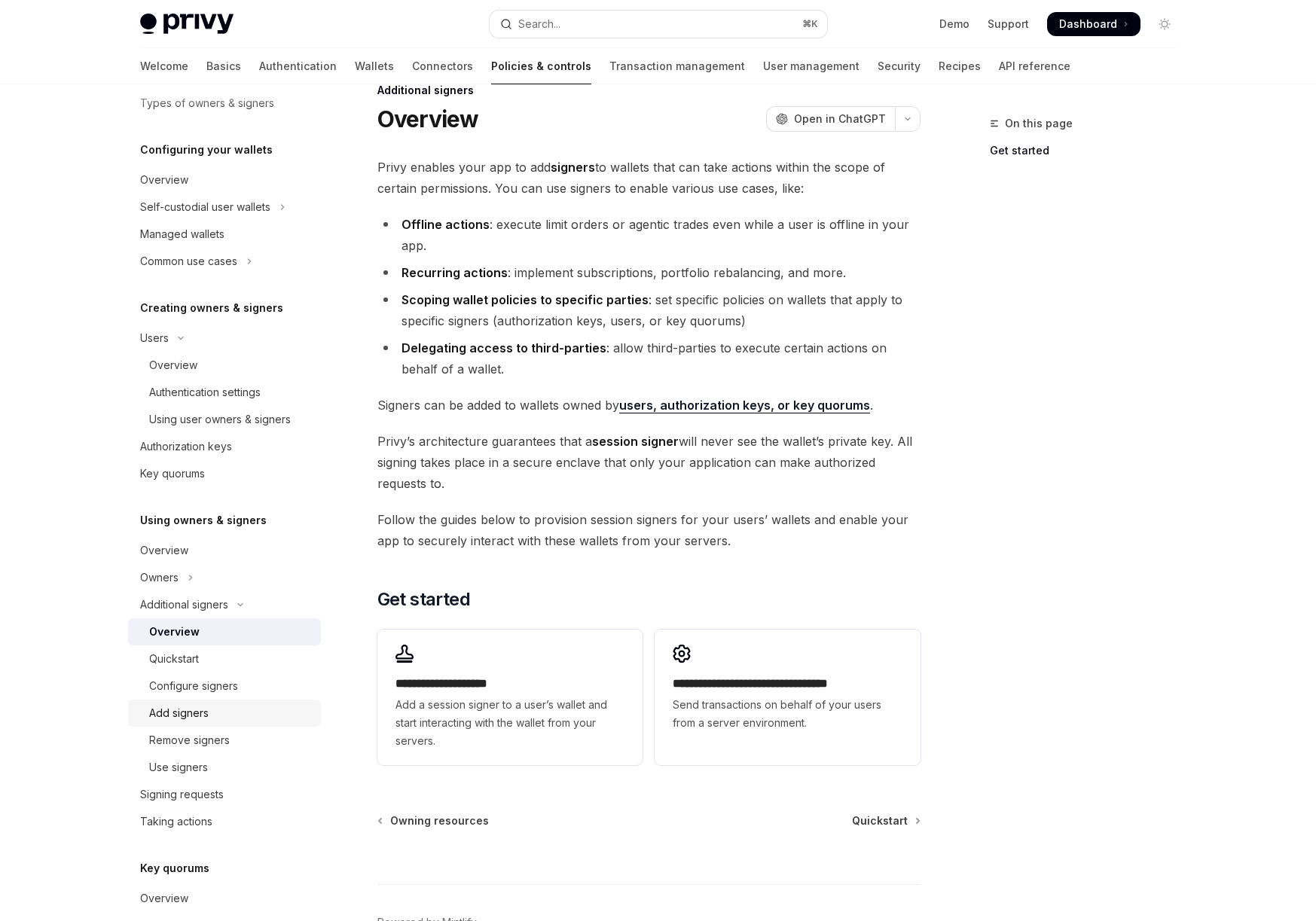
scroll to position [123, 0]
click at [206, 707] on div "Add signers" at bounding box center [179, 712] width 59 height 18
click at [200, 713] on div "Add signers" at bounding box center [179, 712] width 59 height 18
click at [197, 714] on div "Add signers" at bounding box center [179, 712] width 59 height 18
click at [197, 714] on div "Add signers" at bounding box center [179, 712] width 59 height 18
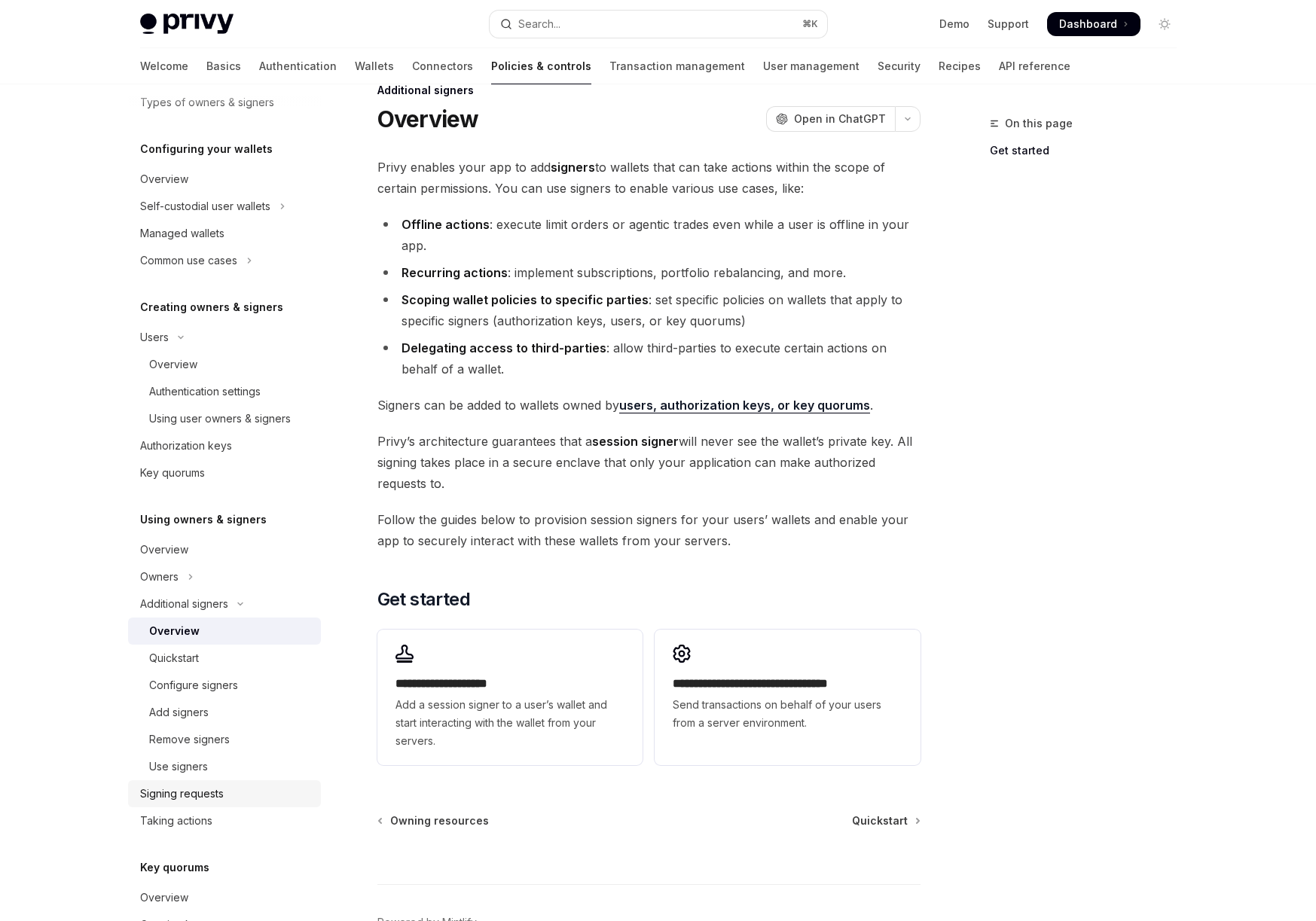
click at [228, 795] on div "Signing requests" at bounding box center [226, 793] width 172 height 18
click at [227, 795] on div "Signing requests" at bounding box center [226, 793] width 172 height 18
